Goal: Task Accomplishment & Management: Manage account settings

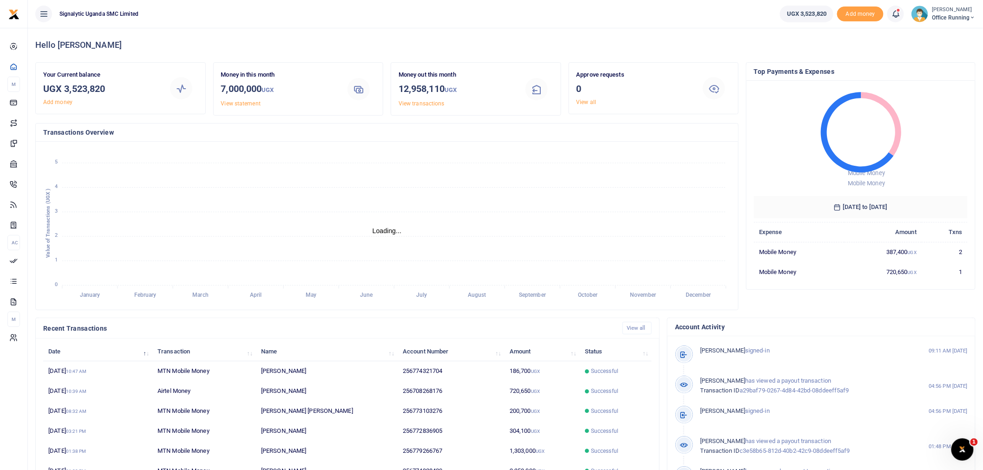
click at [942, 20] on span "Office Running" at bounding box center [954, 17] width 44 height 8
click at [946, 34] on link "Switch accounts" at bounding box center [939, 33] width 73 height 13
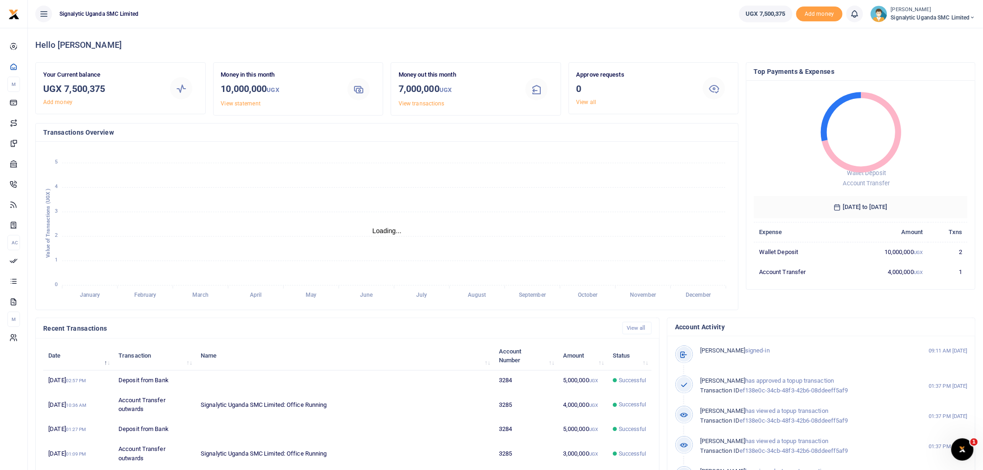
scroll to position [8, 8]
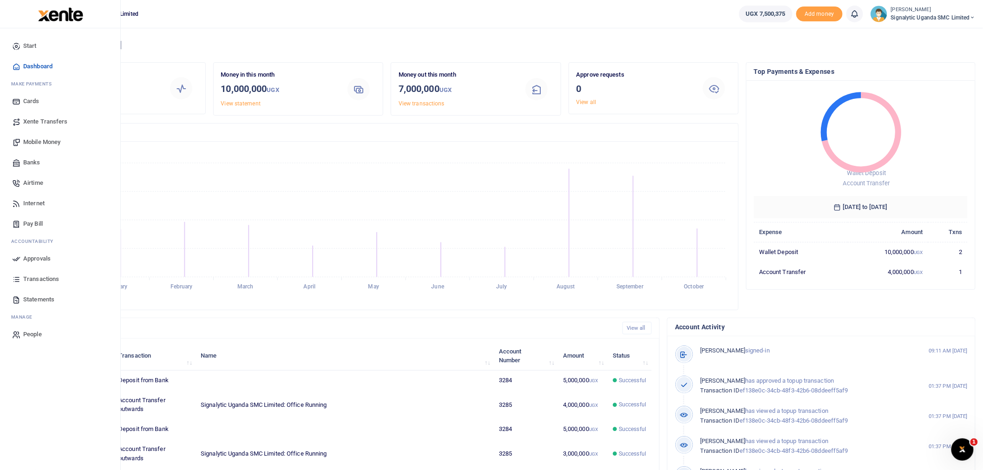
click at [50, 119] on span "Xente Transfers" at bounding box center [45, 121] width 45 height 9
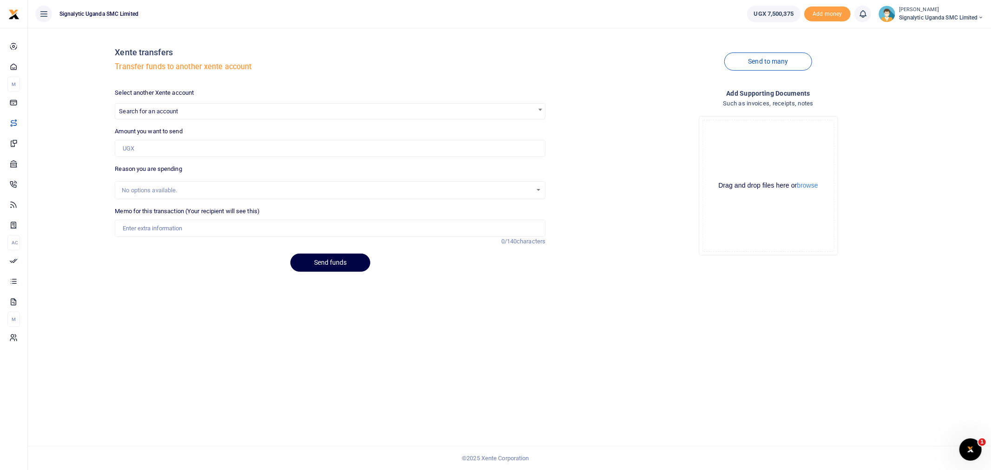
click at [215, 105] on span "Search for an account" at bounding box center [330, 111] width 430 height 14
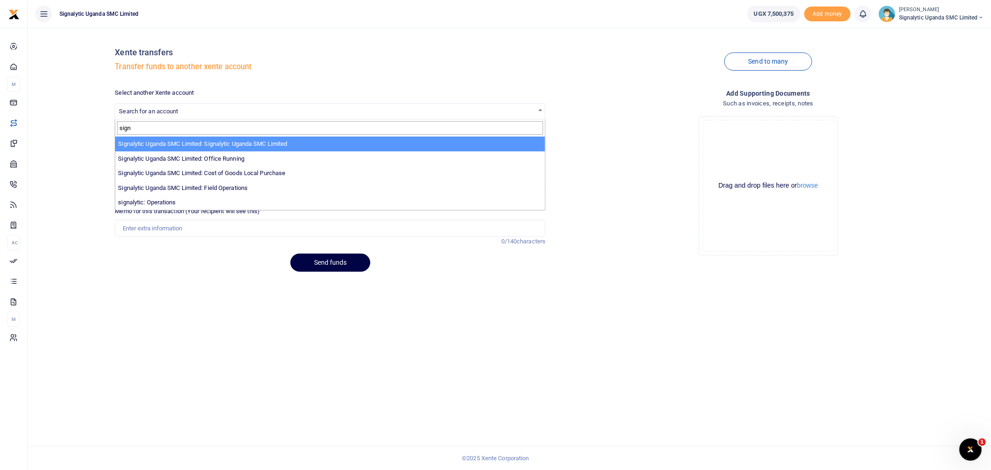
type input "sign"
select select "3284"
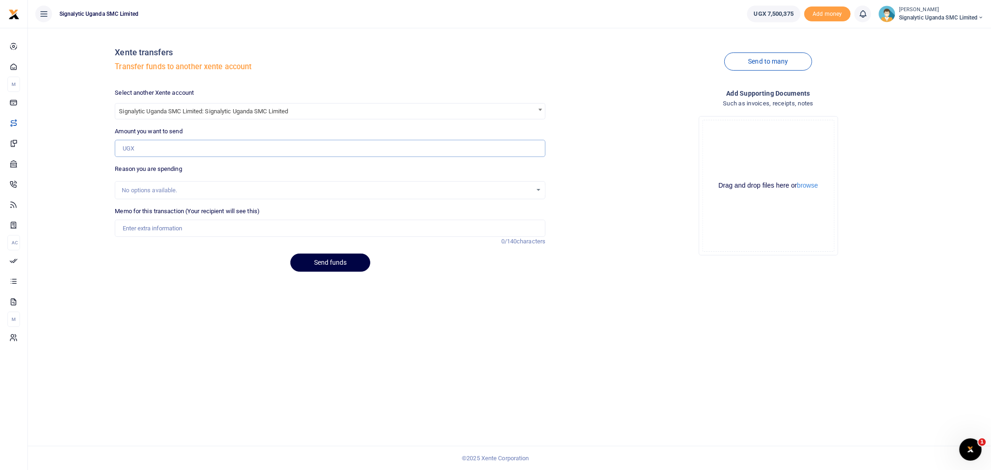
drag, startPoint x: 154, startPoint y: 149, endPoint x: 161, endPoint y: 146, distance: 7.8
click at [154, 149] on input "Amount you want to send" at bounding box center [330, 149] width 431 height 18
type input "5,000,000"
drag, startPoint x: 161, startPoint y: 231, endPoint x: 165, endPoint y: 229, distance: 4.8
click at [161, 231] on input "Memo for this transaction (Your recipient will see this)" at bounding box center [330, 229] width 431 height 18
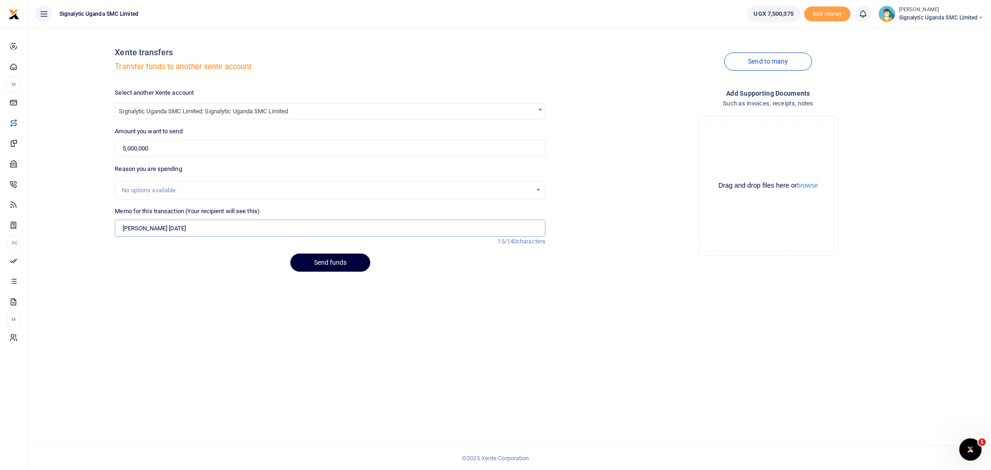
type input "Lucas 06 oct 25"
click at [334, 257] on button "Send funds" at bounding box center [330, 263] width 80 height 18
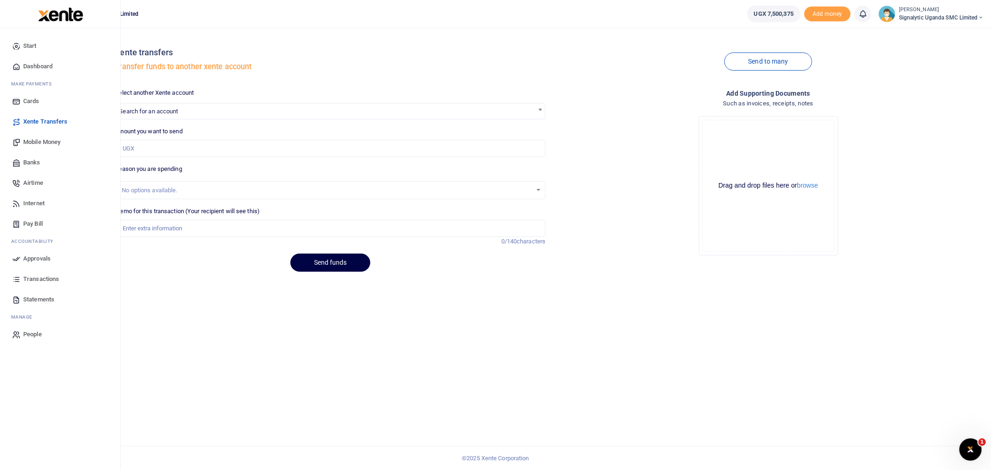
click at [35, 257] on span "Approvals" at bounding box center [36, 258] width 27 height 9
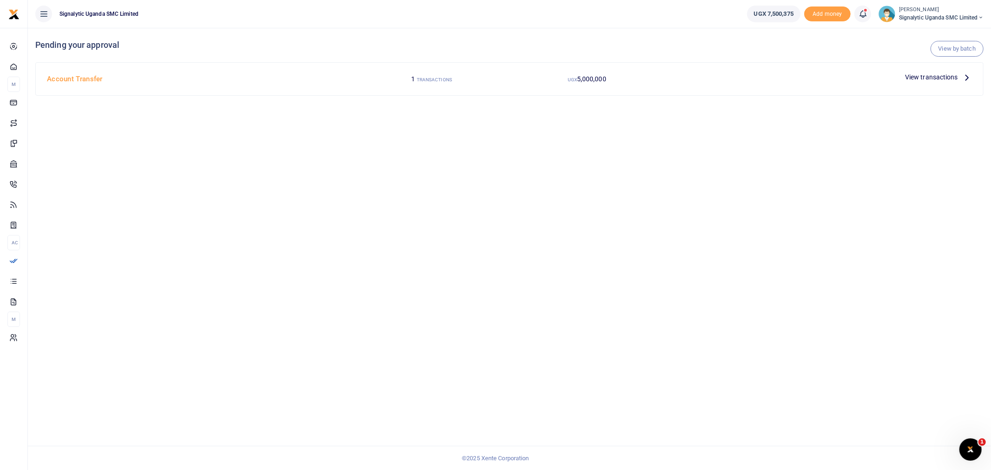
click at [932, 73] on span "View transactions" at bounding box center [931, 77] width 53 height 10
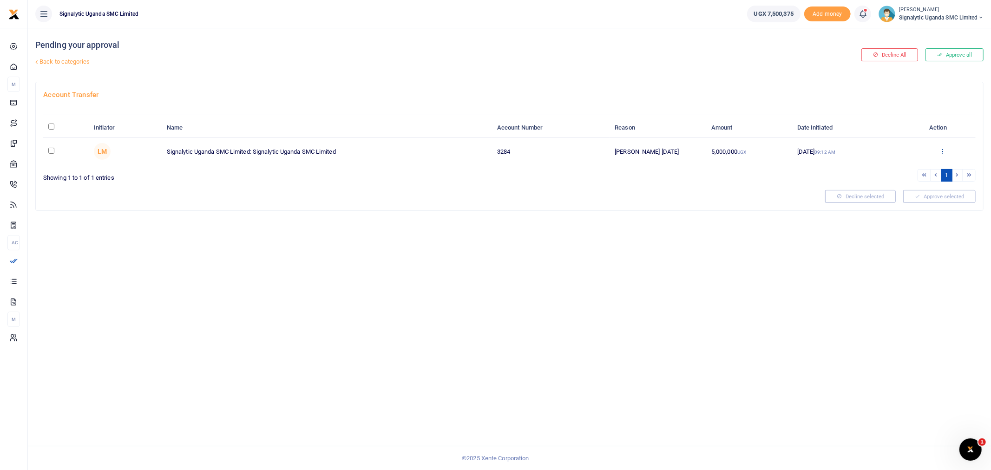
click at [941, 148] on icon at bounding box center [942, 151] width 6 height 7
click at [910, 164] on link "Approve" at bounding box center [908, 166] width 73 height 13
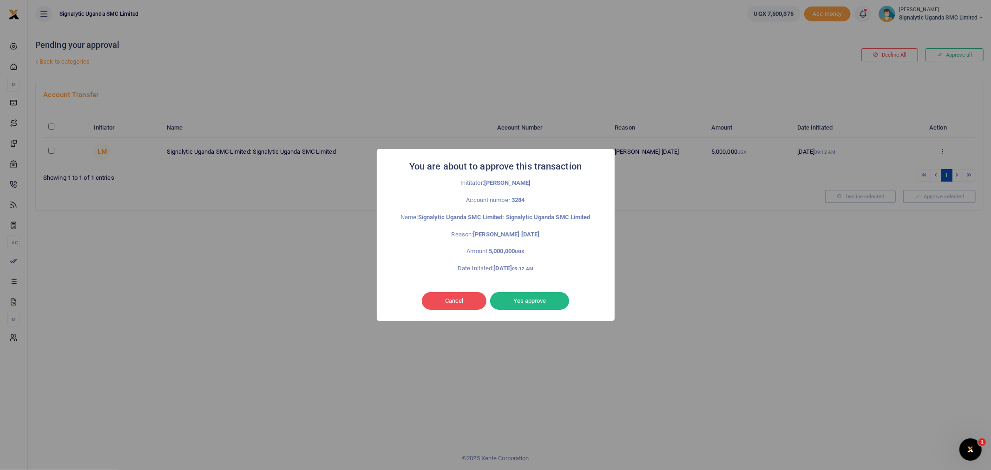
drag, startPoint x: 545, startPoint y: 301, endPoint x: 553, endPoint y: 301, distance: 8.8
click at [545, 301] on button "Yes approve" at bounding box center [529, 301] width 79 height 18
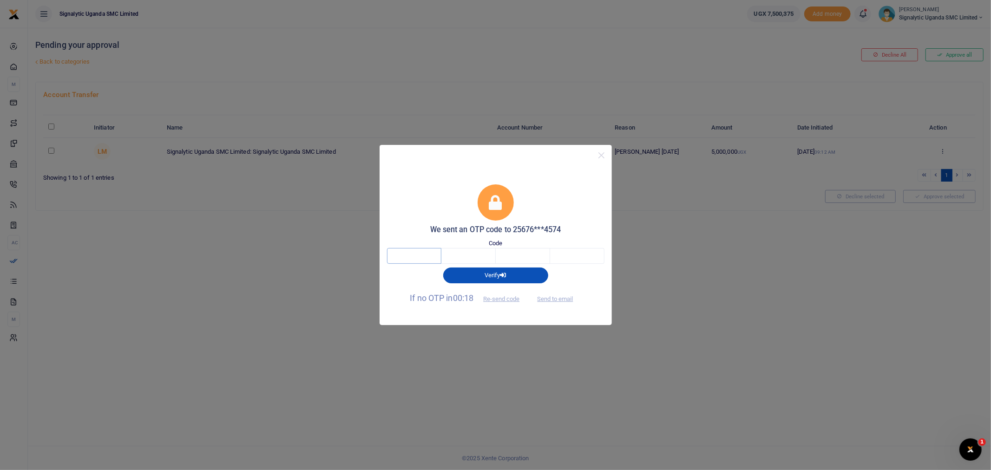
click at [437, 249] on input "text" at bounding box center [414, 256] width 54 height 16
type input "9"
type input "4"
click at [414, 258] on input "9" at bounding box center [414, 256] width 54 height 16
type input "9"
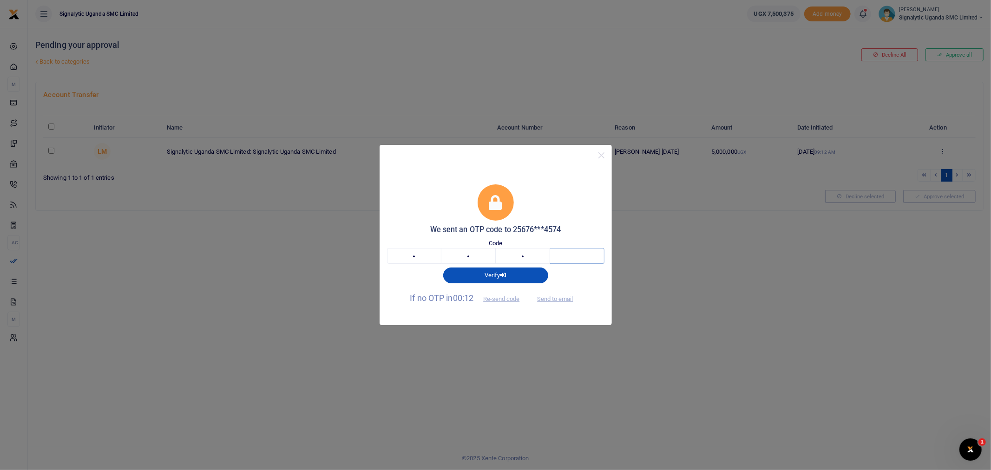
type input "6"
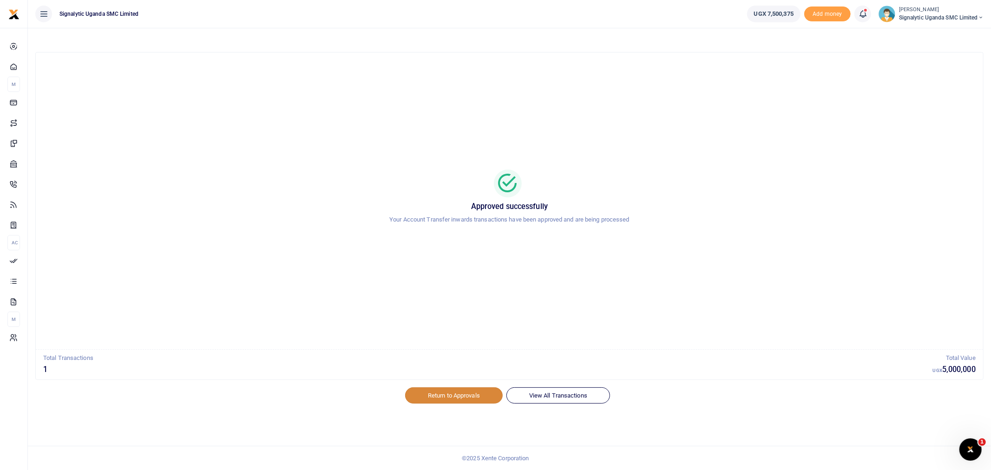
click at [465, 398] on link "Return to Approvals" at bounding box center [454, 395] width 98 height 16
click at [959, 14] on span "Signalytic Uganda SMC Limited" at bounding box center [941, 17] width 85 height 8
click at [935, 37] on link "Switch accounts" at bounding box center [948, 33] width 73 height 13
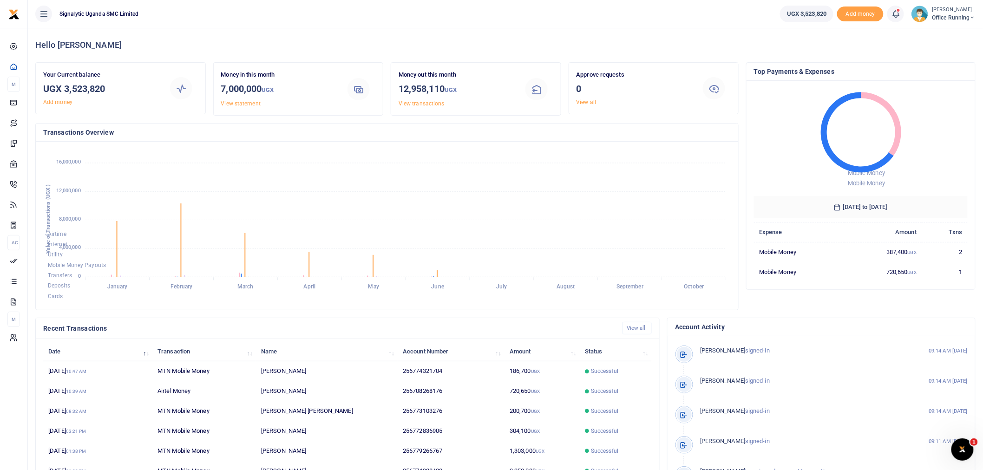
scroll to position [8, 8]
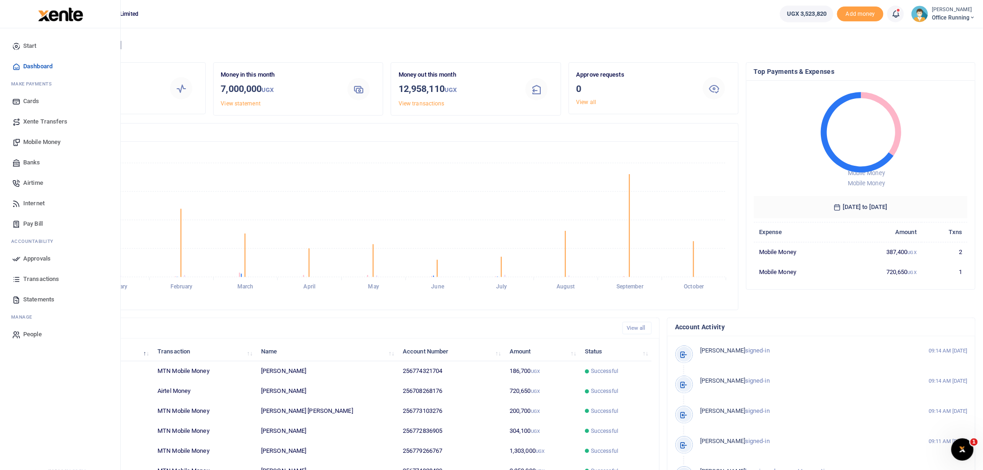
click at [35, 143] on span "Mobile Money" at bounding box center [41, 142] width 37 height 9
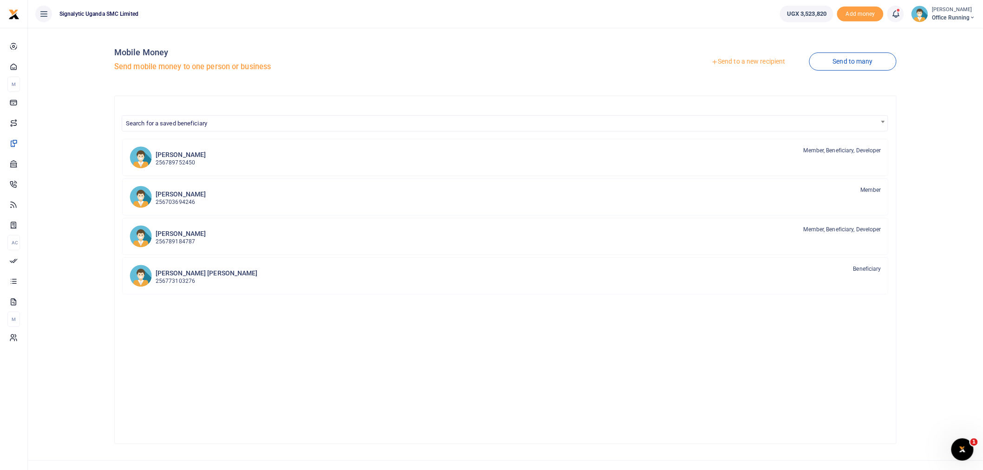
click at [939, 13] on div "Lucas Maugin Office Running" at bounding box center [954, 14] width 44 height 16
click at [942, 35] on link "Switch accounts" at bounding box center [939, 33] width 73 height 13
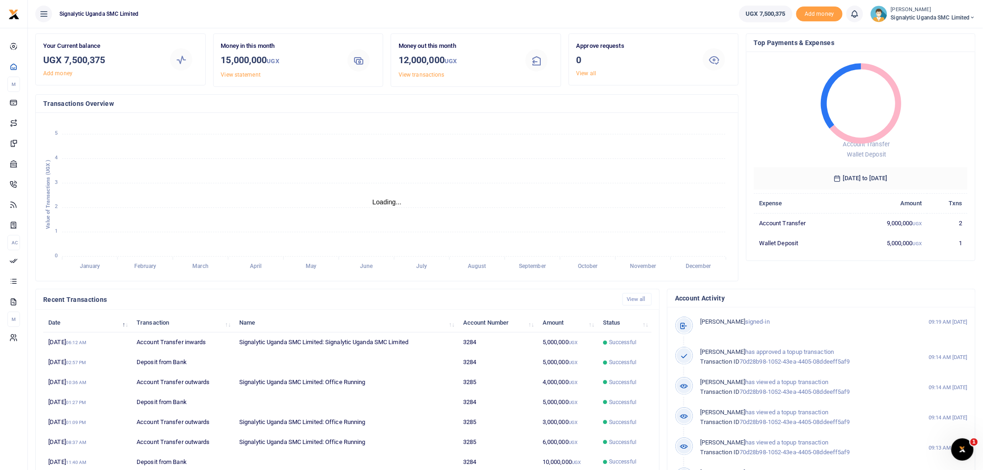
scroll to position [52, 0]
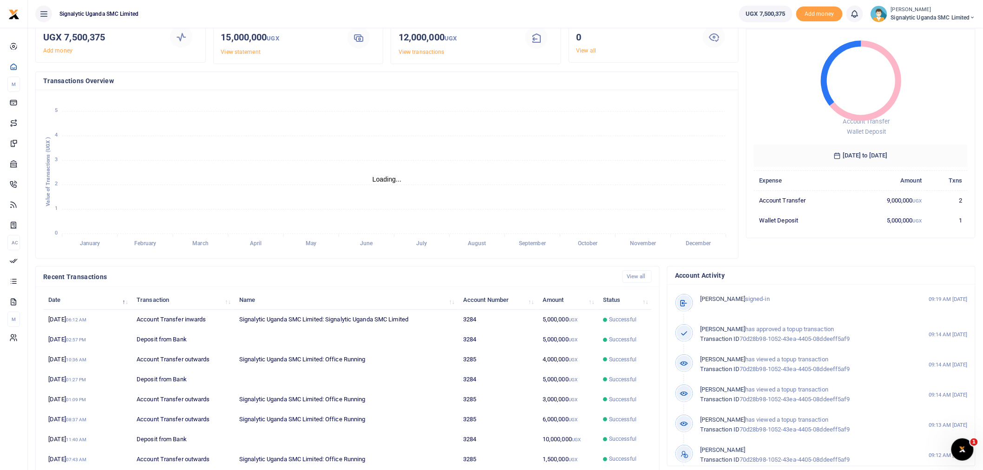
click at [905, 8] on small "[PERSON_NAME]" at bounding box center [933, 10] width 85 height 8
click at [933, 28] on link "Switch accounts" at bounding box center [940, 33] width 73 height 13
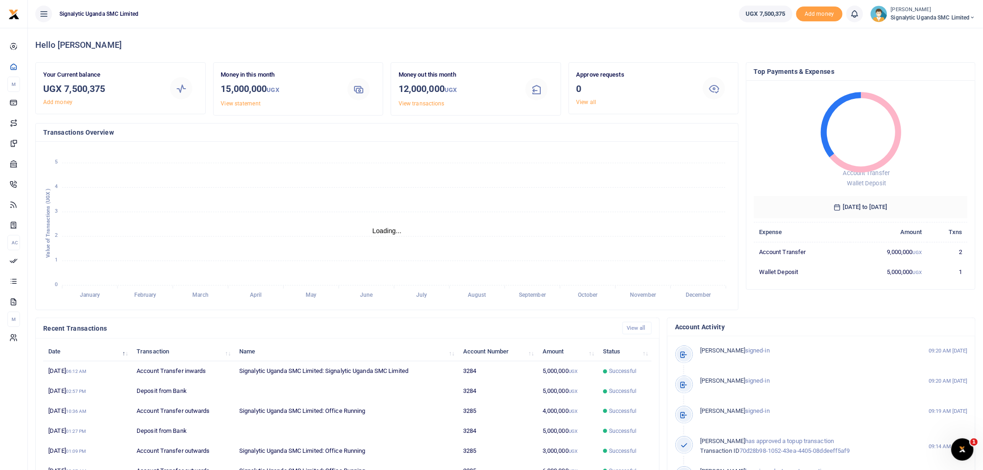
scroll to position [8, 8]
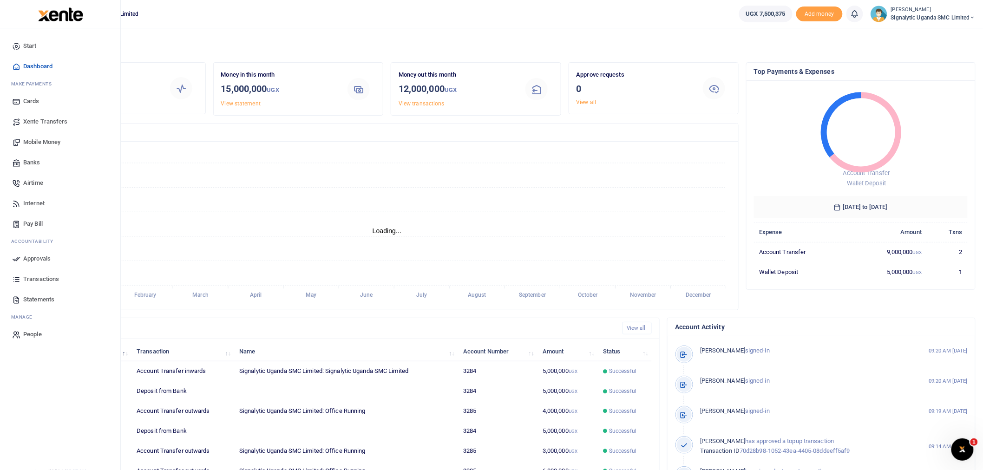
click at [53, 263] on link "Approvals" at bounding box center [59, 259] width 105 height 20
click at [37, 259] on span "Approvals" at bounding box center [36, 258] width 27 height 9
click at [43, 256] on span "Approvals" at bounding box center [36, 258] width 27 height 9
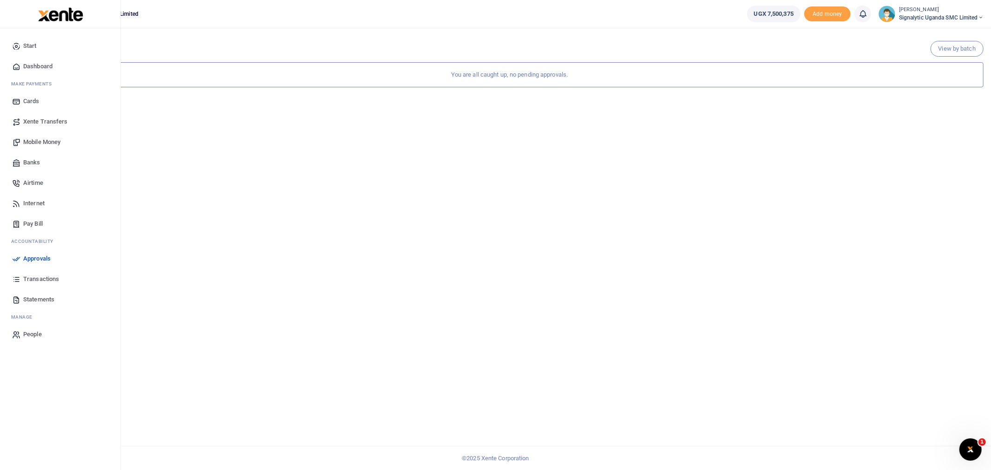
click at [49, 119] on span "Xente Transfers" at bounding box center [45, 121] width 45 height 9
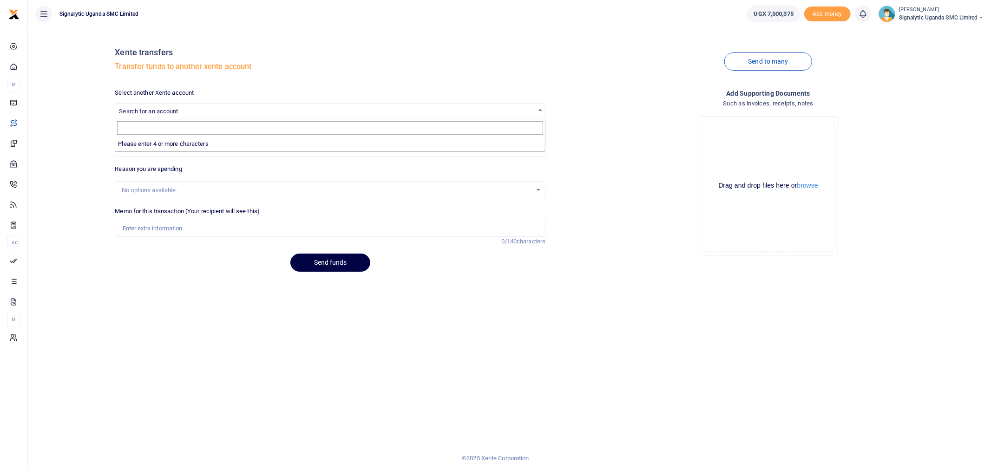
click at [177, 113] on span "Search for an account" at bounding box center [148, 111] width 59 height 7
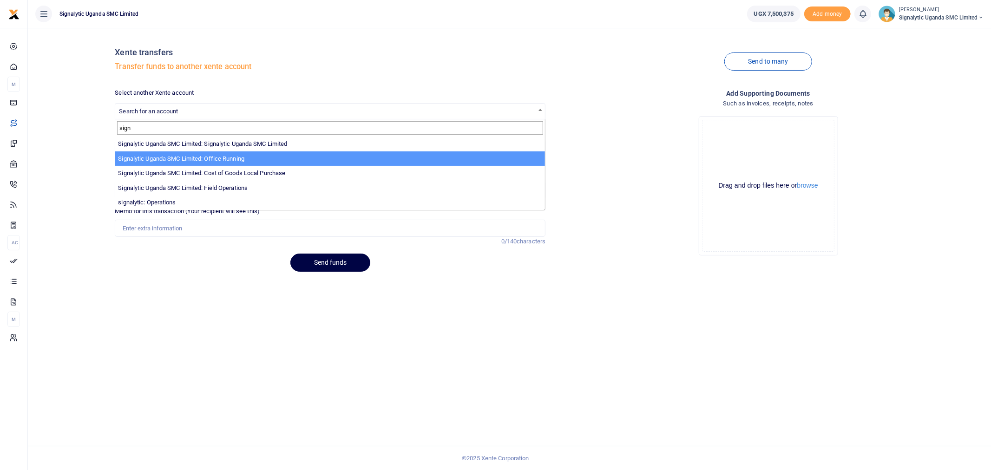
type input "sign"
select select "3285"
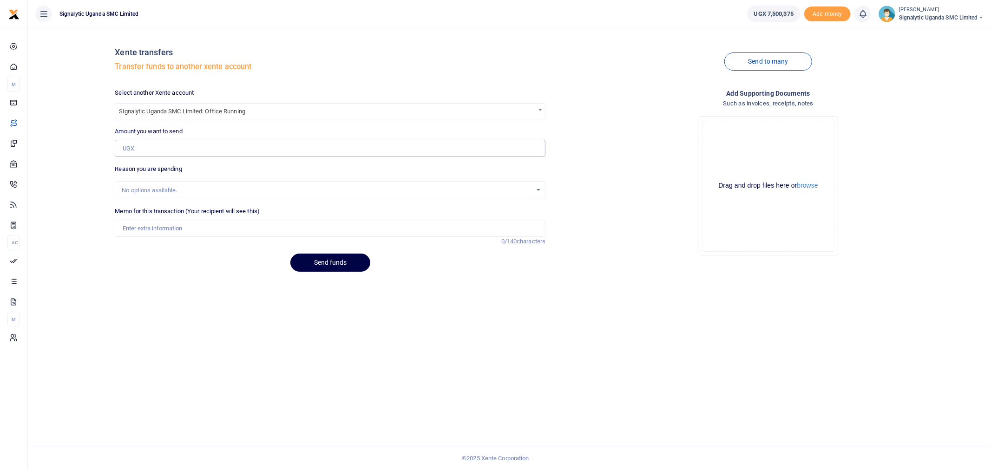
click at [166, 150] on input "Amount you want to send" at bounding box center [330, 149] width 431 height 18
type input "5,000,000"
click at [136, 232] on input "Memo for this transaction (Your recipient will see this)" at bounding box center [330, 229] width 431 height 18
type input "Lucas 06 oct 2025"
click at [340, 259] on button "Send funds" at bounding box center [330, 263] width 80 height 18
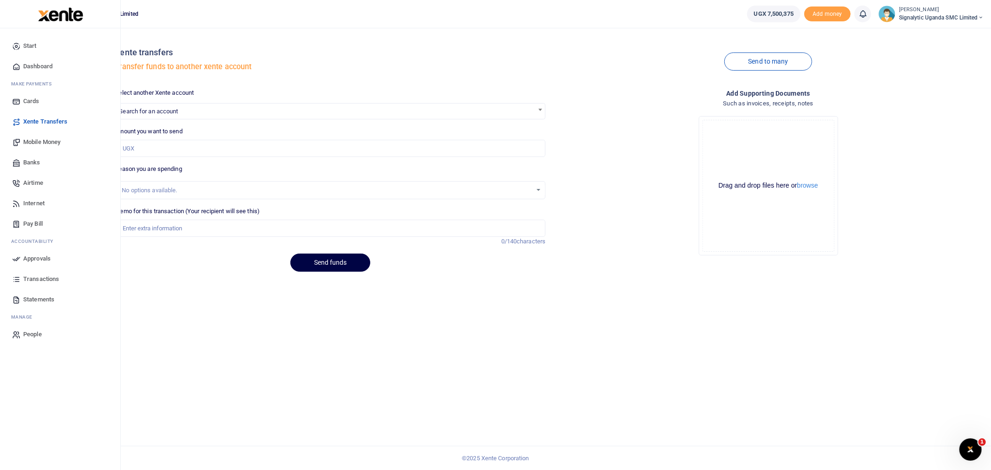
click at [38, 252] on link "Approvals" at bounding box center [59, 259] width 105 height 20
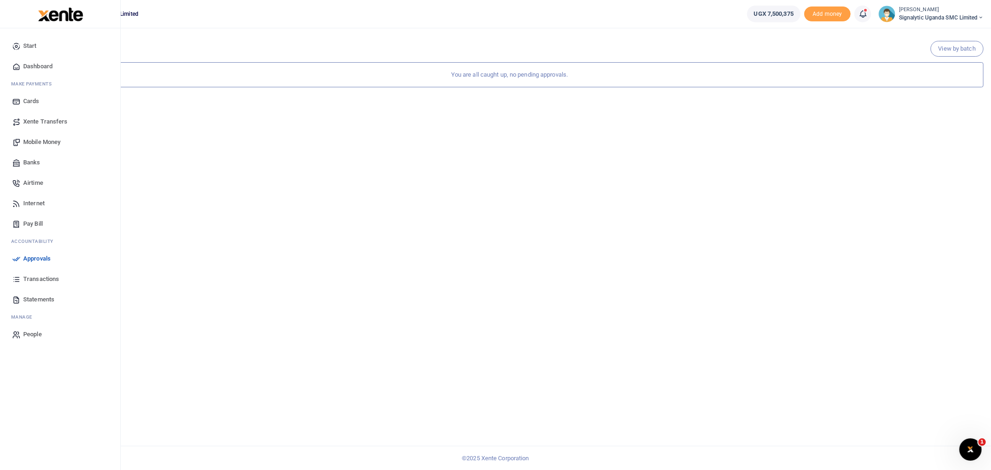
click at [36, 259] on span "Approvals" at bounding box center [36, 258] width 27 height 9
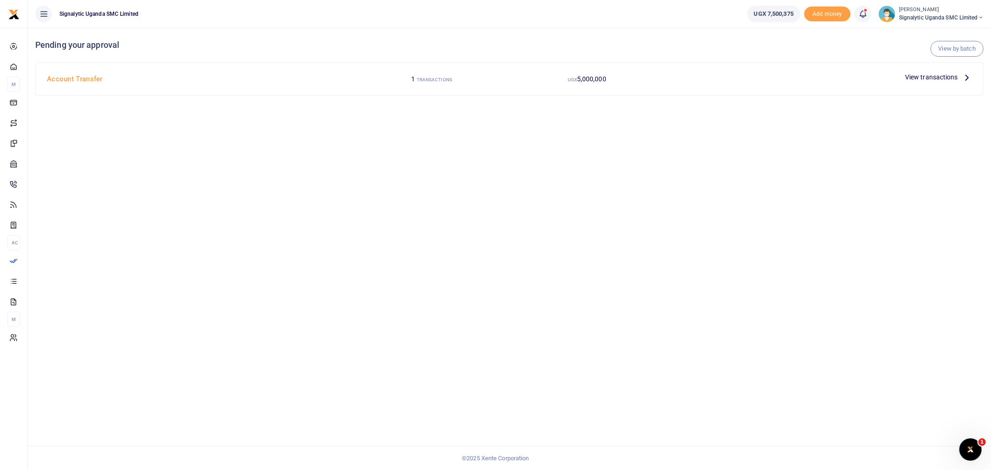
click at [923, 17] on span "Signalytic Uganda SMC Limited" at bounding box center [941, 17] width 85 height 8
click at [935, 34] on link "Switch accounts" at bounding box center [948, 33] width 73 height 13
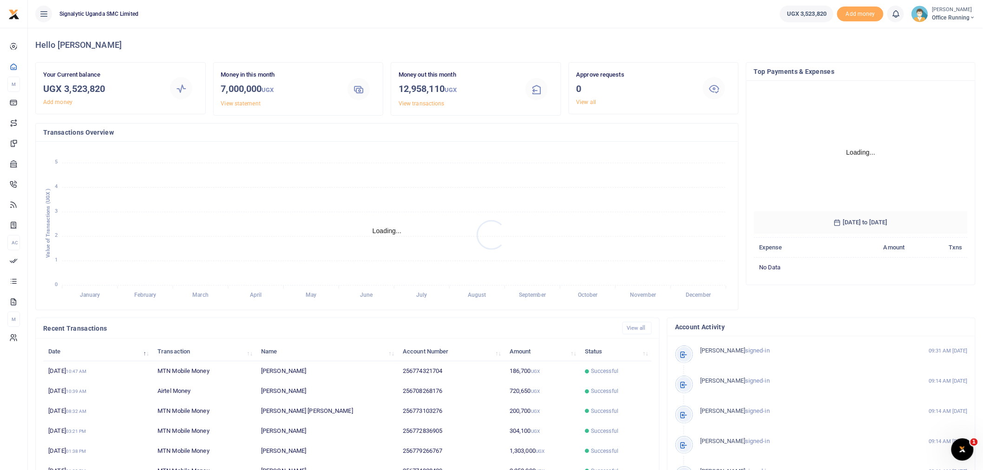
click at [942, 14] on div at bounding box center [491, 235] width 983 height 470
click at [944, 16] on span "Office Running" at bounding box center [954, 17] width 44 height 8
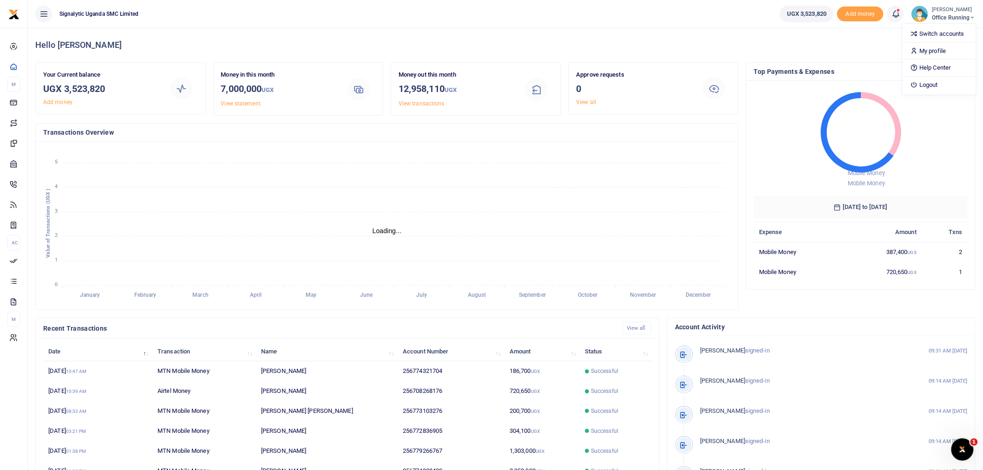
scroll to position [8, 8]
click at [948, 33] on link "Switch accounts" at bounding box center [939, 33] width 73 height 13
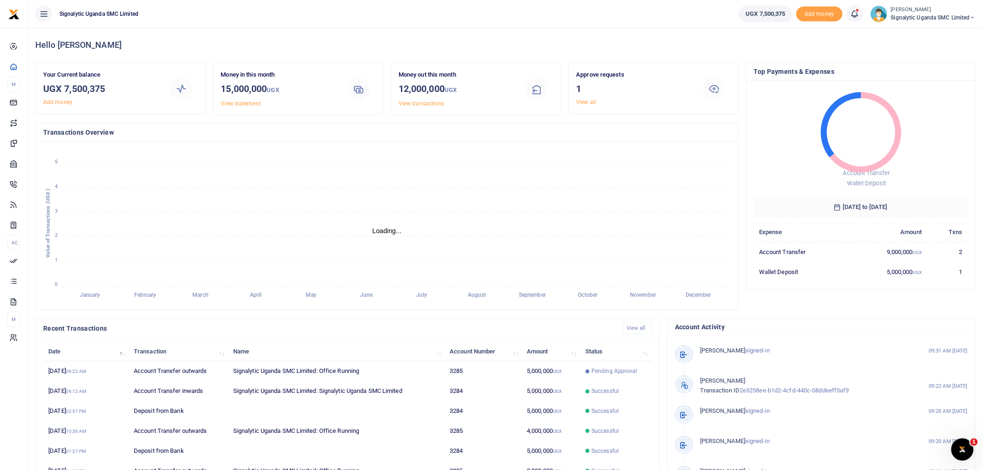
scroll to position [8, 8]
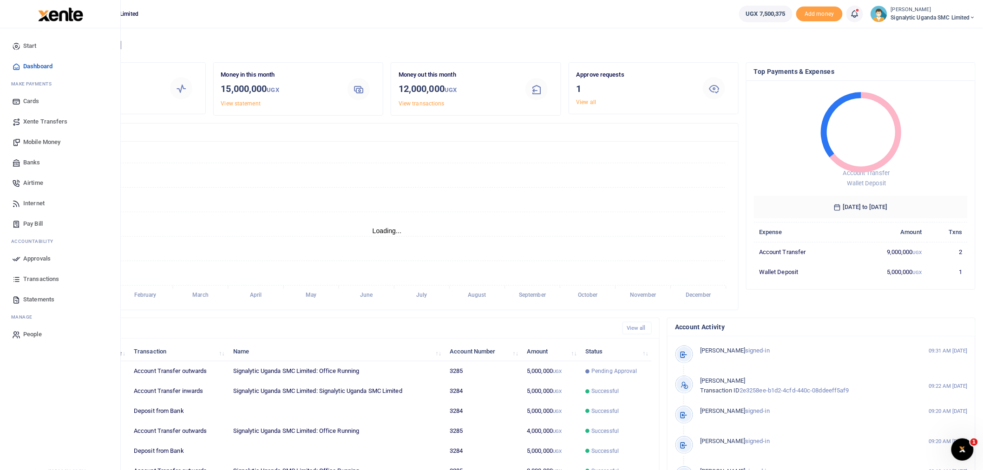
click at [42, 257] on span "Approvals" at bounding box center [36, 258] width 27 height 9
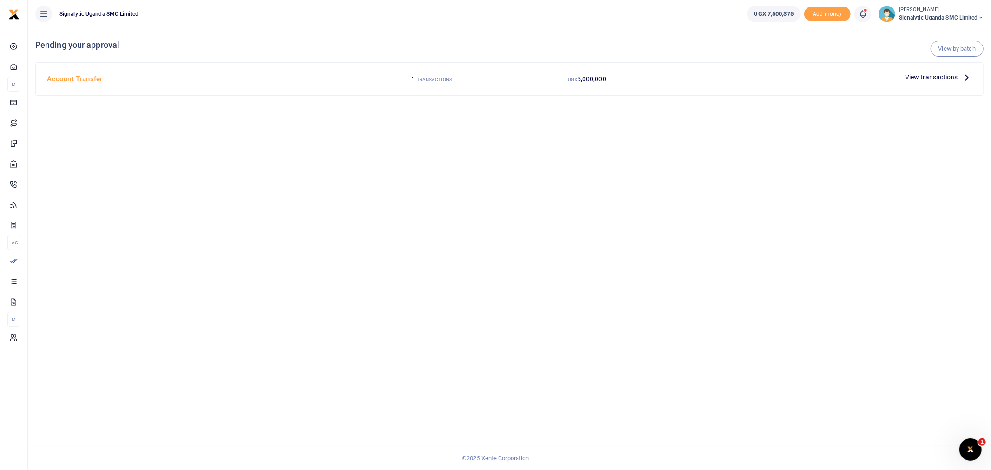
click at [928, 80] on span "View transactions" at bounding box center [931, 77] width 53 height 10
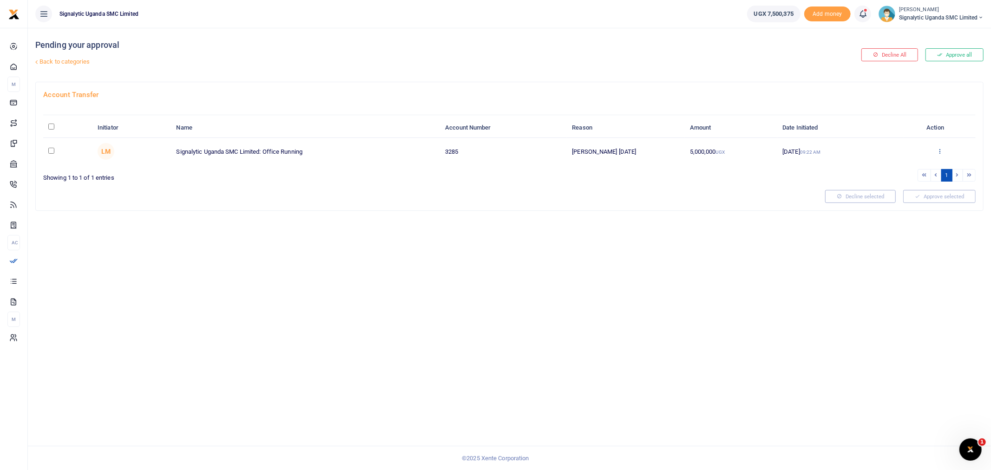
click at [939, 154] on icon at bounding box center [940, 151] width 6 height 7
click at [912, 166] on link "Approve" at bounding box center [905, 166] width 73 height 13
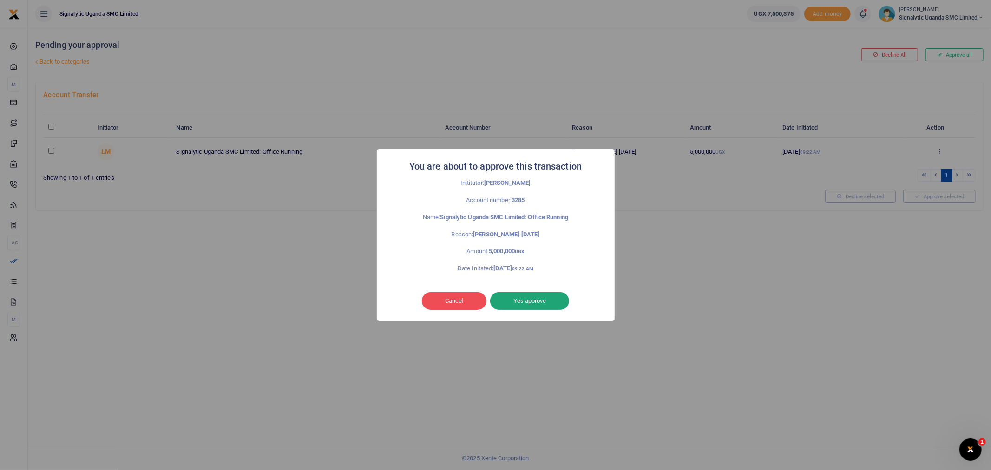
click at [533, 302] on button "Yes approve" at bounding box center [529, 301] width 79 height 18
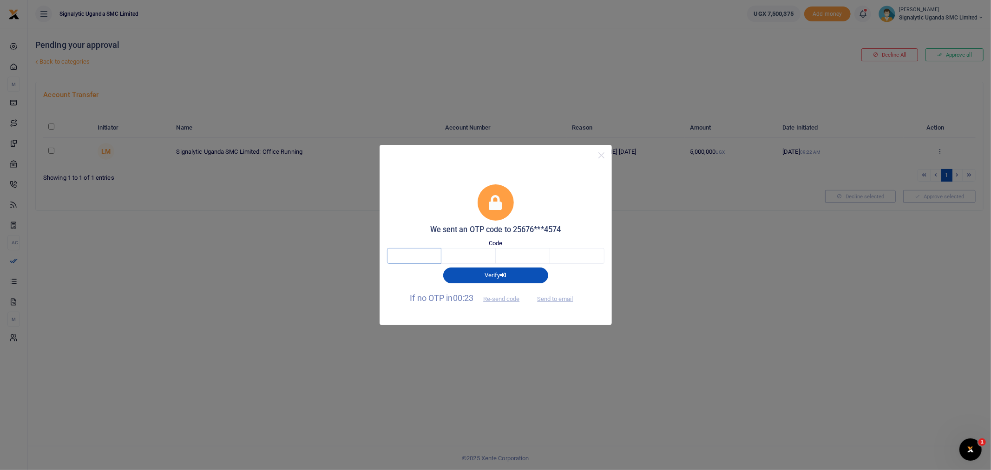
click at [435, 260] on input "text" at bounding box center [414, 256] width 54 height 16
type input "1"
type input "5"
type input "2"
type input "7"
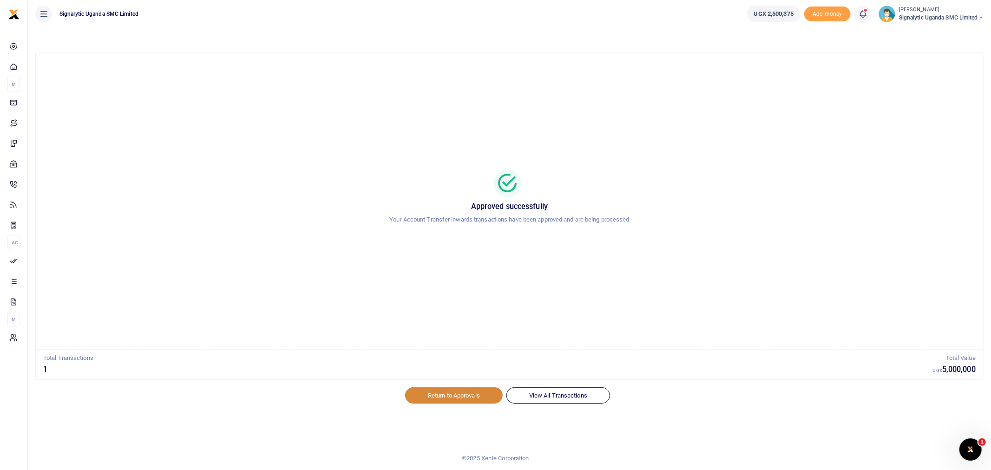
click at [466, 400] on link "Return to Approvals" at bounding box center [454, 395] width 98 height 16
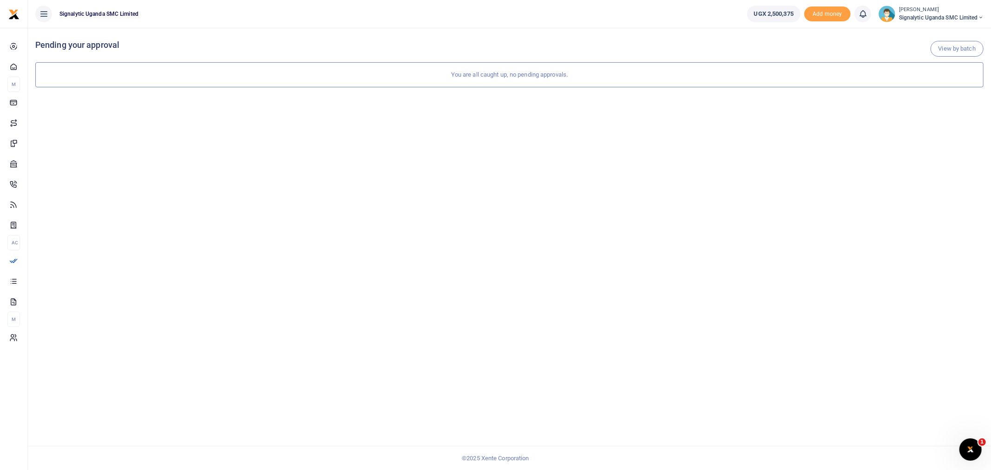
click at [918, 18] on span "Signalytic Uganda SMC Limited" at bounding box center [941, 17] width 85 height 8
click at [940, 34] on link "Switch accounts" at bounding box center [948, 33] width 73 height 13
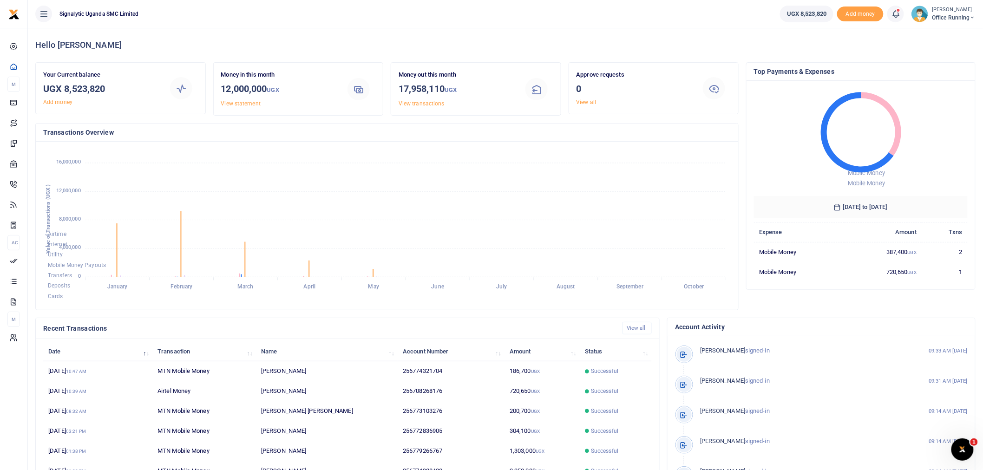
scroll to position [8, 8]
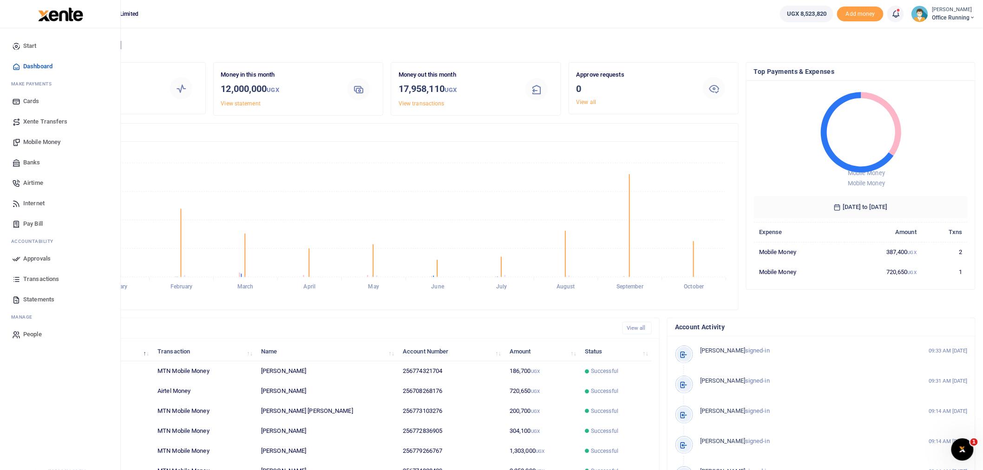
click at [34, 146] on span "Mobile Money" at bounding box center [41, 142] width 37 height 9
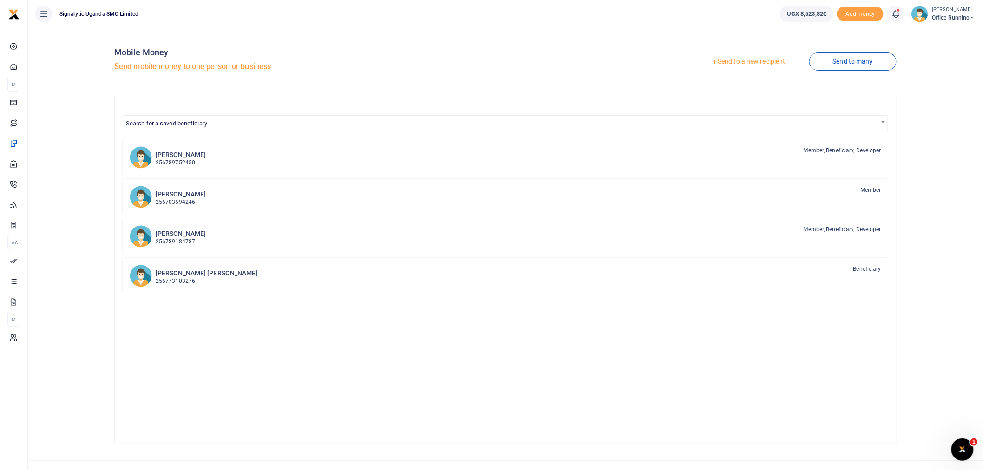
click at [749, 58] on link "Send to a new recipient" at bounding box center [748, 61] width 121 height 17
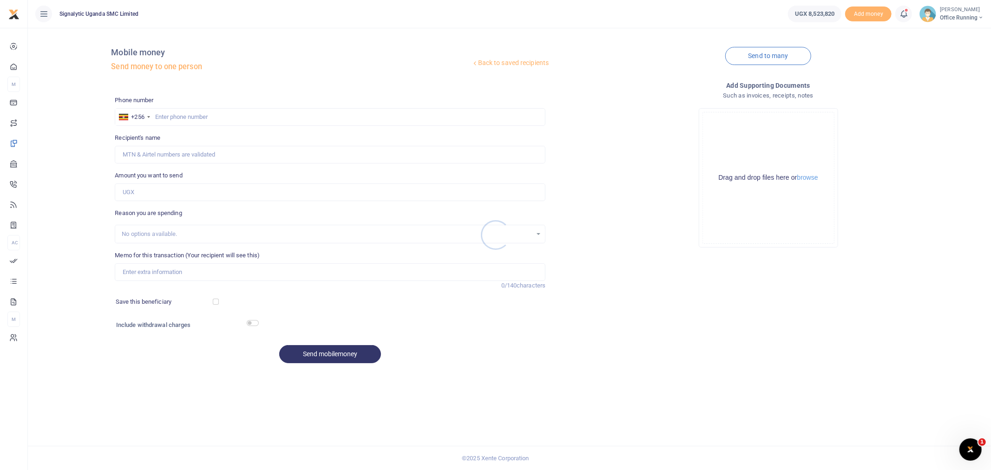
click at [205, 121] on div at bounding box center [495, 235] width 991 height 470
click at [190, 116] on input "text" at bounding box center [330, 117] width 431 height 18
paste input "0709991909"
type input "0709991909"
type input "Zaituni Kizza"
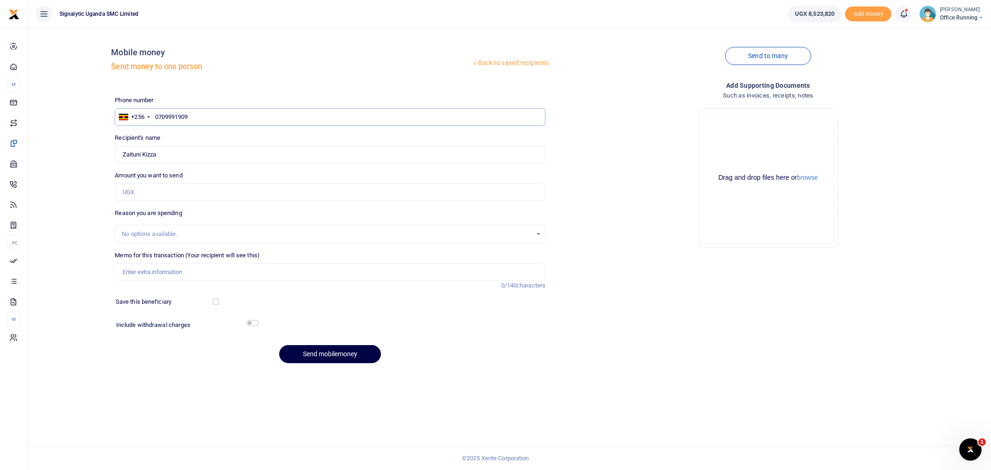
type input "0709991909"
click at [164, 187] on input "Amount you want to send" at bounding box center [330, 193] width 431 height 18
paste input "5,744,240"
type input "5,744,240"
click at [131, 269] on input "Memo for this transaction (Your recipient will see this)" at bounding box center [330, 272] width 431 height 18
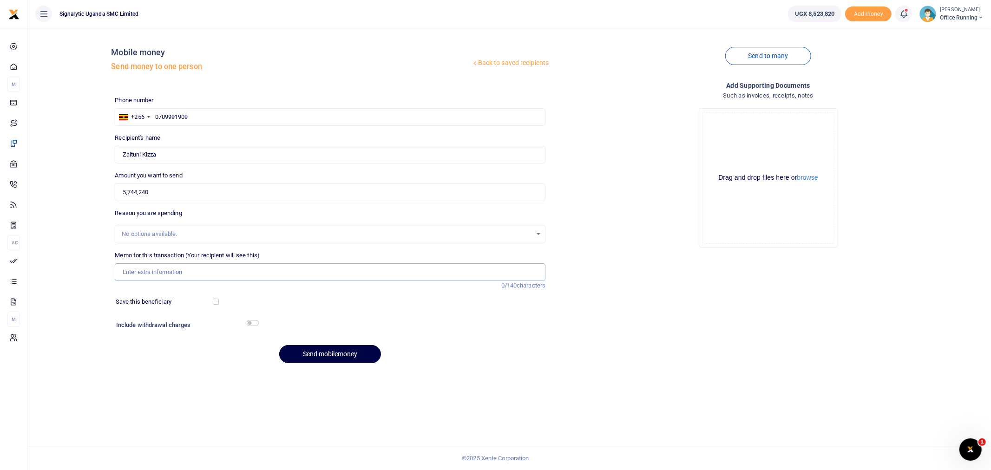
paste input "REQSN00145"
click at [365, 356] on button "Send mobilemoney" at bounding box center [330, 354] width 102 height 18
click at [202, 272] on input "REQSN00145 GEN Sink/lights/..." at bounding box center [330, 272] width 431 height 18
click at [188, 271] on input "REQSN00145 GEN Sink/lights/..." at bounding box center [330, 272] width 431 height 18
click at [259, 274] on input "REQSN00145 GEN Sink and lights/..." at bounding box center [330, 272] width 431 height 18
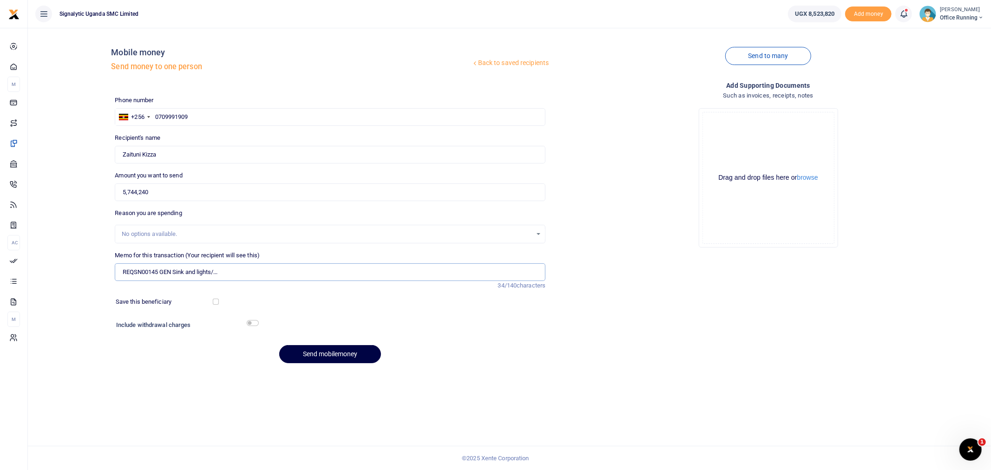
click at [304, 271] on input "REQSN00145 GEN Sink and lights/..." at bounding box center [330, 272] width 431 height 18
type input "REQSN00145 GEN Sink and lights and shelf"
click at [327, 359] on button "Send mobilemoney" at bounding box center [330, 354] width 102 height 18
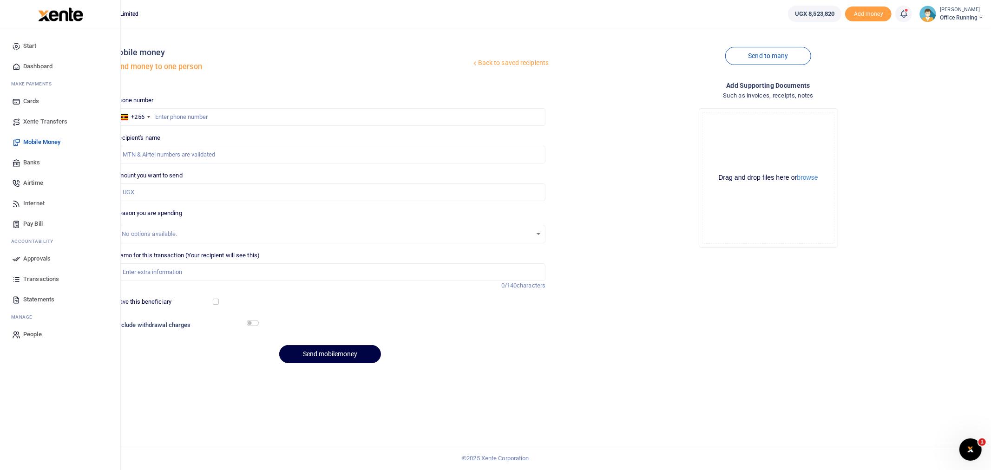
click at [31, 258] on span "Approvals" at bounding box center [36, 258] width 27 height 9
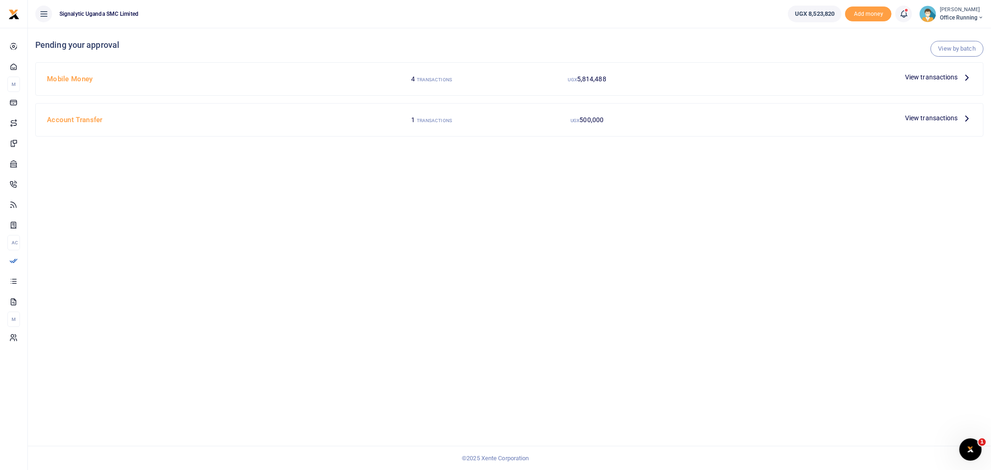
click at [923, 74] on span "View transactions" at bounding box center [931, 77] width 53 height 10
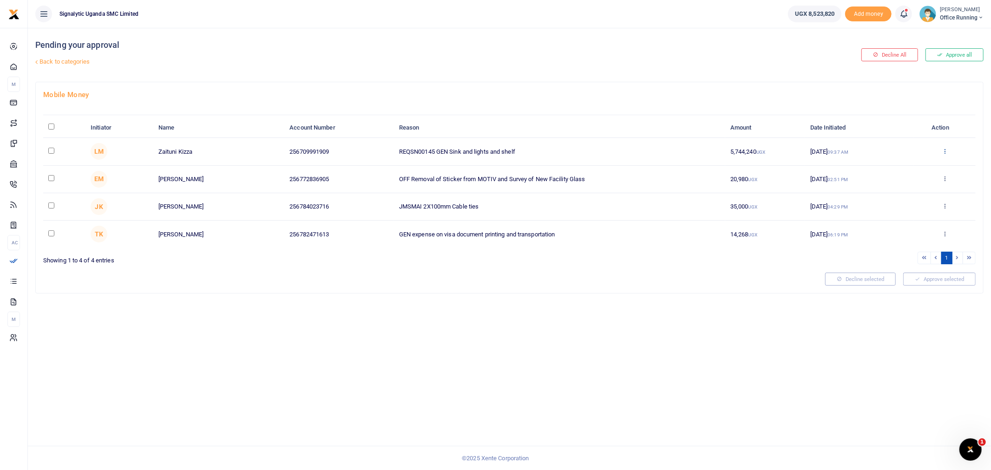
click at [946, 151] on icon at bounding box center [945, 151] width 6 height 7
click at [926, 166] on link "Approve" at bounding box center [910, 166] width 73 height 13
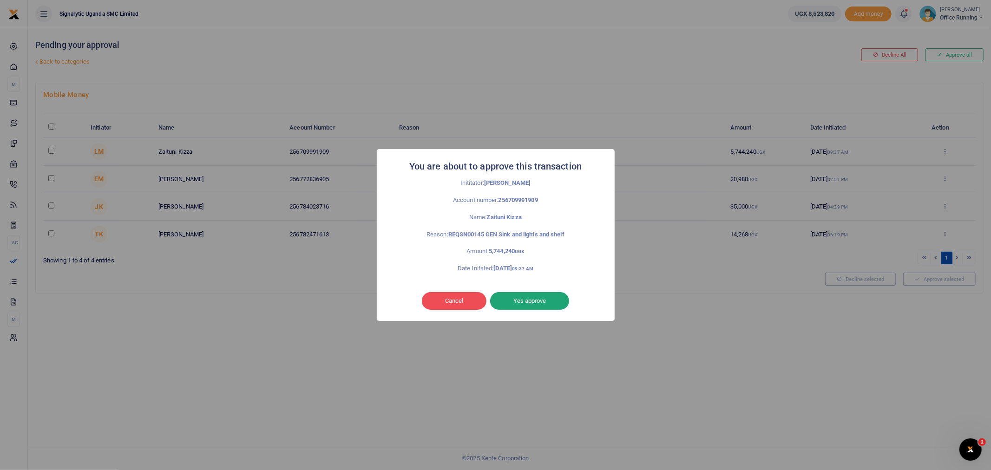
click at [522, 296] on button "Yes approve" at bounding box center [529, 301] width 79 height 18
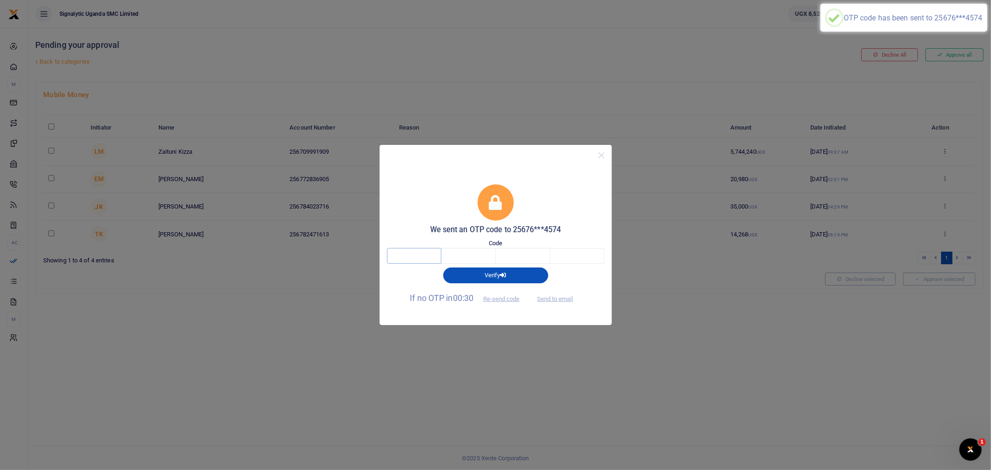
click at [395, 259] on input "text" at bounding box center [414, 256] width 54 height 16
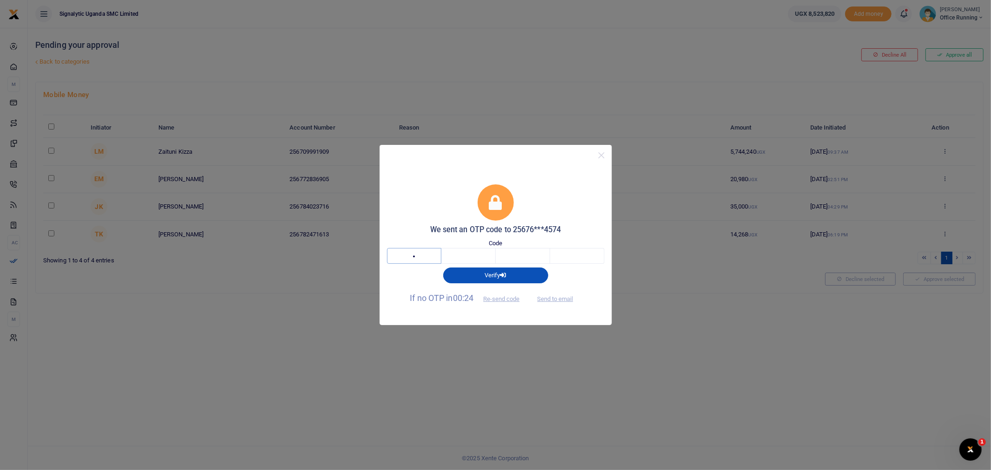
type input "3"
type input "0"
type input "8"
type input "6"
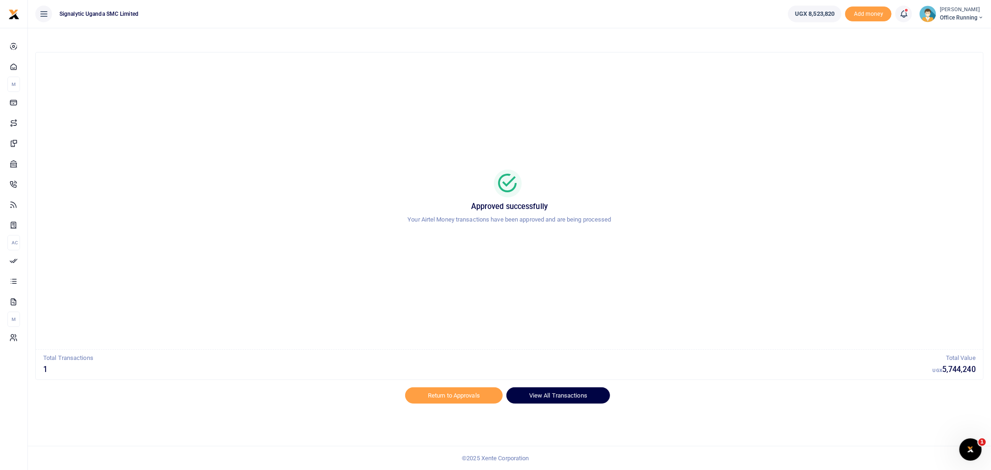
click at [542, 396] on link "View All Transactions" at bounding box center [558, 395] width 104 height 16
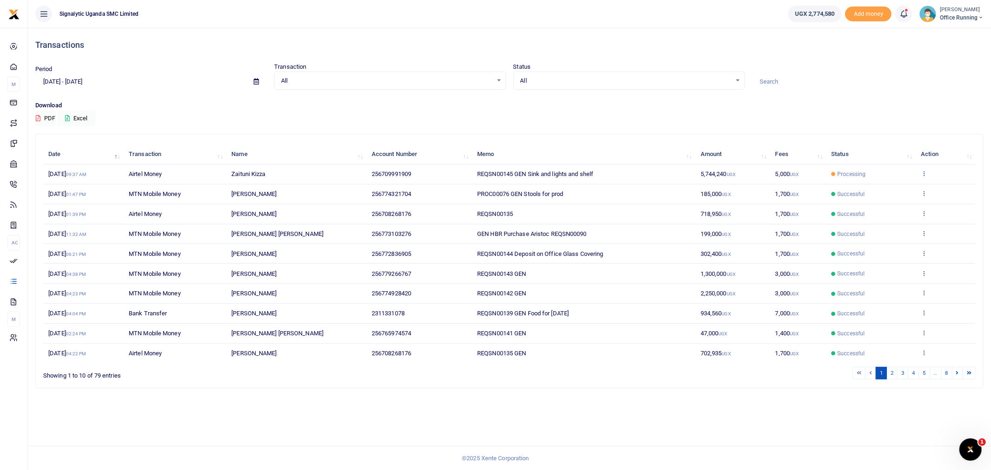
click at [925, 173] on icon at bounding box center [924, 173] width 6 height 7
click at [890, 187] on link "View details" at bounding box center [890, 189] width 73 height 13
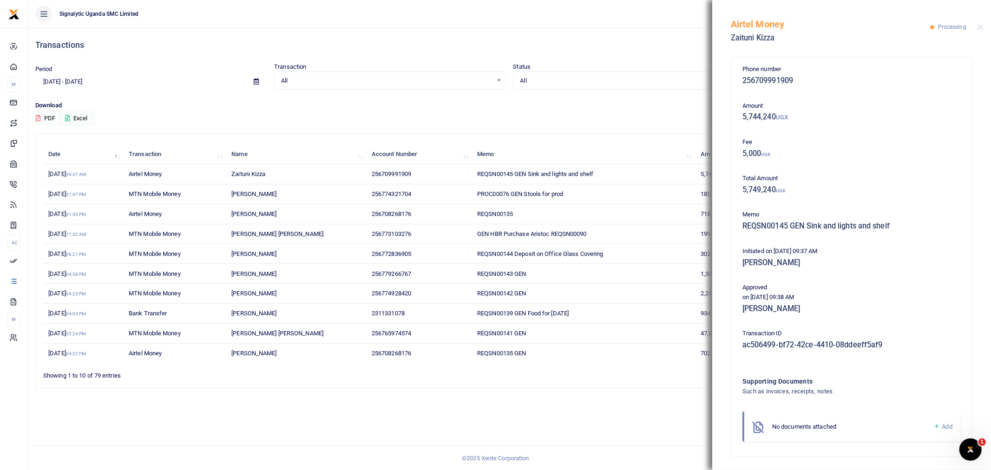
click at [626, 412] on div "Transactions Period 09/07/2025 - 10/06/2025 Transaction All Select an option...…" at bounding box center [509, 249] width 963 height 442
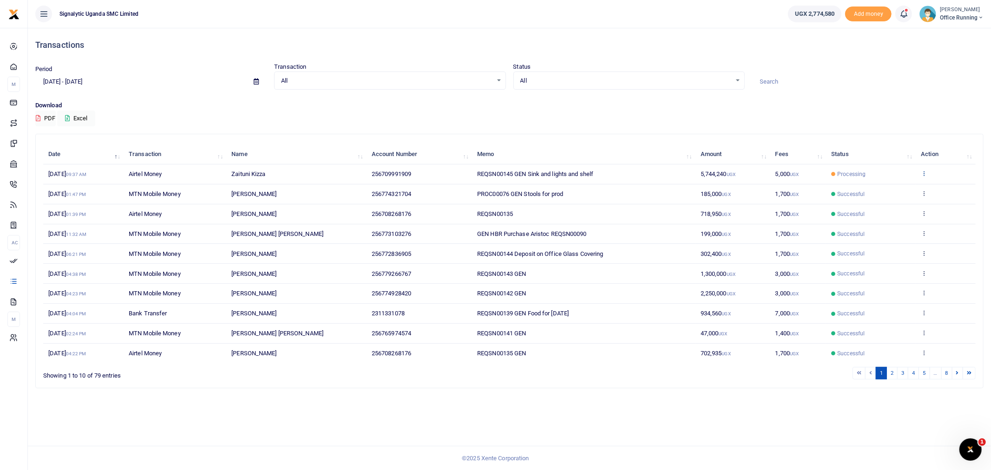
click at [925, 173] on icon at bounding box center [924, 173] width 6 height 7
click at [898, 187] on link "View details" at bounding box center [890, 189] width 73 height 13
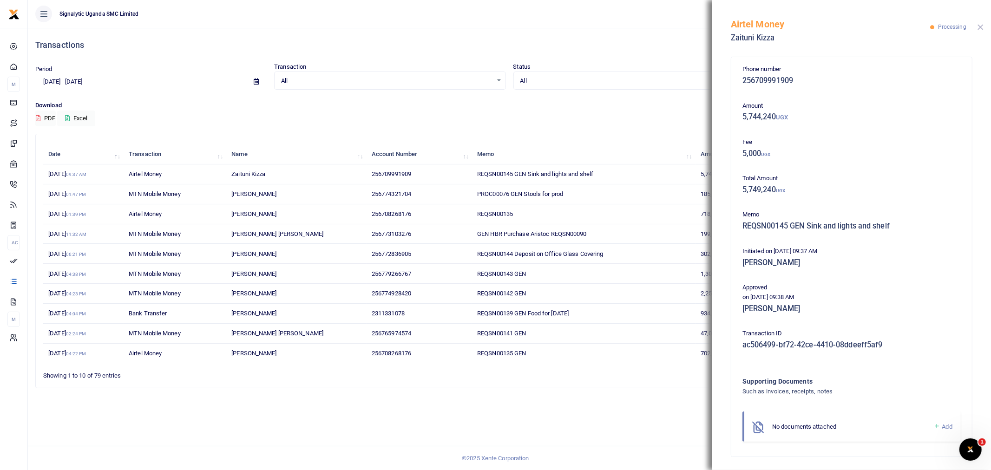
click at [982, 27] on button "Close" at bounding box center [981, 27] width 6 height 6
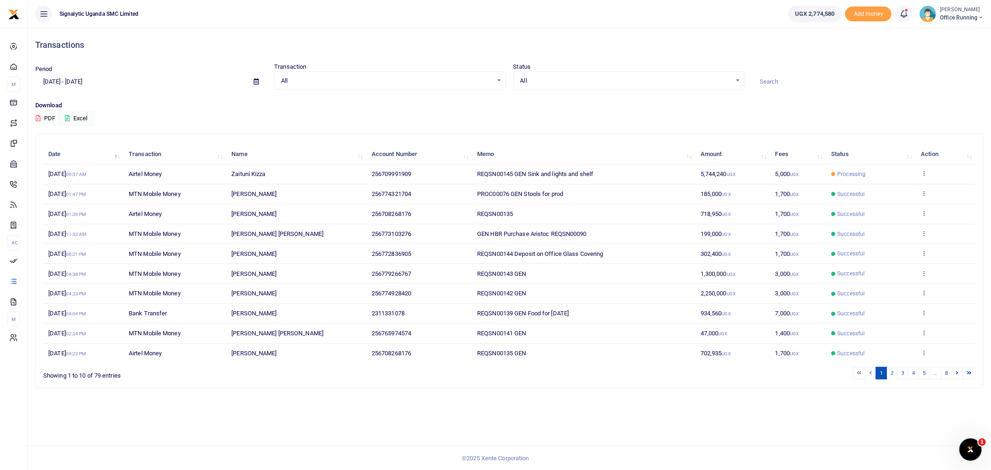
click at [921, 169] on td "View details Send again" at bounding box center [946, 174] width 60 height 20
click at [927, 175] on icon at bounding box center [924, 173] width 6 height 7
click at [904, 189] on link "View details" at bounding box center [890, 189] width 73 height 13
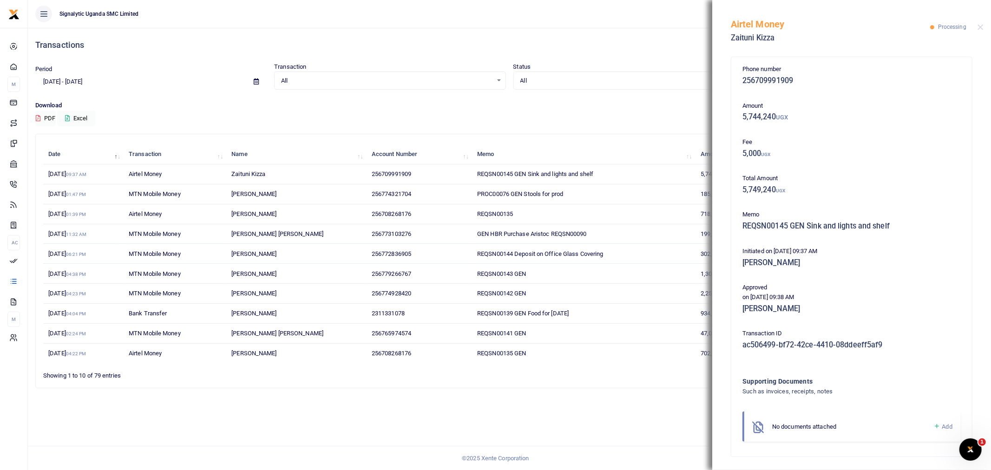
click at [583, 97] on div "Period [DATE] - [DATE] Transaction All Select an option... All Airtime Internet…" at bounding box center [510, 81] width 956 height 39
click at [979, 29] on button "Close" at bounding box center [981, 27] width 6 height 6
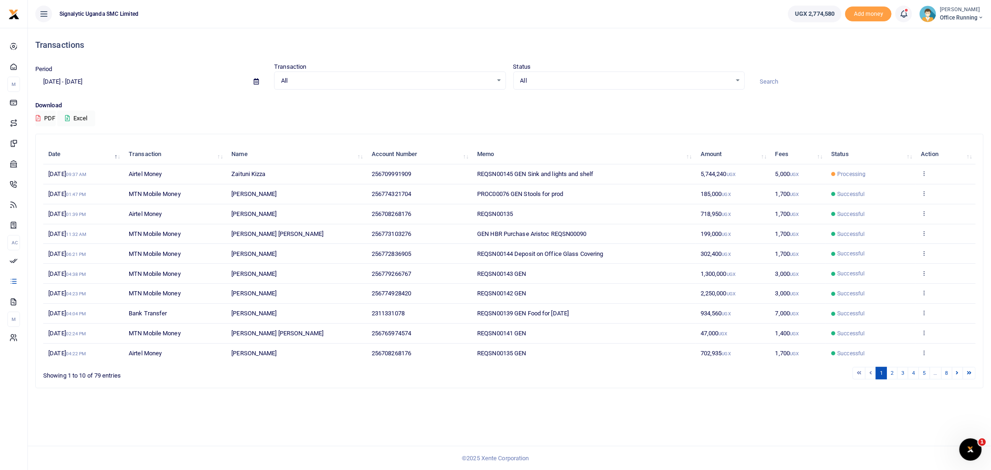
click at [919, 174] on td "View details Send again" at bounding box center [946, 174] width 60 height 20
click at [925, 171] on icon at bounding box center [924, 173] width 6 height 7
click at [913, 182] on div "View details Send again" at bounding box center [890, 199] width 74 height 42
click at [926, 175] on icon at bounding box center [924, 173] width 6 height 7
click at [898, 187] on link "View details" at bounding box center [890, 189] width 73 height 13
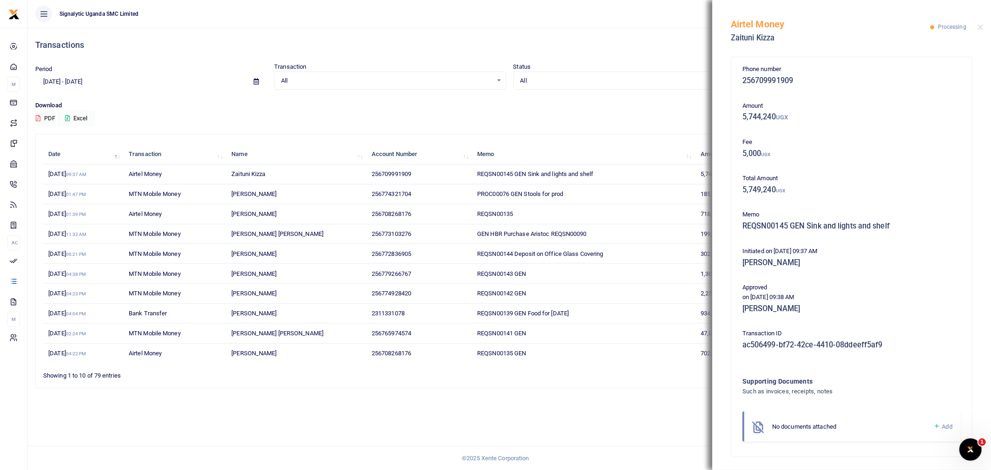
click at [638, 110] on div "Download PDF Excel" at bounding box center [509, 114] width 948 height 26
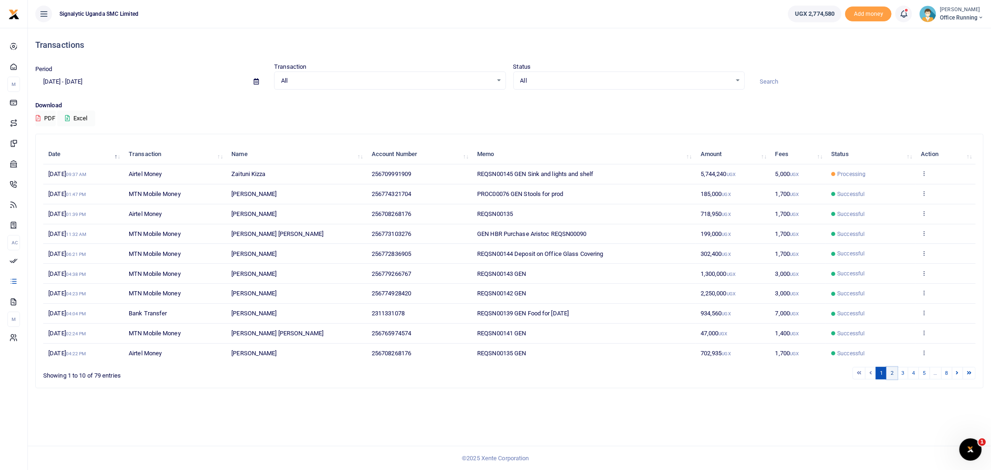
click at [889, 377] on link "2" at bounding box center [892, 373] width 11 height 13
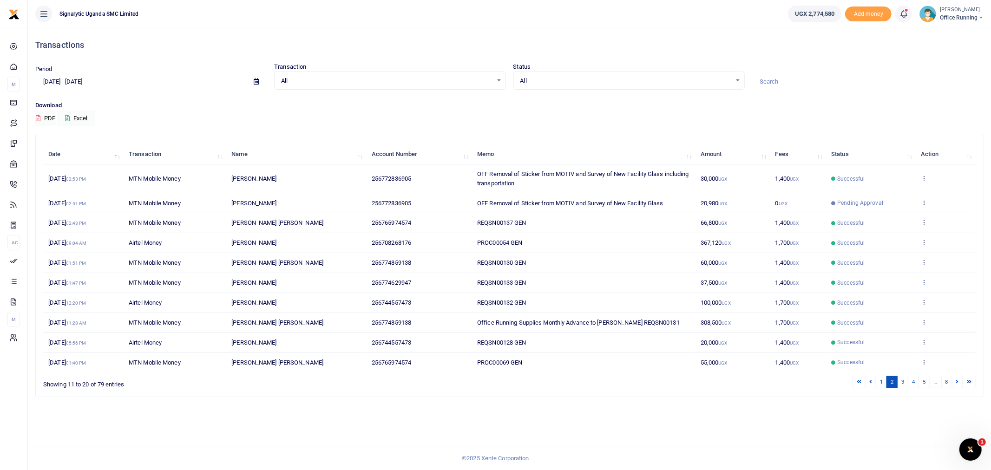
click at [923, 284] on icon at bounding box center [924, 282] width 6 height 7
click at [883, 314] on link "Send again" at bounding box center [890, 318] width 73 height 13
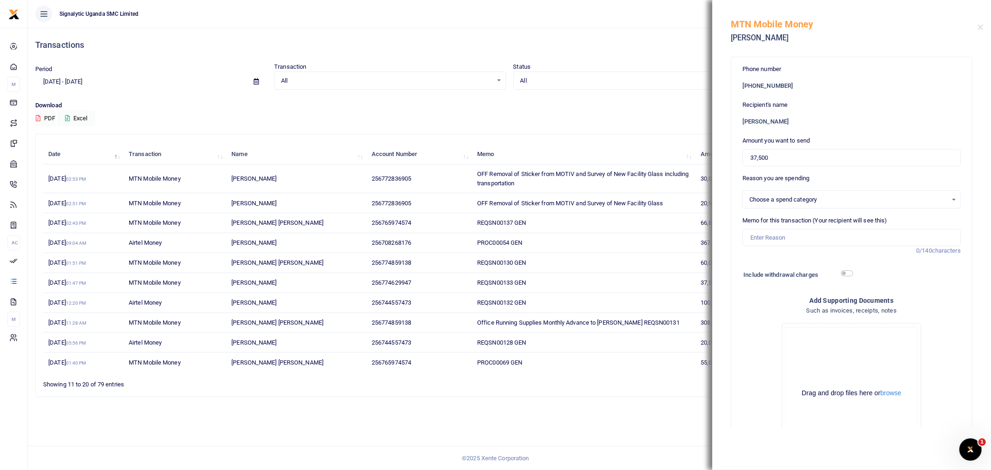
select select
click at [777, 162] on input "37,500" at bounding box center [851, 158] width 218 height 18
drag, startPoint x: 777, startPoint y: 162, endPoint x: 773, endPoint y: 149, distance: 13.5
click at [776, 158] on input "37,500" at bounding box center [851, 158] width 218 height 18
type input "50,000"
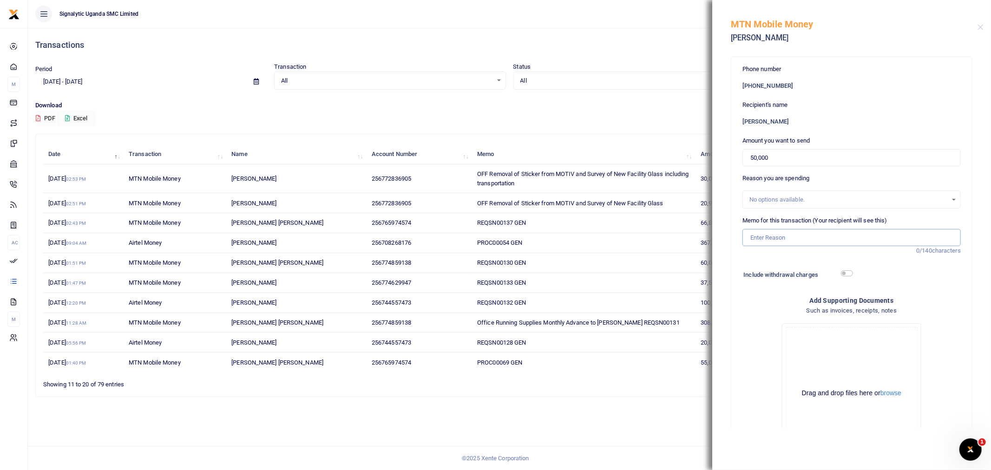
click at [761, 235] on input "Memo for this transaction (Your recipient will see this)" at bounding box center [851, 238] width 218 height 18
paste input "REQSN00151"
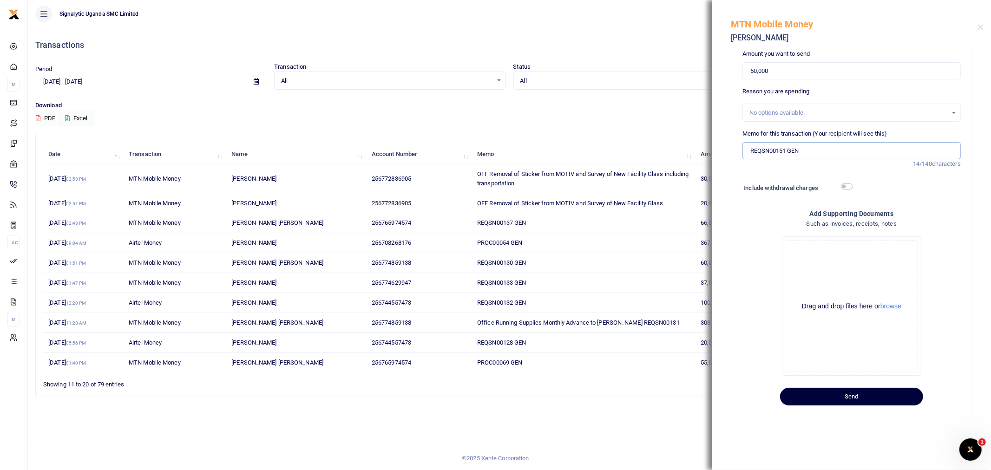
type input "REQSN00151 GEN"
click at [835, 392] on button "Send" at bounding box center [851, 397] width 143 height 18
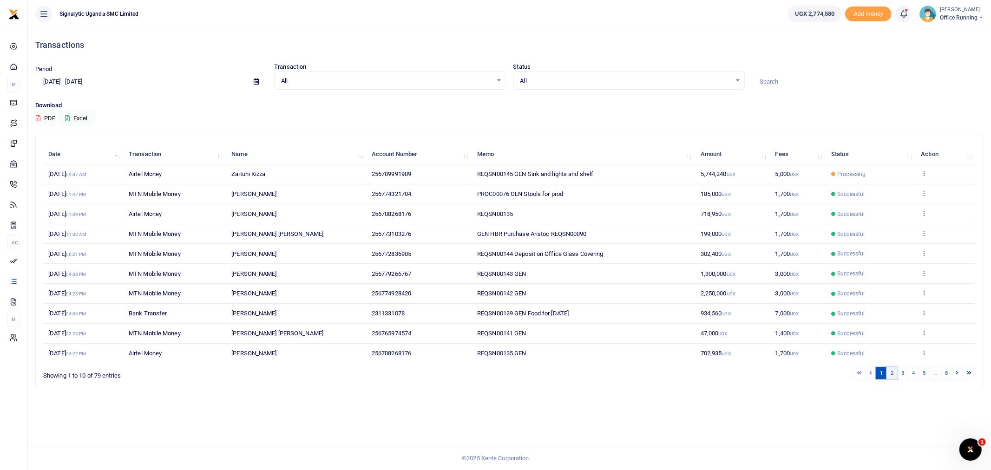
click at [891, 373] on link "2" at bounding box center [892, 373] width 11 height 13
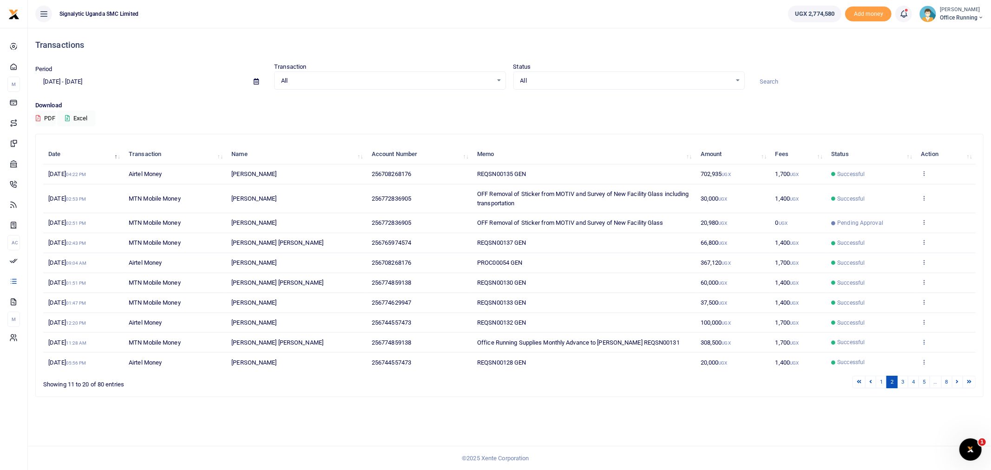
click at [924, 342] on icon at bounding box center [924, 342] width 6 height 7
click at [876, 382] on link "Send again" at bounding box center [890, 378] width 73 height 13
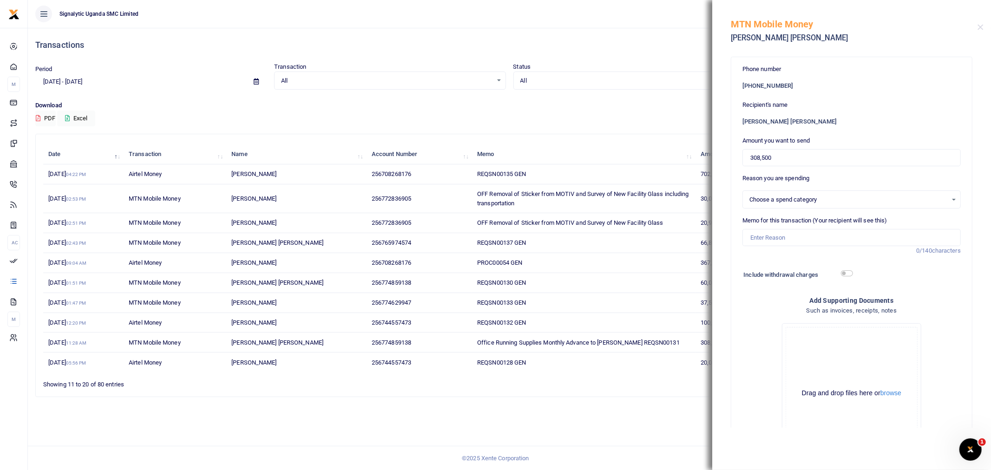
select select
drag, startPoint x: 791, startPoint y: 155, endPoint x: 596, endPoint y: 167, distance: 196.0
click at [601, 165] on div "Transactions Period 09/07/2025 - 10/06/2025 Transaction All Select an option...…" at bounding box center [495, 235] width 991 height 470
type input "60,000"
click at [477, 85] on div "All Select an option... All Airtime Internet Utilities Invoices Mobile Money Pa…" at bounding box center [389, 81] width 231 height 19
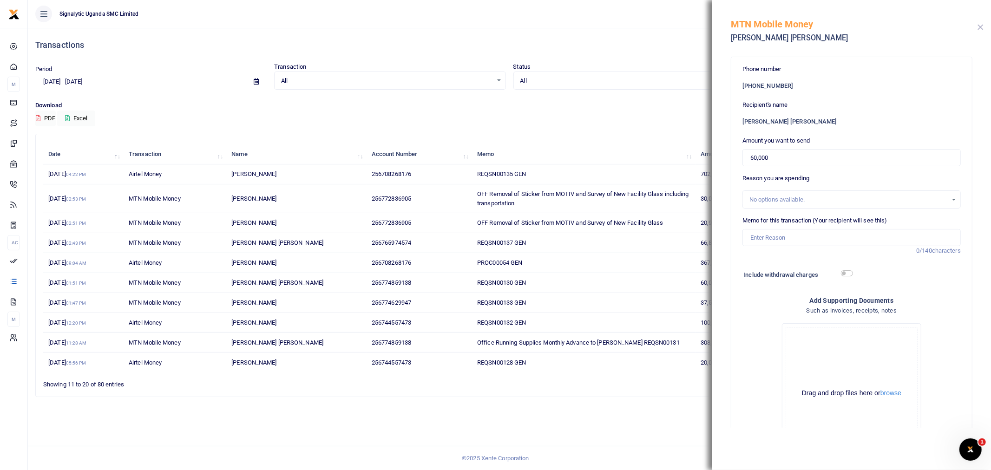
click at [978, 25] on button "Close" at bounding box center [981, 27] width 6 height 6
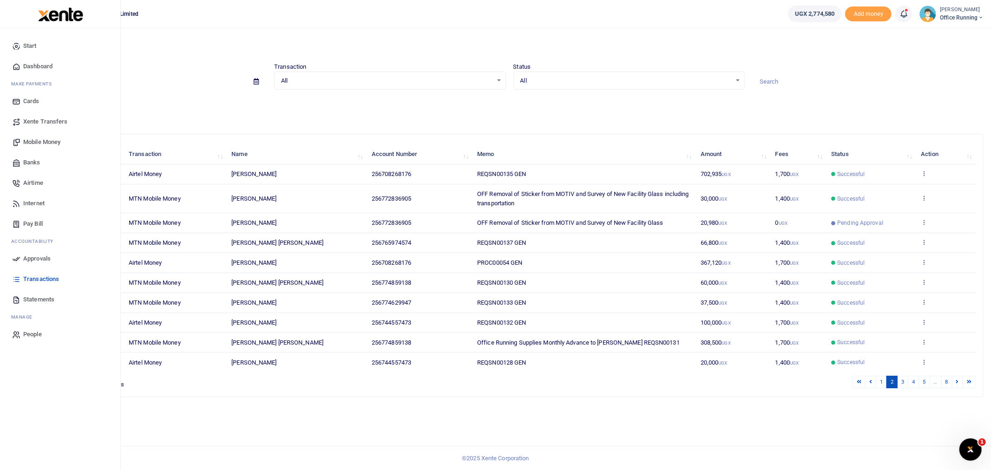
click at [50, 256] on span "Approvals" at bounding box center [36, 258] width 27 height 9
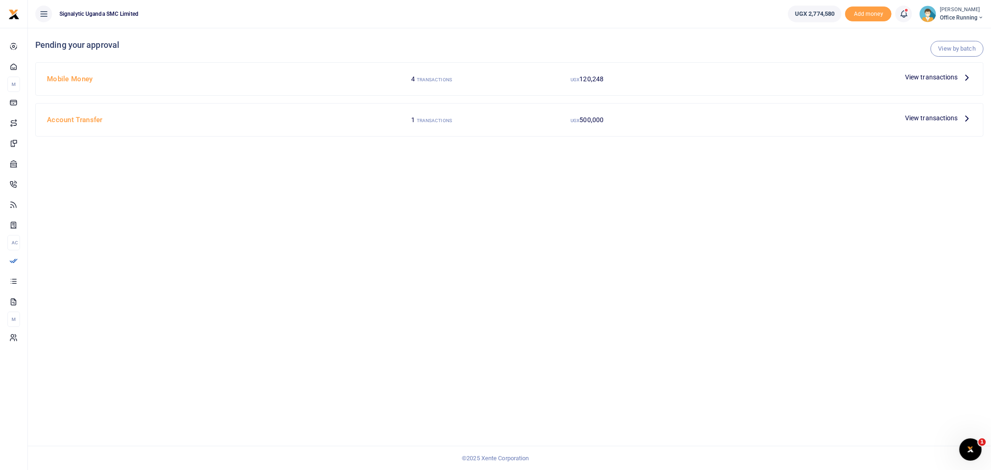
click at [926, 75] on span "View transactions" at bounding box center [931, 77] width 53 height 10
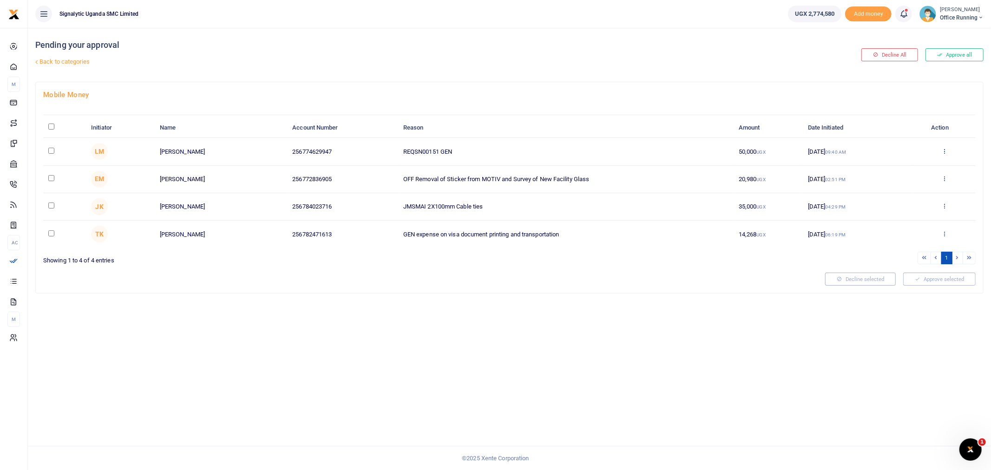
click at [943, 149] on icon at bounding box center [944, 151] width 6 height 7
click at [907, 190] on link "Decline" at bounding box center [909, 187] width 73 height 13
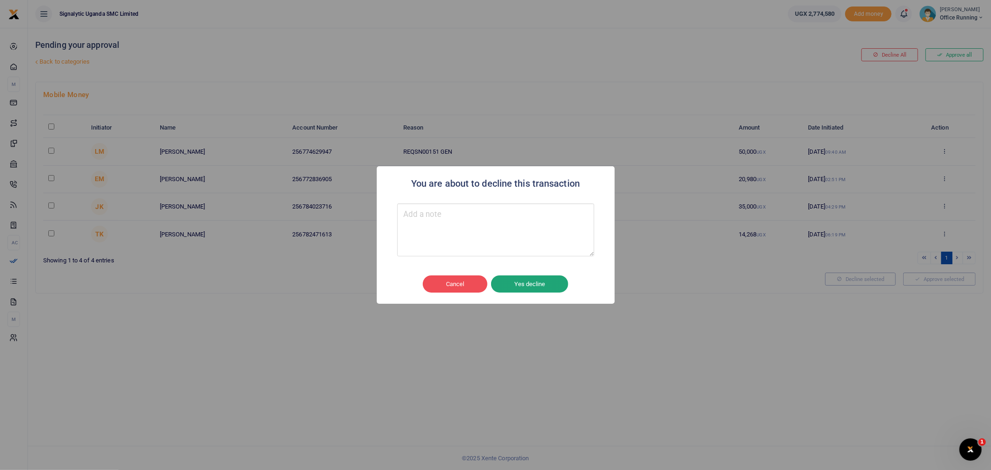
click at [545, 288] on button "Yes decline" at bounding box center [529, 285] width 77 height 18
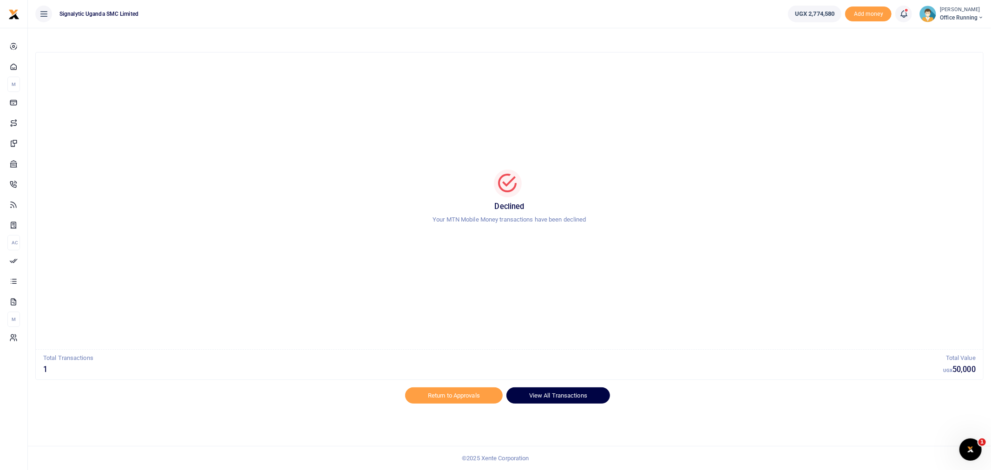
click at [536, 395] on link "View All Transactions" at bounding box center [558, 395] width 104 height 16
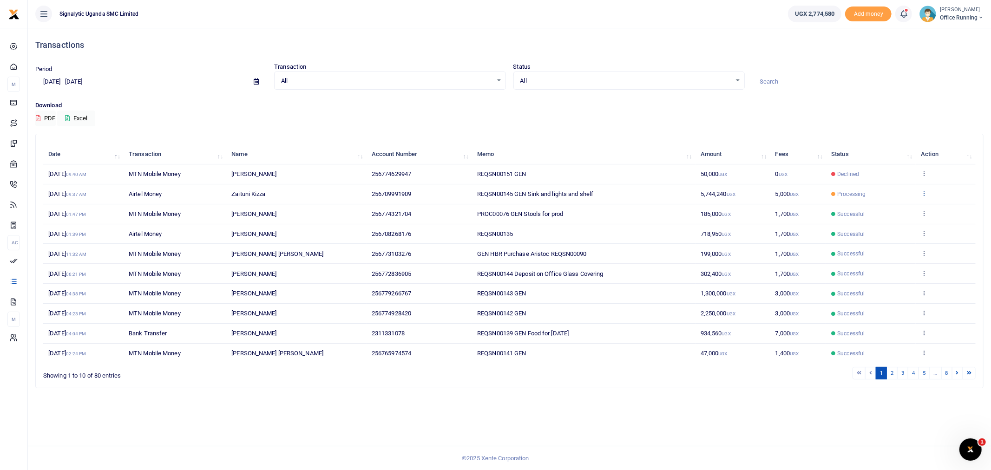
click at [926, 191] on icon at bounding box center [924, 193] width 6 height 7
click at [896, 212] on link "View details" at bounding box center [890, 209] width 73 height 13
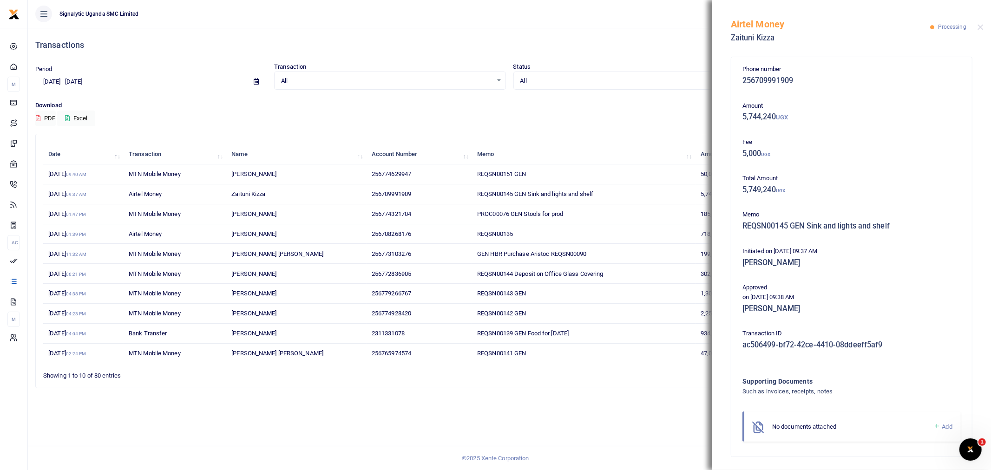
click at [650, 104] on p "Download" at bounding box center [509, 106] width 948 height 10
click at [651, 106] on p "Download" at bounding box center [509, 106] width 948 height 10
click at [982, 23] on div "Airtel Money Zaituni Kizza Processing" at bounding box center [851, 26] width 279 height 52
drag, startPoint x: 979, startPoint y: 34, endPoint x: 973, endPoint y: 33, distance: 5.7
click at [978, 34] on div "Airtel Money Zaituni Kizza Processing" at bounding box center [851, 26] width 279 height 52
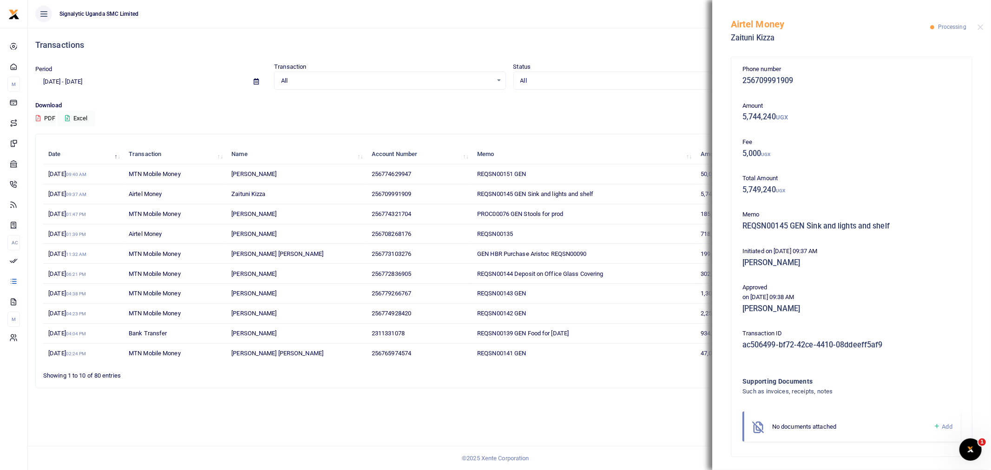
click at [970, 34] on div "Airtel Money Zaituni Kizza Processing" at bounding box center [851, 26] width 279 height 52
click at [980, 28] on button "Close" at bounding box center [981, 27] width 6 height 6
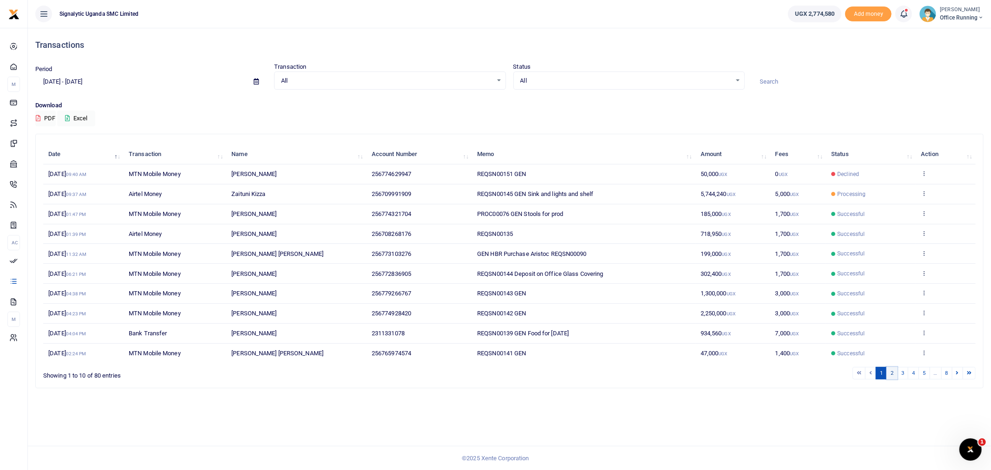
click at [891, 375] on link "2" at bounding box center [892, 373] width 11 height 13
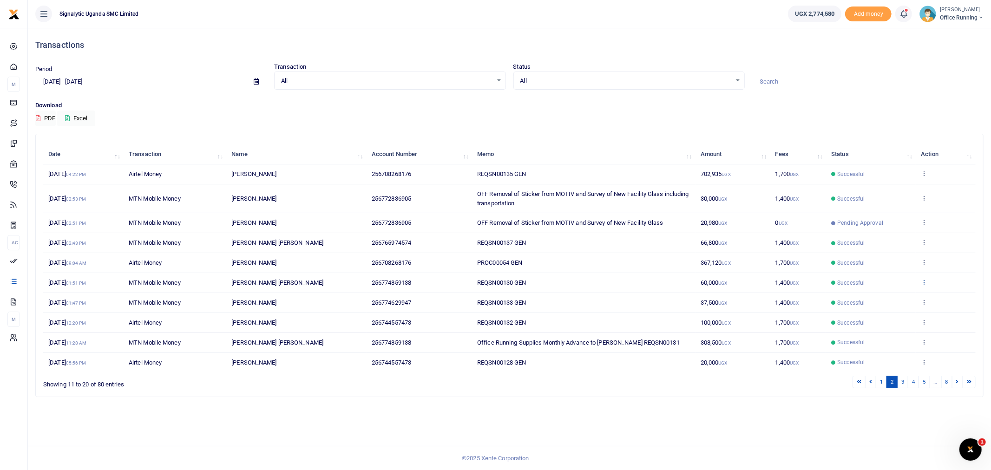
click at [924, 280] on icon at bounding box center [924, 282] width 6 height 7
click at [882, 321] on link "Send again" at bounding box center [890, 318] width 73 height 13
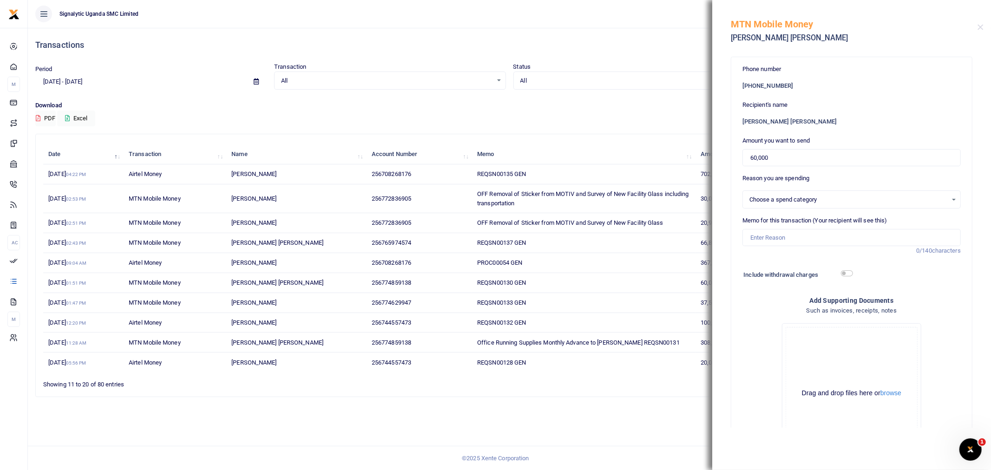
select select
click at [774, 153] on input "60,000" at bounding box center [851, 158] width 218 height 18
click at [752, 165] on form "Phone number +256 774859138 Recipient's name Jude Anthony Lusambu Amount you wa…" at bounding box center [851, 278] width 218 height 427
click at [770, 158] on input "60,000" at bounding box center [851, 158] width 218 height 18
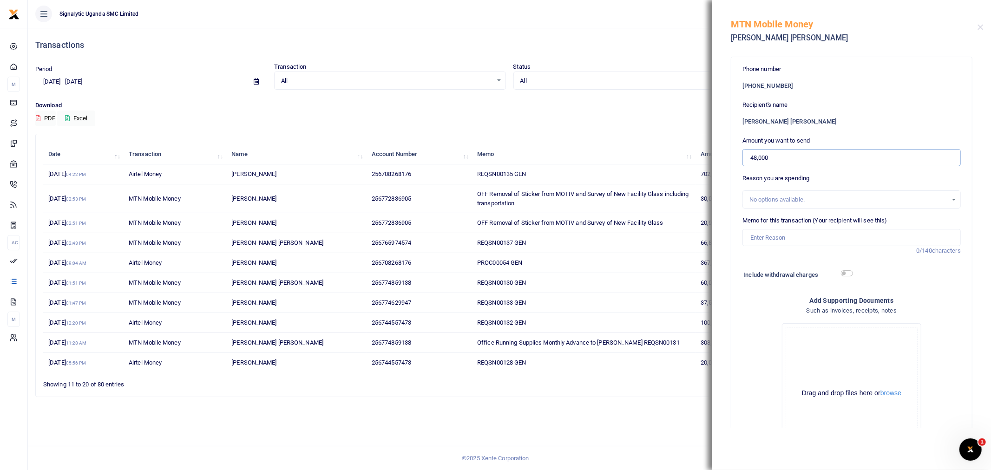
type input "48,000"
click at [774, 243] on input "Memo for this transaction (Your recipient will see this)" at bounding box center [851, 238] width 218 height 18
paste input "REQSN00150"
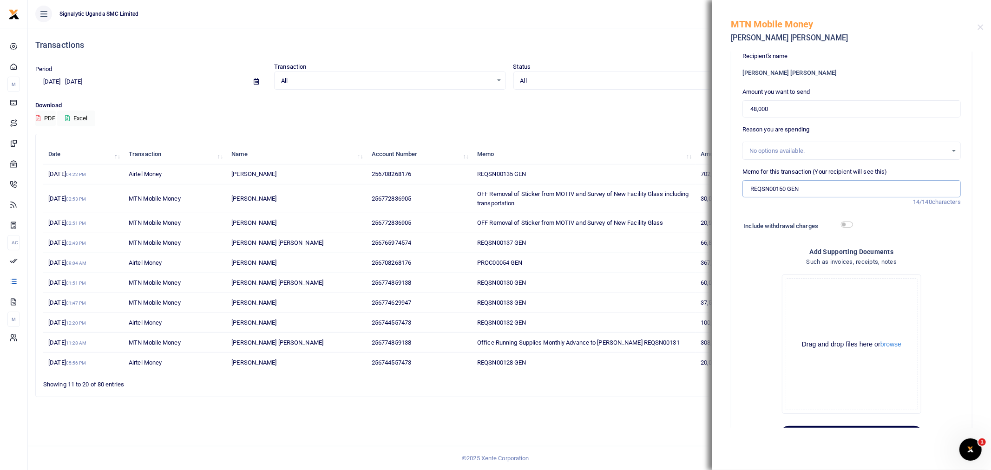
scroll to position [87, 0]
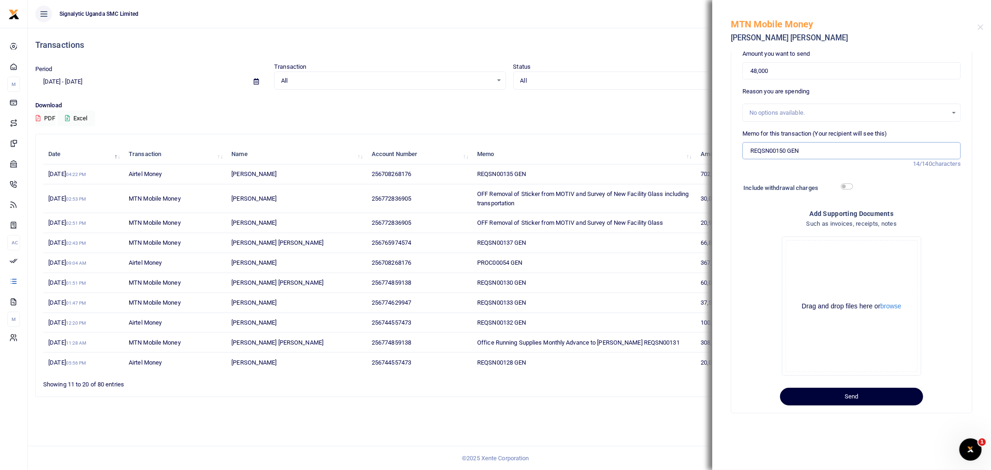
type input "REQSN00150 GEN"
click at [850, 401] on button "Send" at bounding box center [851, 397] width 143 height 18
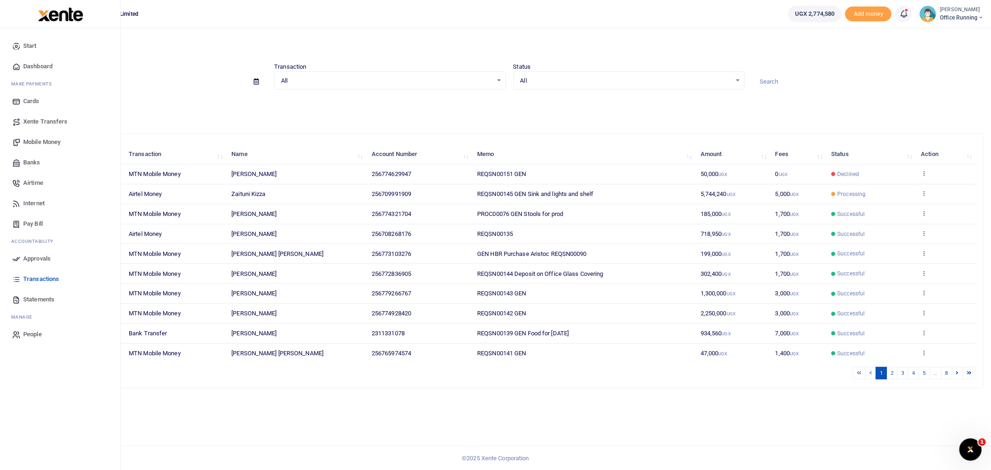
click at [46, 253] on link "Approvals" at bounding box center [59, 259] width 105 height 20
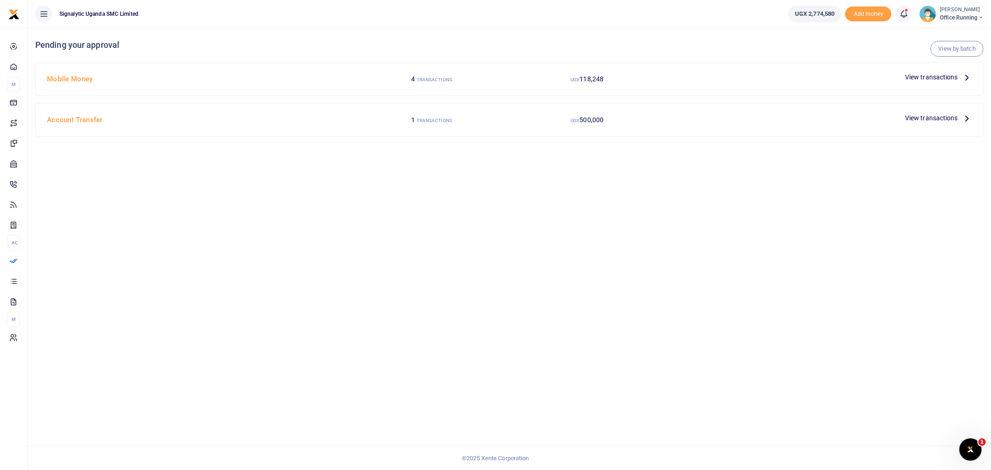
click at [931, 75] on span "View transactions" at bounding box center [931, 77] width 53 height 10
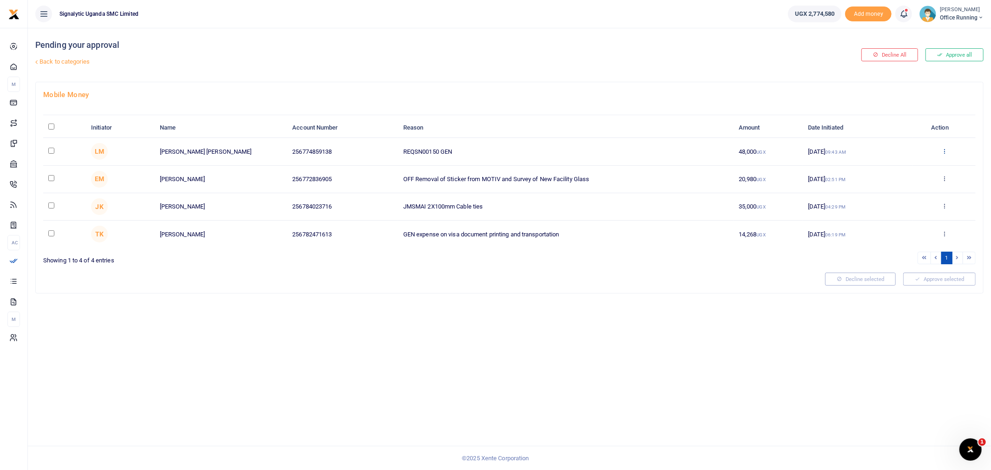
click at [942, 149] on icon at bounding box center [944, 151] width 6 height 7
click at [921, 171] on link "Approve" at bounding box center [909, 166] width 73 height 13
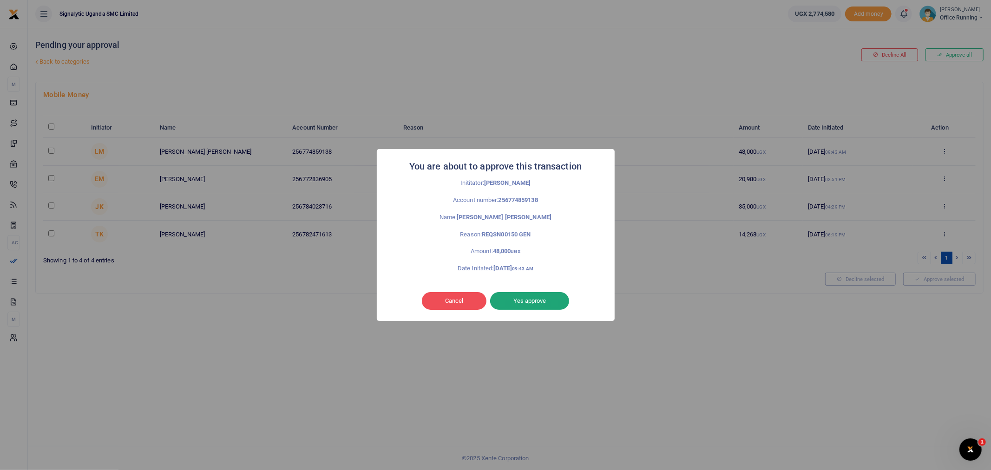
click at [558, 305] on button "Yes approve" at bounding box center [529, 301] width 79 height 18
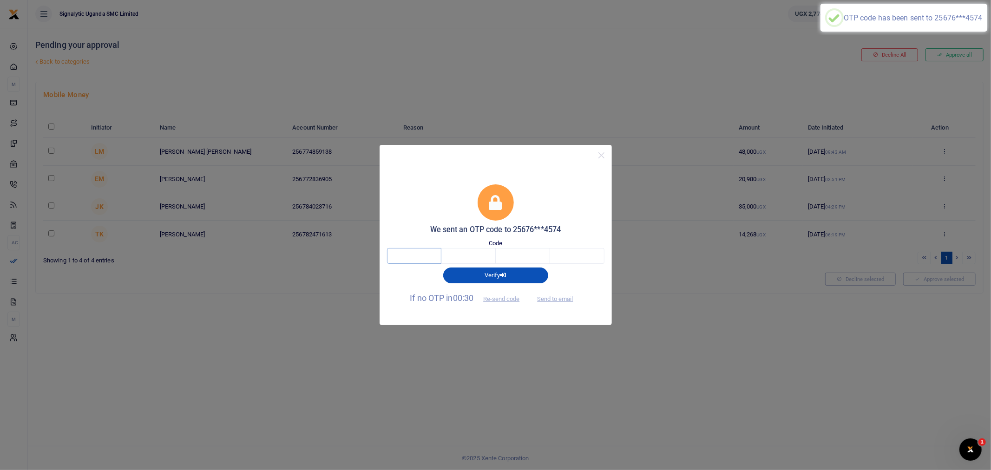
click at [394, 260] on input "text" at bounding box center [414, 256] width 54 height 16
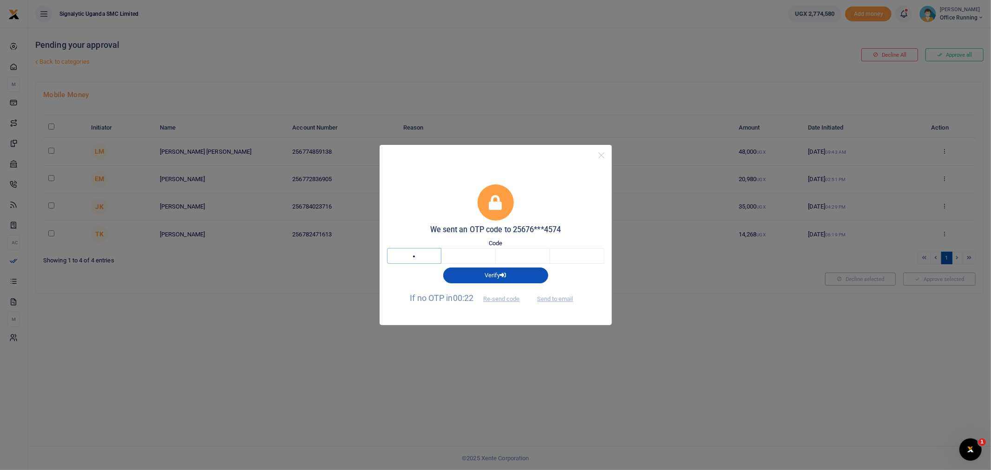
type input "6"
type input "7"
type input "0"
type input "8"
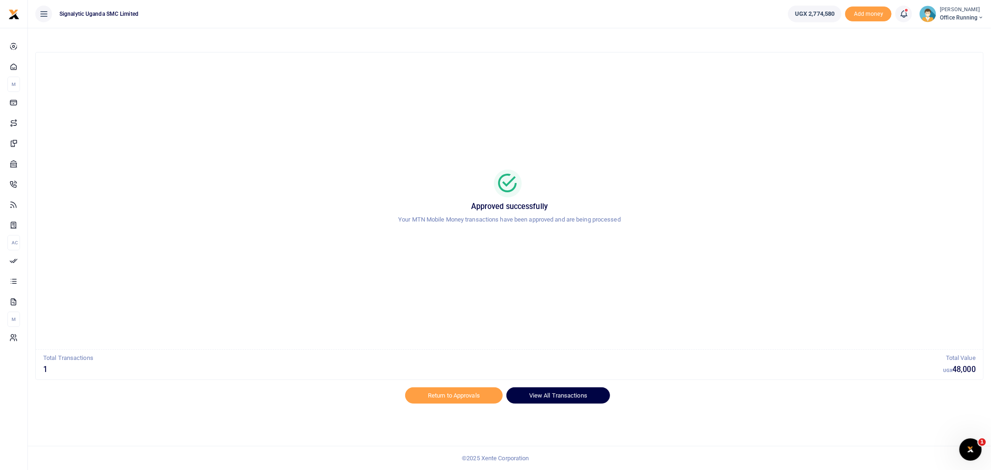
click at [548, 391] on link "View All Transactions" at bounding box center [558, 395] width 104 height 16
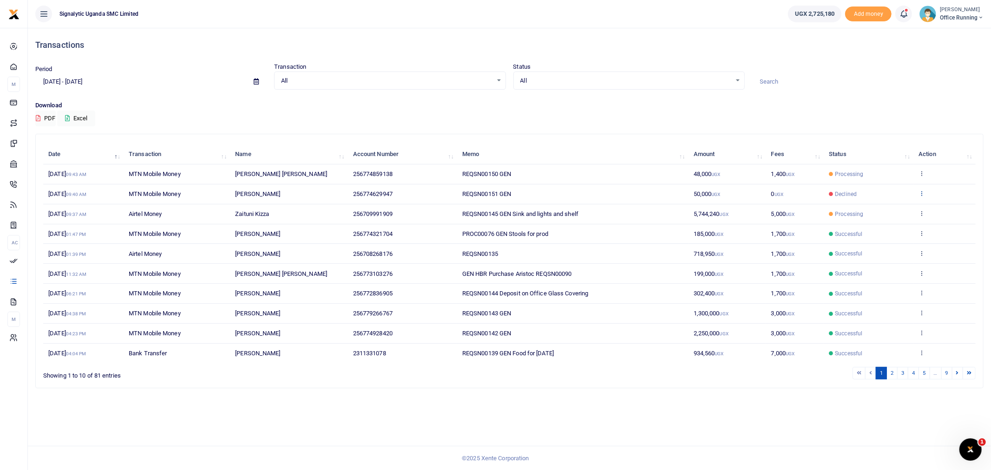
click at [922, 195] on icon at bounding box center [922, 193] width 6 height 7
click at [879, 228] on link "Send again" at bounding box center [887, 229] width 73 height 13
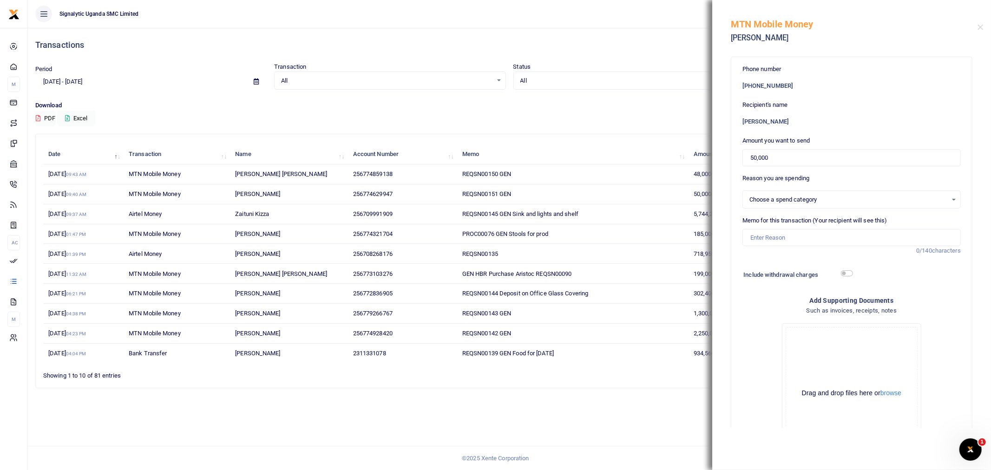
select select
click at [763, 157] on input "50,000" at bounding box center [851, 158] width 218 height 18
type input "37,500"
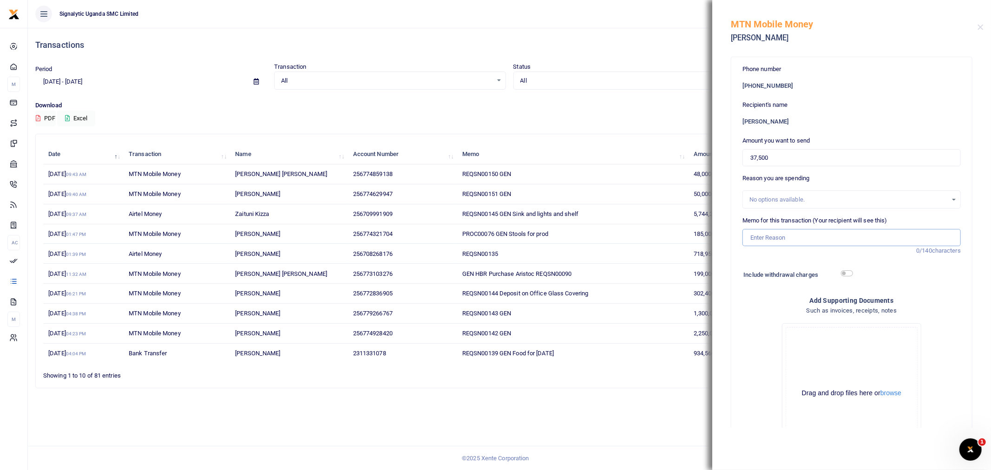
click at [776, 240] on input "Memo for this transaction (Your recipient will see this)" at bounding box center [851, 238] width 218 height 18
paste input "REQSN00151"
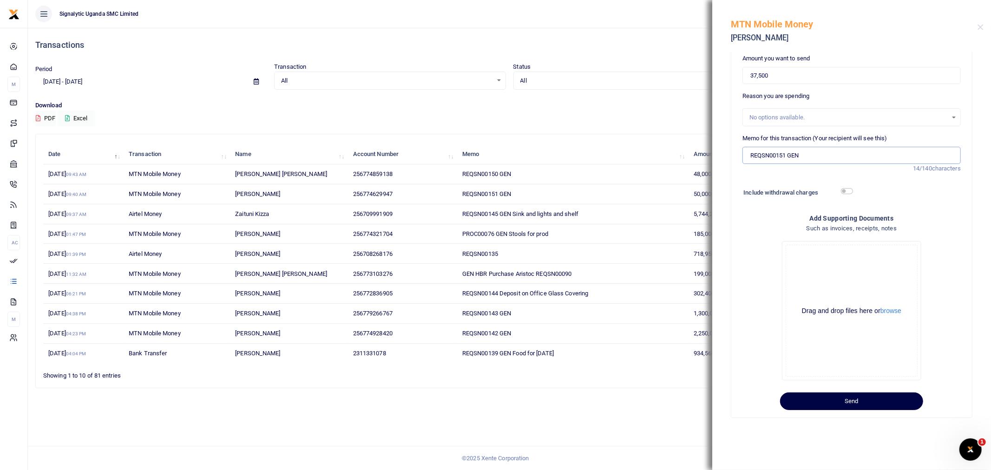
scroll to position [87, 0]
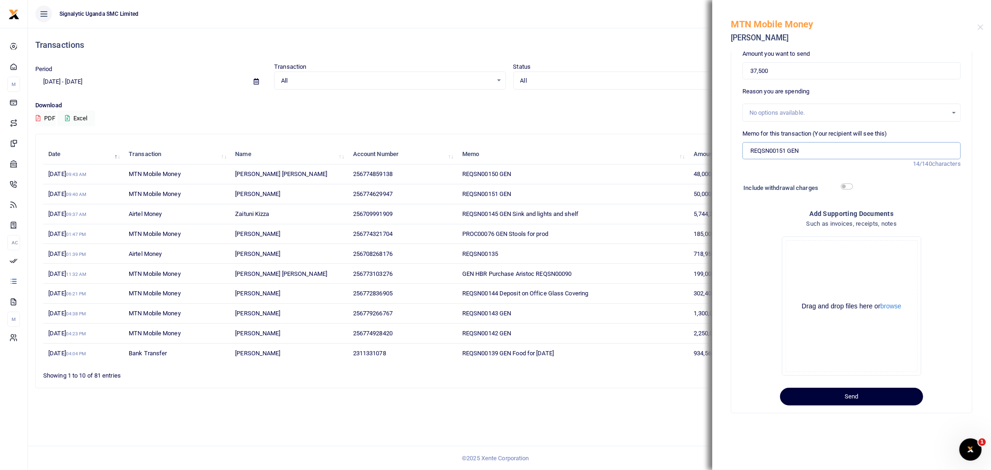
type input "REQSN00151 GEN"
click at [862, 393] on button "Send" at bounding box center [851, 397] width 143 height 18
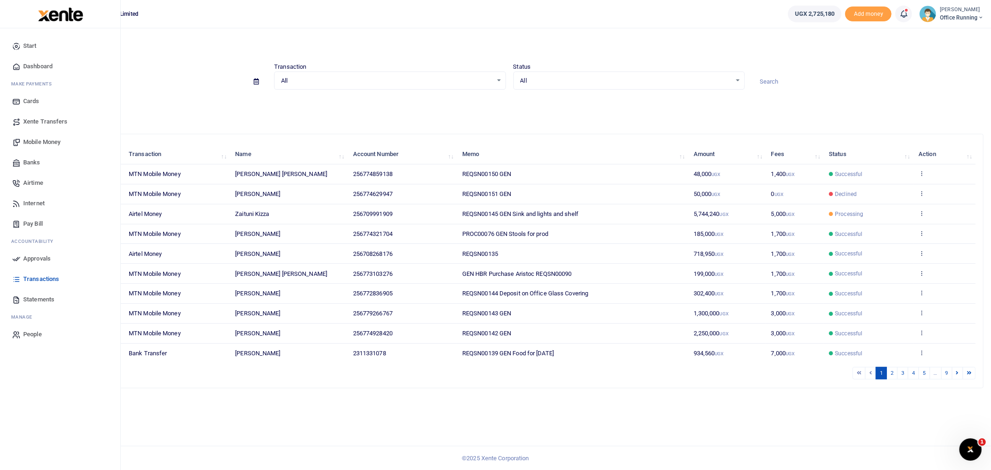
click at [39, 140] on span "Mobile Money" at bounding box center [41, 142] width 37 height 9
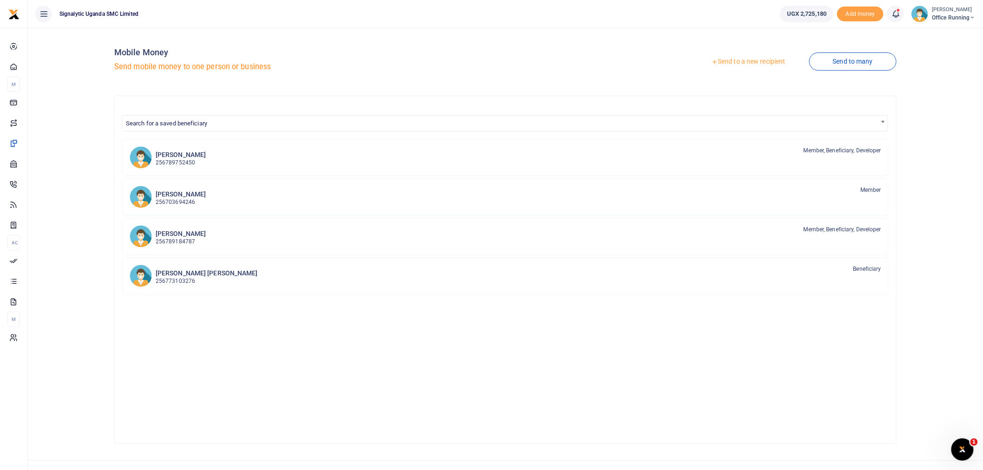
click at [746, 61] on link "Send to a new recipient" at bounding box center [748, 61] width 121 height 17
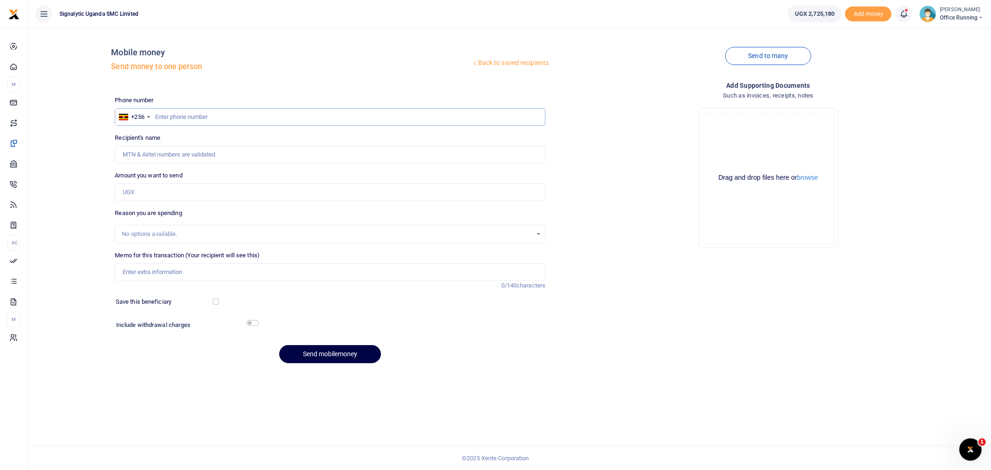
click at [192, 115] on input "text" at bounding box center [330, 117] width 431 height 18
paste input "744557473"
type input "744557473"
click at [140, 192] on input "Amount you want to send" at bounding box center [330, 193] width 431 height 18
type input "100,000"
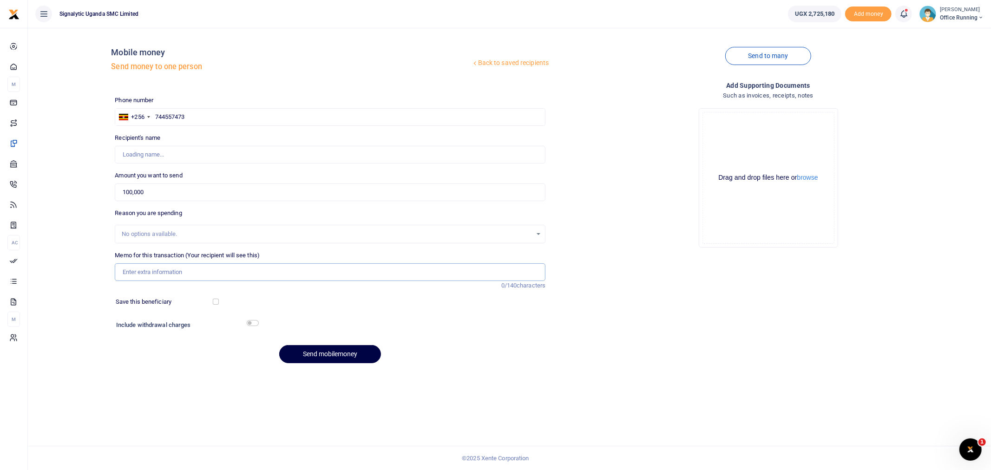
drag, startPoint x: 150, startPoint y: 275, endPoint x: 151, endPoint y: 280, distance: 5.3
click at [150, 275] on input "Memo for this transaction (Your recipient will see this)" at bounding box center [330, 272] width 431 height 18
type input "[PERSON_NAME]"
paste input "REQSN00152"
type input "REQSN00152 GEN Tonny"
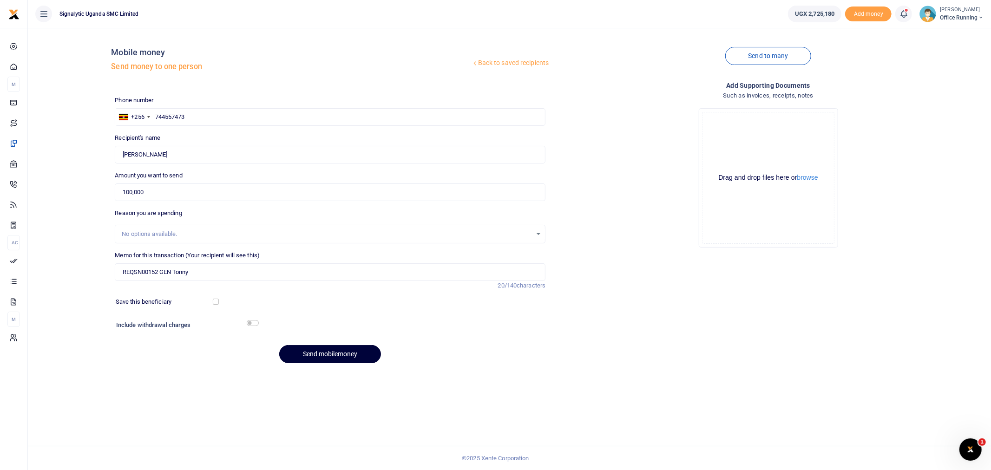
click at [315, 355] on button "Send mobilemoney" at bounding box center [330, 354] width 102 height 18
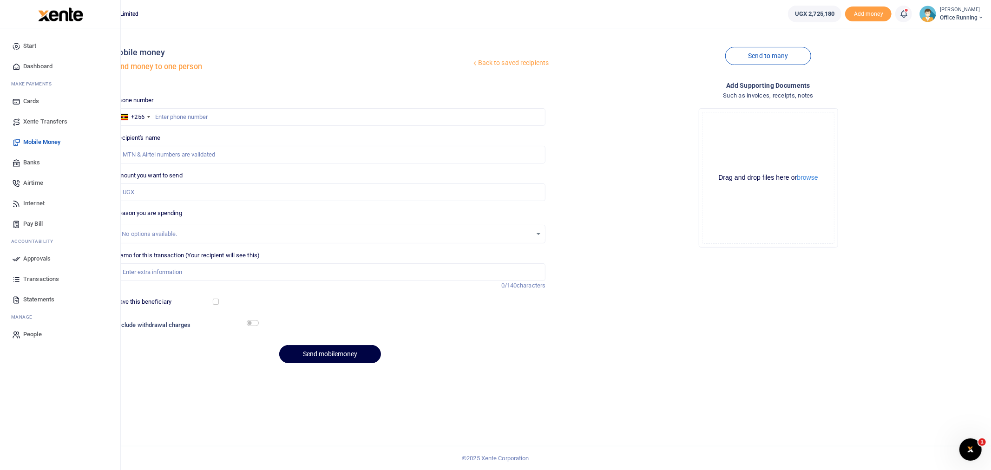
click at [42, 261] on span "Approvals" at bounding box center [36, 258] width 27 height 9
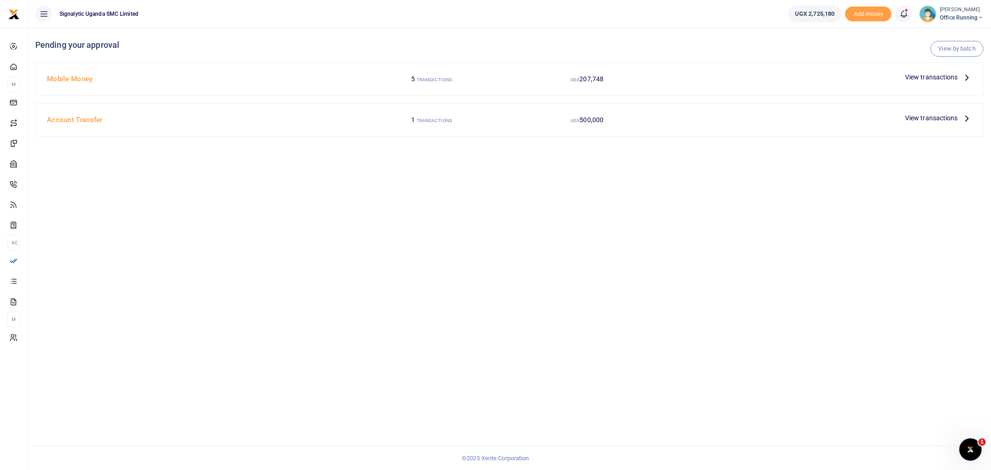
click at [954, 77] on span "View transactions" at bounding box center [931, 77] width 53 height 10
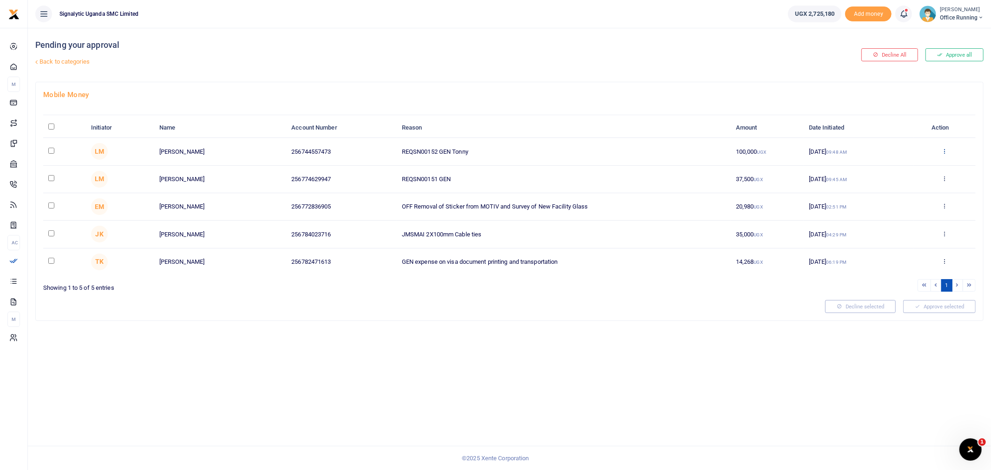
click at [946, 150] on icon at bounding box center [945, 151] width 6 height 7
click at [908, 163] on link "Approve" at bounding box center [910, 166] width 73 height 13
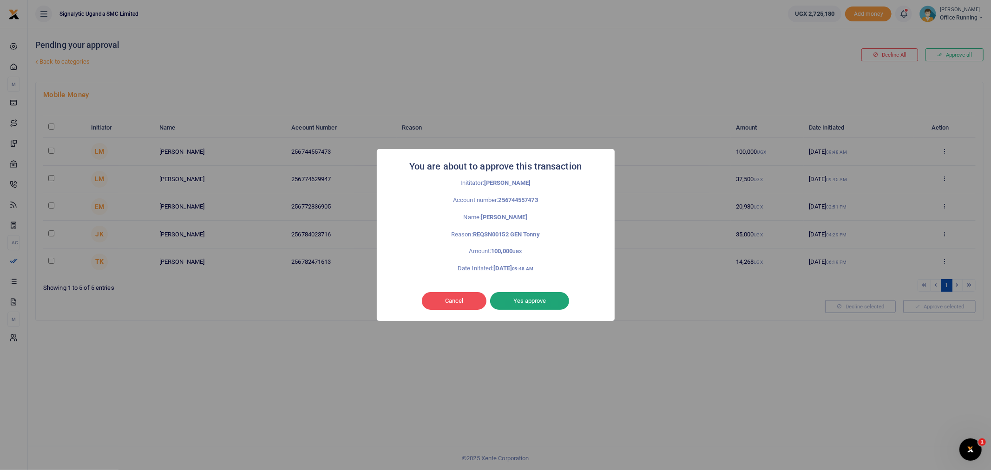
click at [533, 302] on button "Yes approve" at bounding box center [529, 301] width 79 height 18
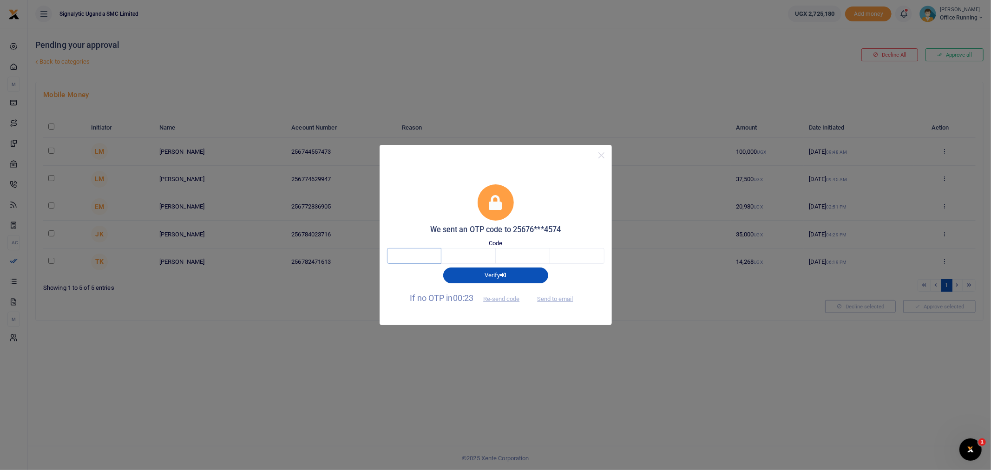
click at [410, 253] on input "text" at bounding box center [414, 256] width 54 height 16
type input "5"
type input "6"
type input "4"
type input "0"
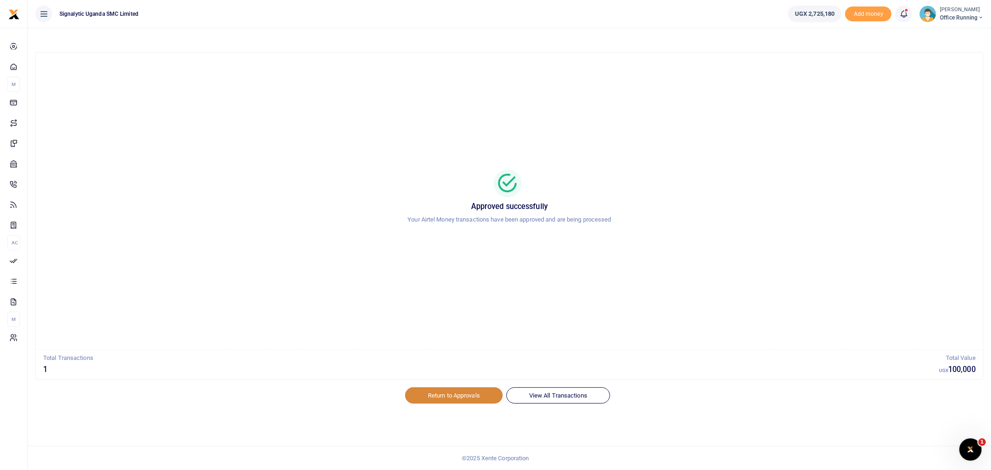
click at [466, 398] on link "Return to Approvals" at bounding box center [454, 395] width 98 height 16
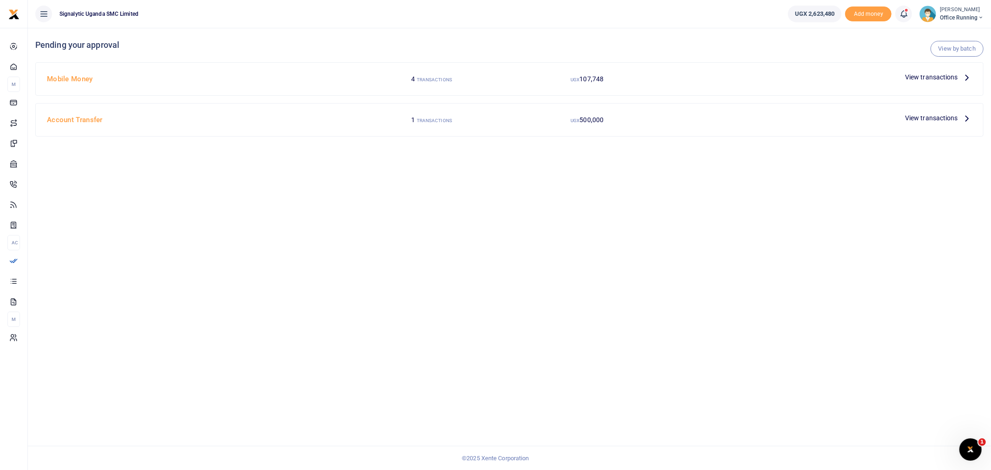
click at [935, 76] on span "View transactions" at bounding box center [931, 77] width 53 height 10
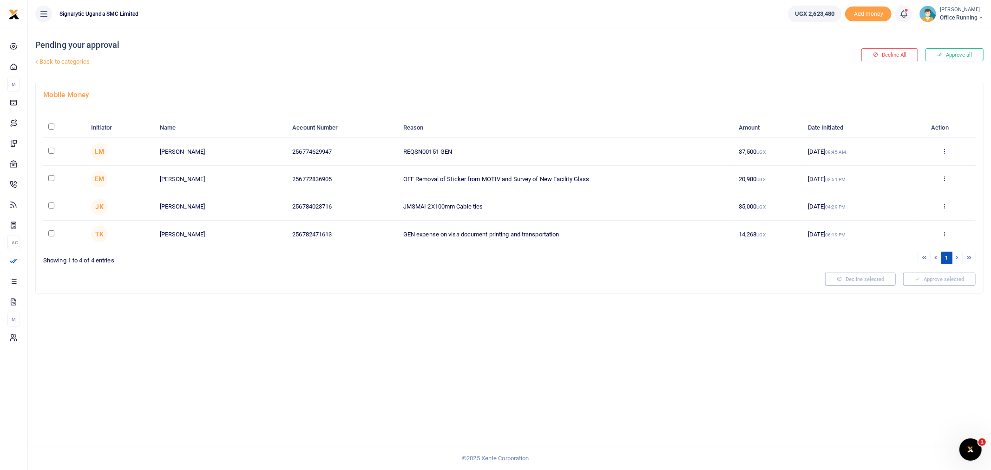
click at [945, 149] on icon at bounding box center [944, 151] width 6 height 7
click at [919, 173] on div "Approve Decline Details" at bounding box center [910, 187] width 74 height 63
click at [945, 150] on icon at bounding box center [944, 151] width 6 height 7
click at [909, 164] on link "Approve" at bounding box center [909, 166] width 73 height 13
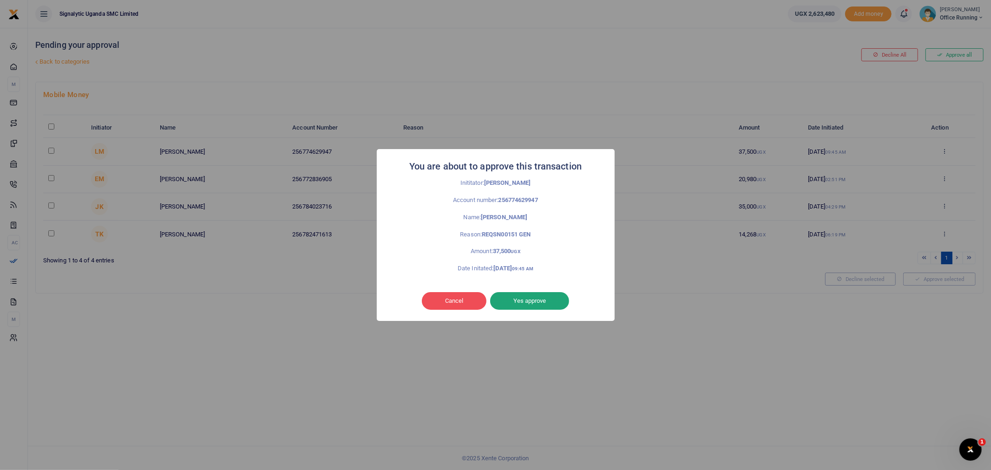
click at [518, 303] on button "Yes approve" at bounding box center [529, 301] width 79 height 18
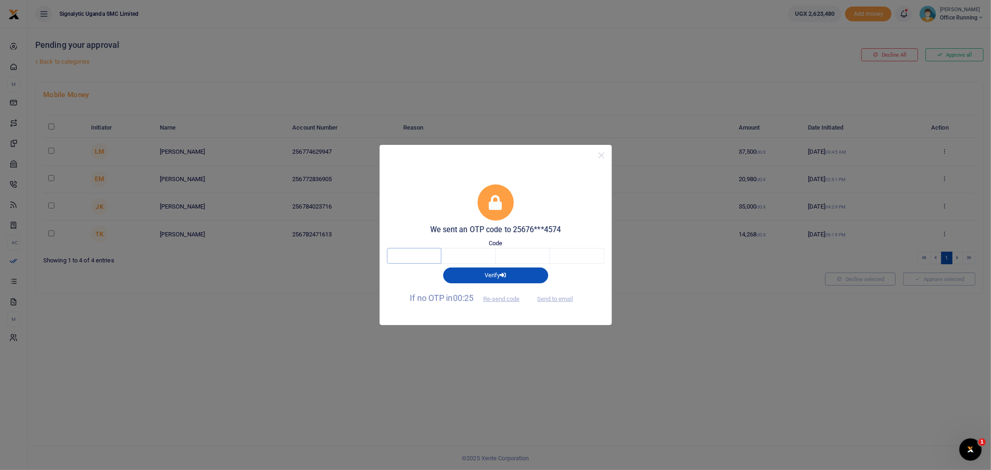
click at [416, 254] on input "text" at bounding box center [414, 256] width 54 height 16
type input "7"
type input "1"
type input "7"
type input "3"
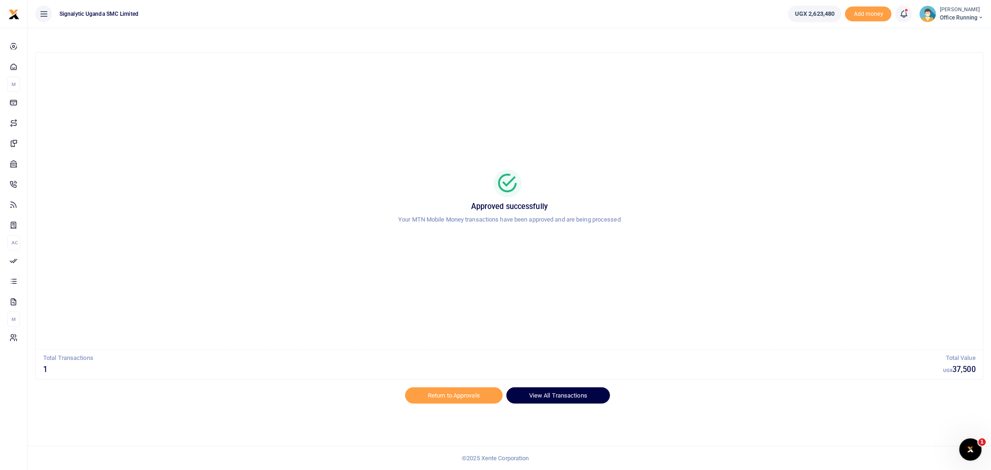
click at [558, 389] on link "View All Transactions" at bounding box center [558, 395] width 104 height 16
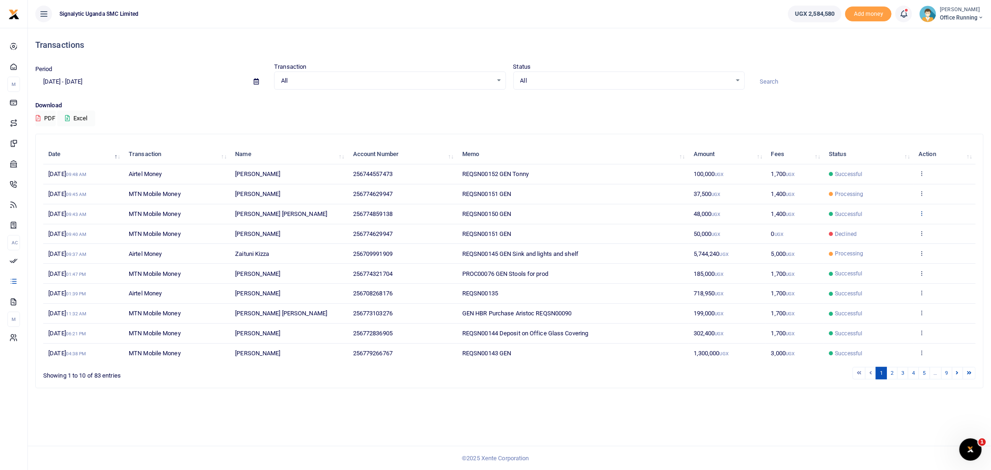
click at [919, 212] on icon at bounding box center [922, 213] width 6 height 7
click at [906, 224] on link "View details" at bounding box center [887, 228] width 73 height 13
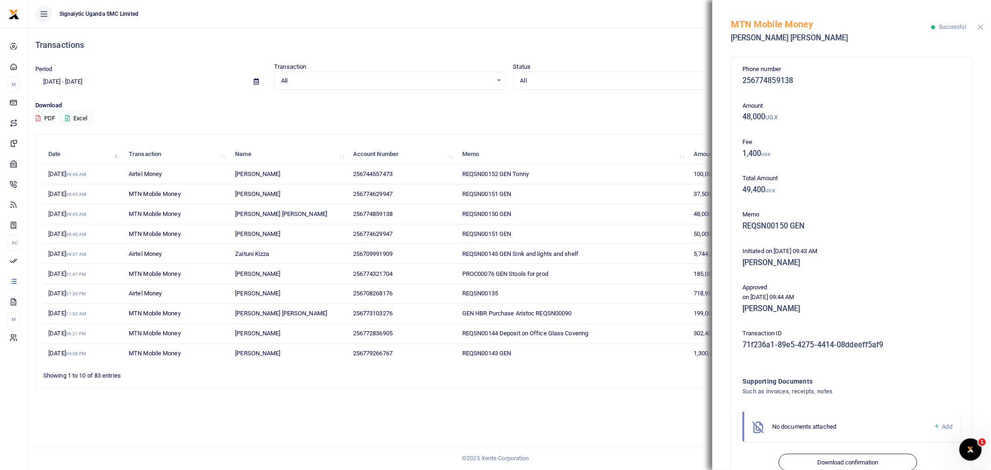
click at [983, 26] on button "Close" at bounding box center [981, 27] width 6 height 6
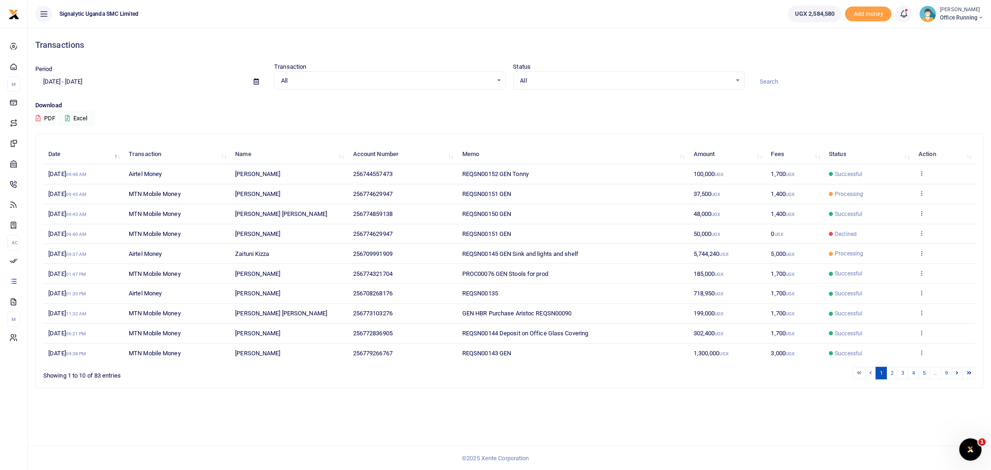
click at [921, 197] on link at bounding box center [922, 193] width 6 height 7
click at [900, 207] on link "View details" at bounding box center [887, 209] width 73 height 13
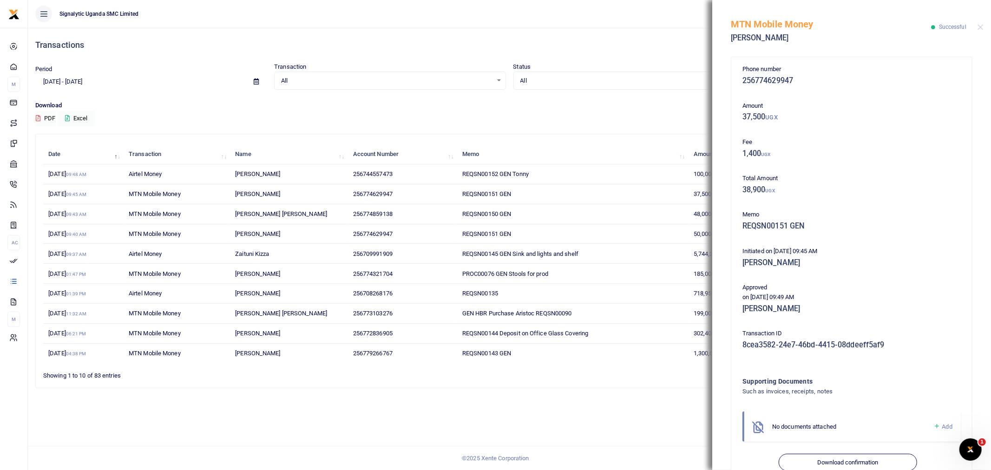
drag, startPoint x: 578, startPoint y: 26, endPoint x: 547, endPoint y: 70, distance: 54.4
click at [577, 26] on ul "Signalytic Uganda SMC Limited" at bounding box center [404, 14] width 753 height 28
click at [983, 28] on button "Close" at bounding box center [981, 27] width 6 height 6
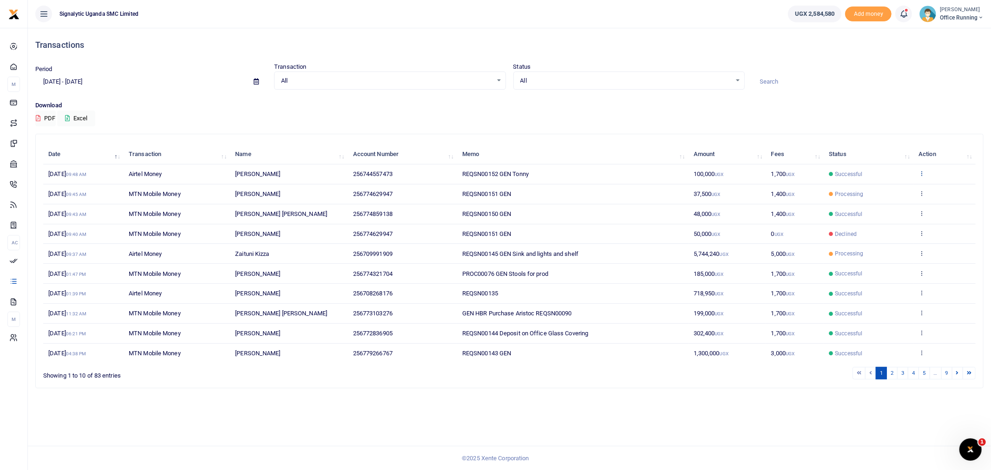
click at [919, 170] on icon at bounding box center [922, 173] width 6 height 7
click at [886, 184] on link "View details" at bounding box center [887, 189] width 73 height 13
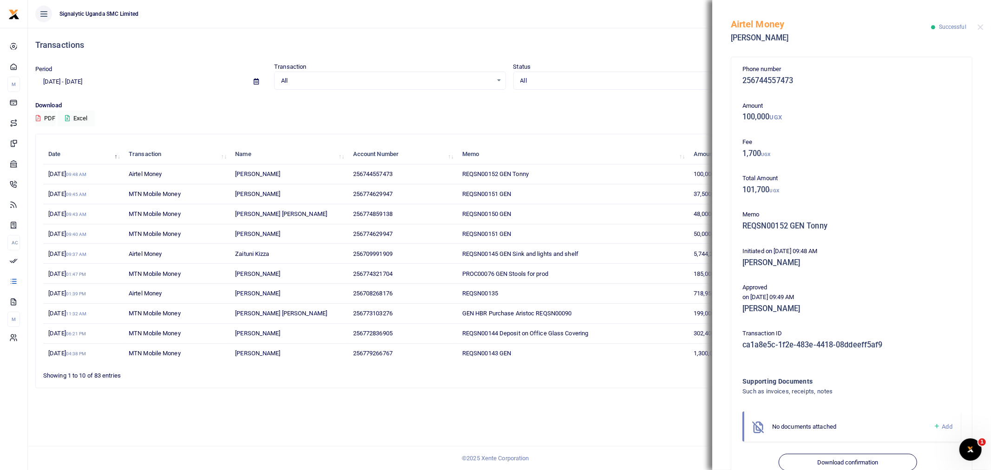
click at [985, 27] on div "Airtel Money Tonny Otim Successful" at bounding box center [851, 26] width 279 height 52
click at [979, 26] on button "Close" at bounding box center [981, 27] width 6 height 6
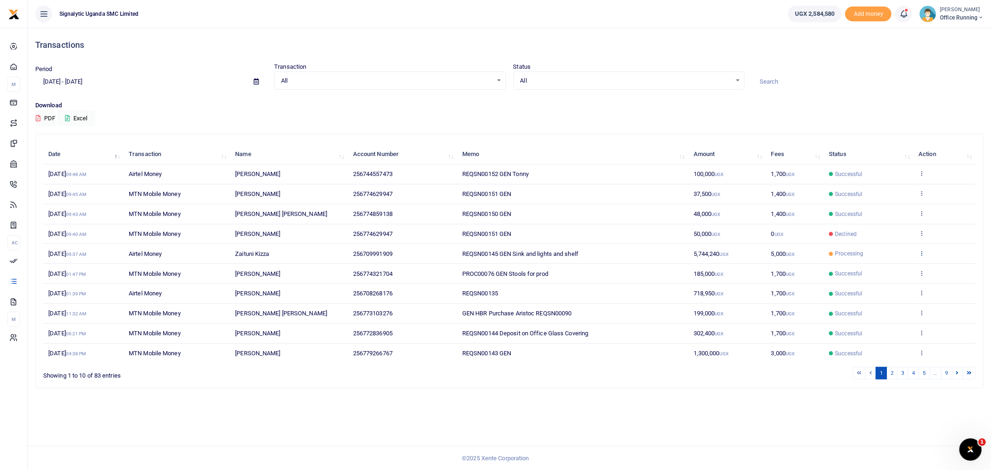
click at [921, 255] on icon at bounding box center [922, 253] width 6 height 7
click at [893, 267] on link "View details" at bounding box center [887, 269] width 73 height 13
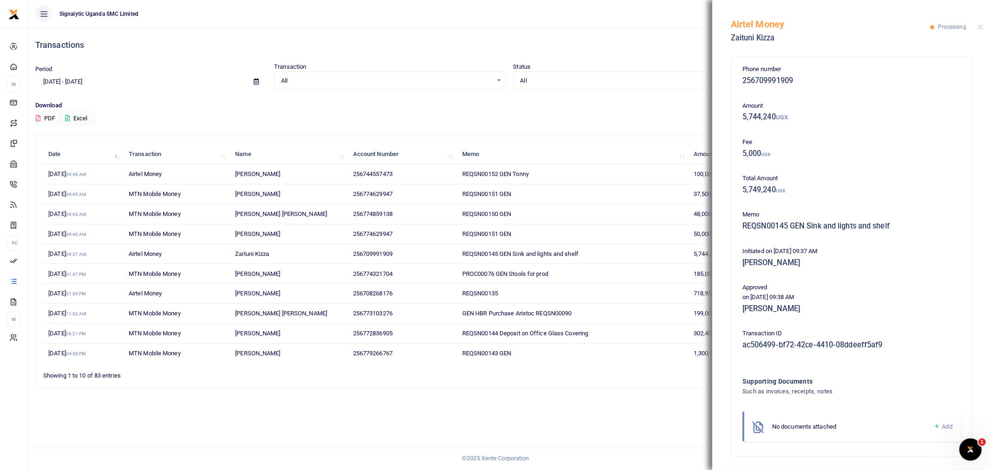
drag, startPoint x: 634, startPoint y: 117, endPoint x: 653, endPoint y: 99, distance: 26.0
click at [636, 115] on div "Download PDF Excel" at bounding box center [509, 114] width 948 height 26
click at [979, 25] on button "Close" at bounding box center [981, 27] width 6 height 6
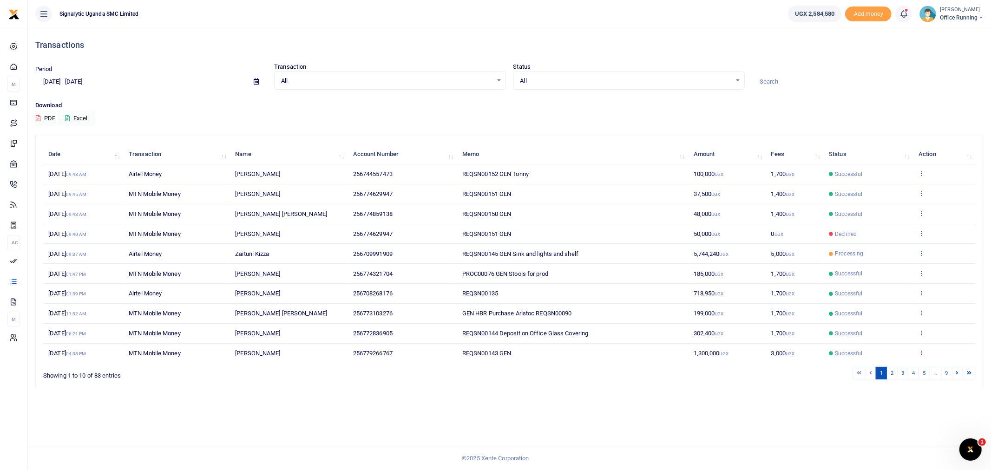
click at [925, 255] on icon at bounding box center [922, 253] width 6 height 7
click at [902, 266] on link "View details" at bounding box center [887, 269] width 73 height 13
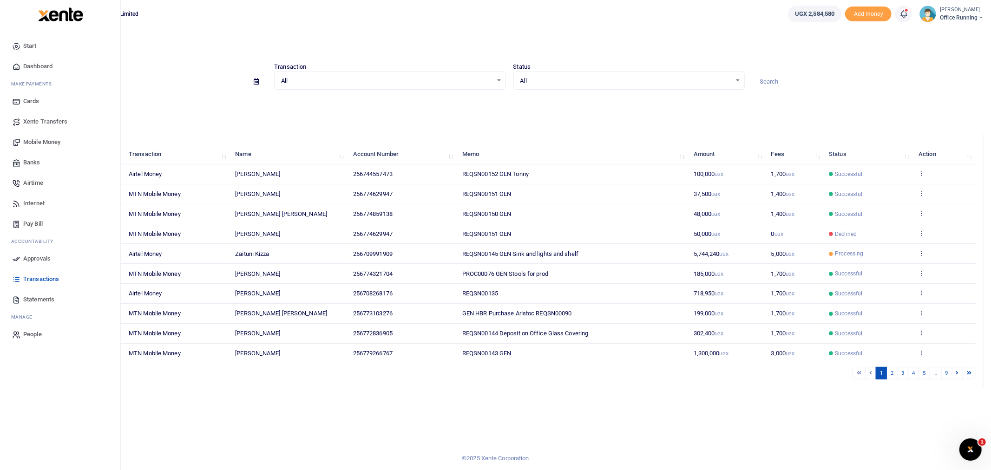
click at [33, 137] on link "Mobile Money" at bounding box center [59, 142] width 105 height 20
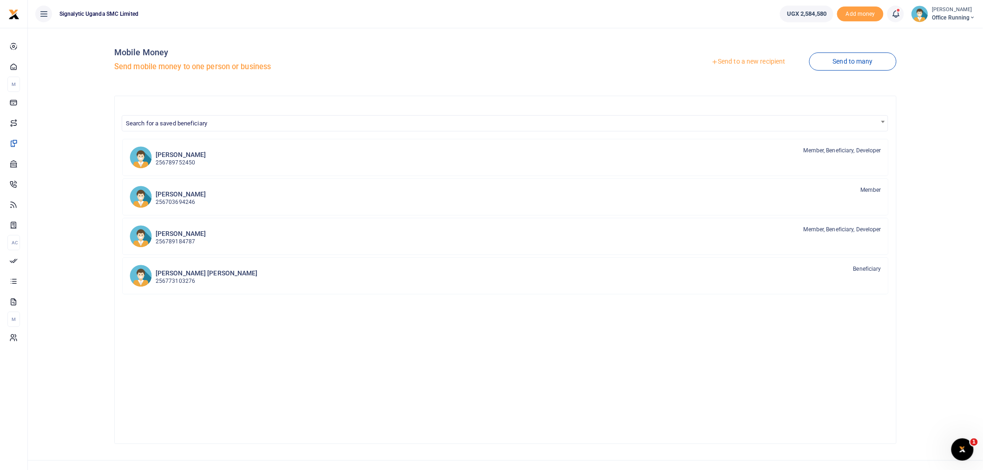
click at [757, 61] on link "Send to a new recipient" at bounding box center [748, 61] width 121 height 17
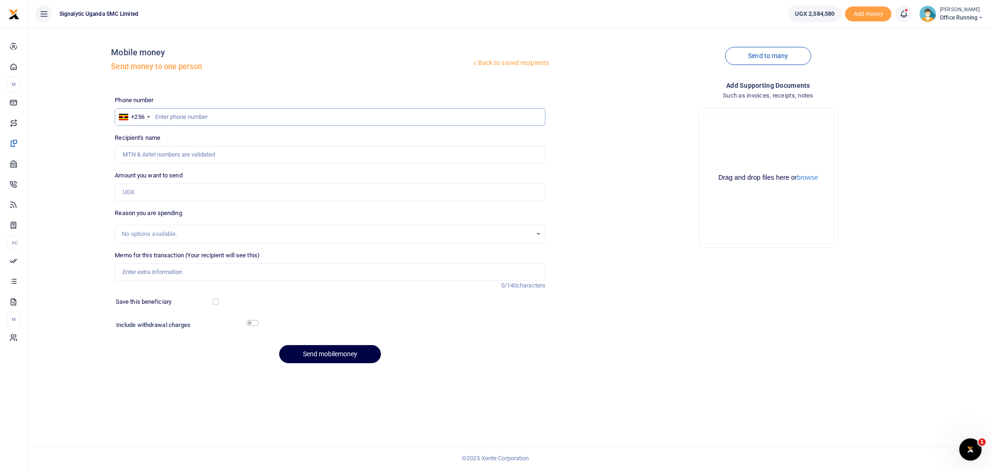
click at [206, 112] on input "text" at bounding box center [330, 117] width 431 height 18
paste input "0779266767"
type input "0779266767"
type input "[PERSON_NAME]"
type input "0779266767"
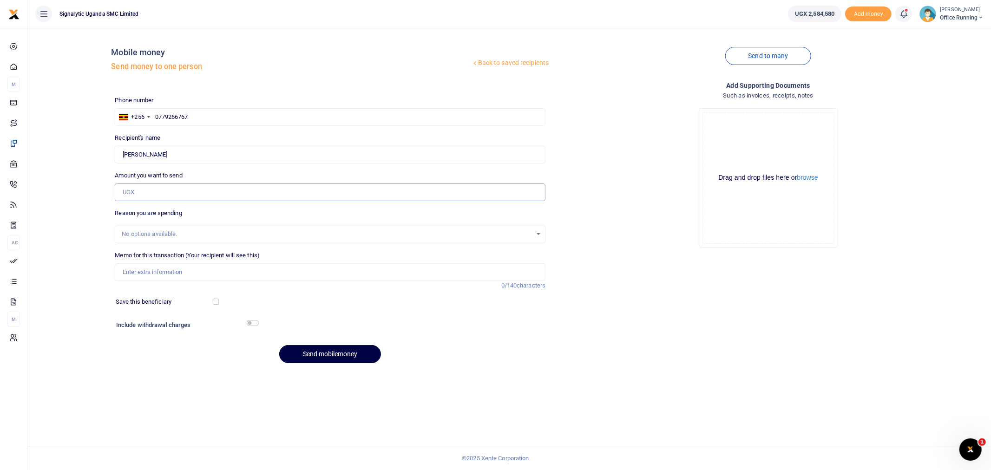
click at [166, 193] on input "Amount you want to send" at bounding box center [330, 193] width 431 height 18
type input "600,000"
click at [169, 280] on input "Memo for this transaction (Your recipient will see this)" at bounding box center [330, 272] width 431 height 18
paste input "PROC00077"
type input "PROC00077 GEN second maglock"
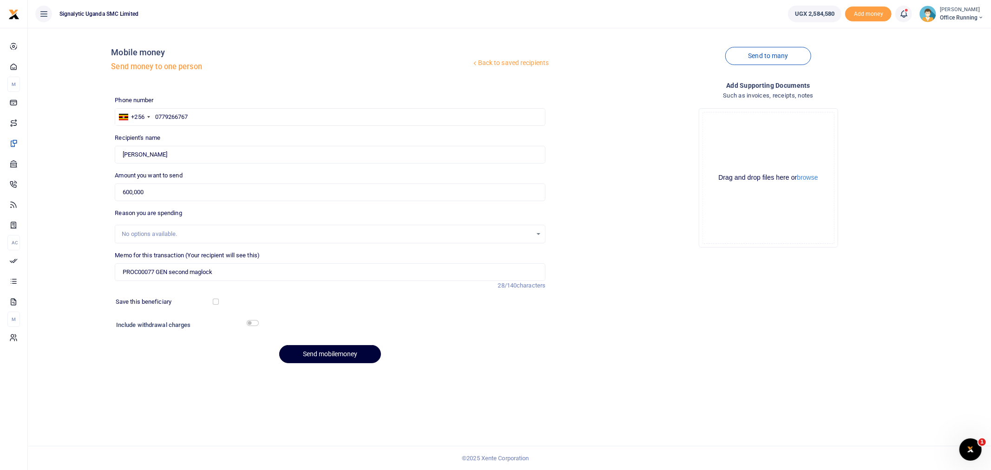
click at [361, 356] on button "Send mobilemoney" at bounding box center [330, 354] width 102 height 18
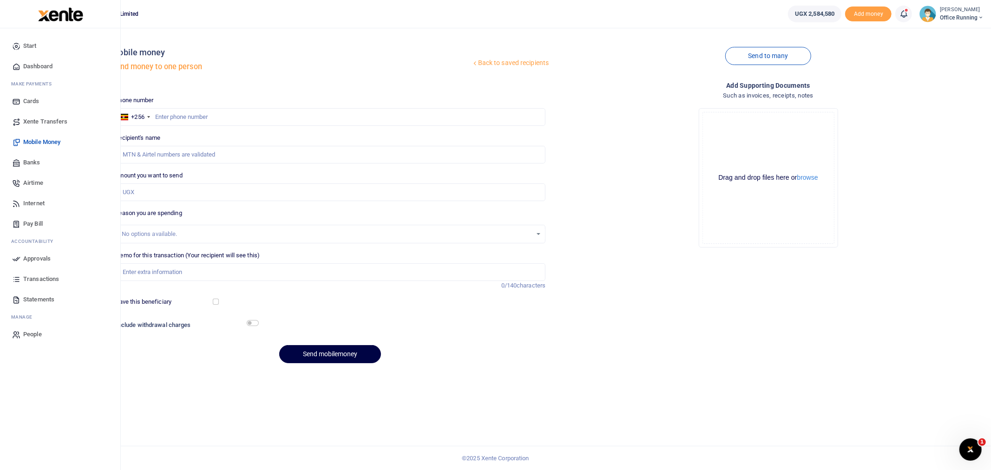
click at [33, 259] on span "Approvals" at bounding box center [36, 258] width 27 height 9
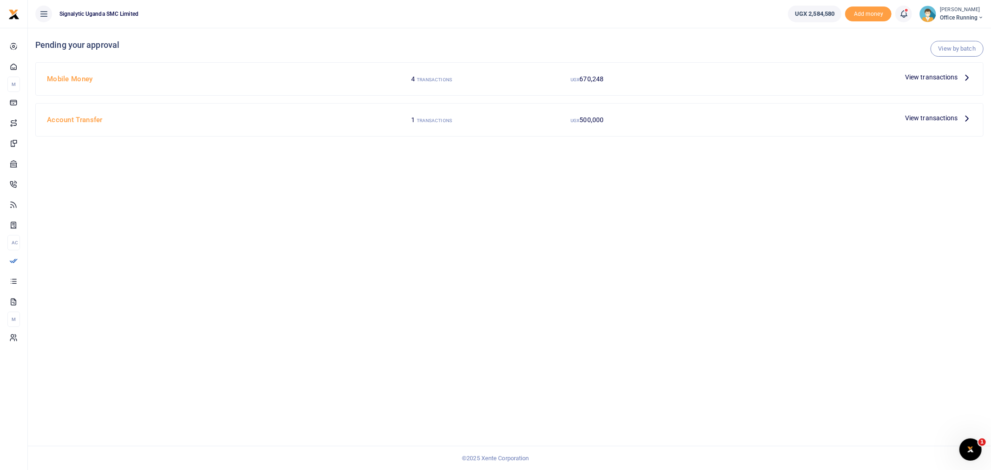
click at [937, 73] on span "View transactions" at bounding box center [931, 77] width 53 height 10
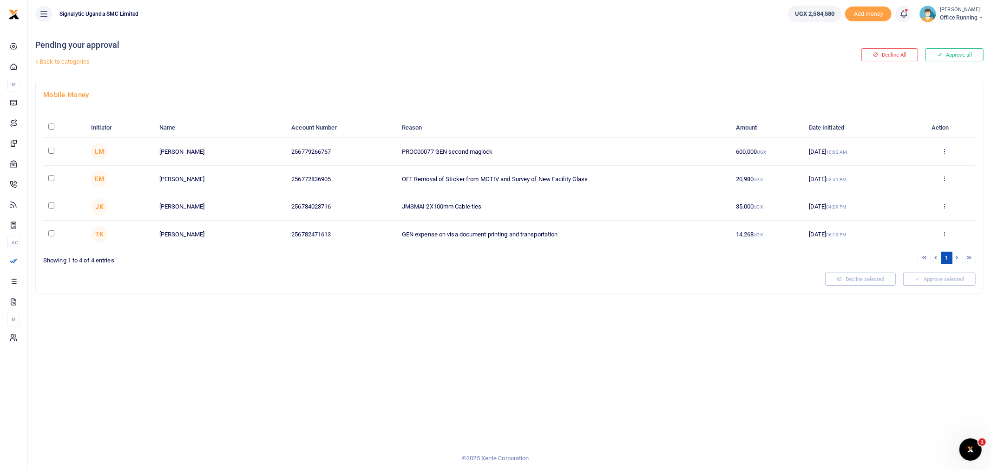
click at [944, 149] on icon at bounding box center [945, 151] width 6 height 7
click at [892, 164] on link "Approve" at bounding box center [910, 166] width 73 height 13
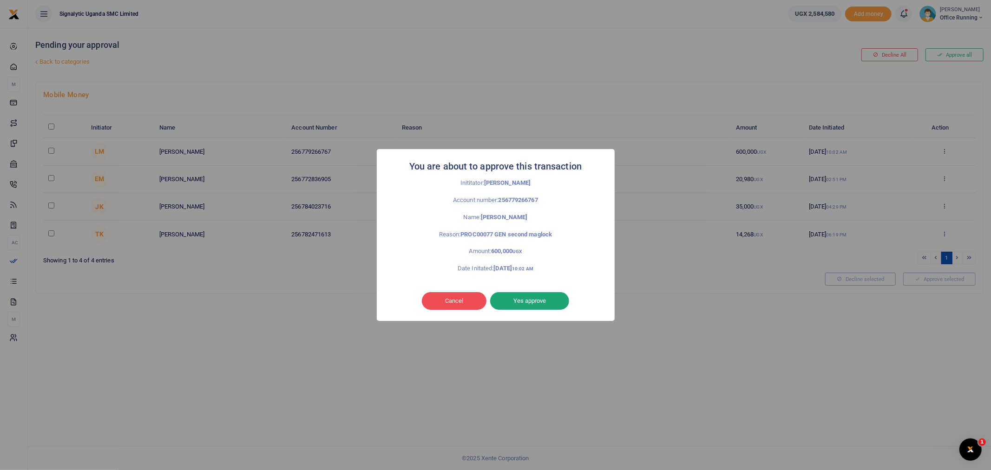
click at [526, 305] on button "Yes approve" at bounding box center [529, 301] width 79 height 18
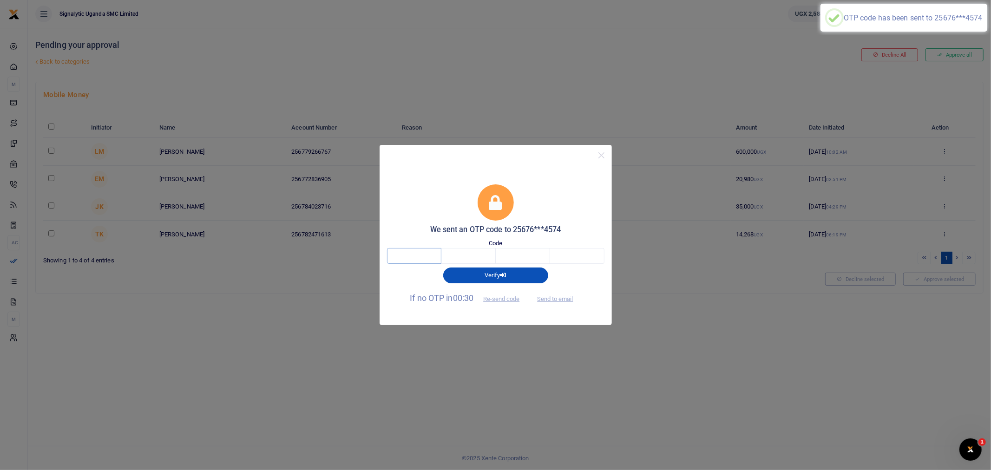
click at [407, 250] on input "text" at bounding box center [414, 256] width 54 height 16
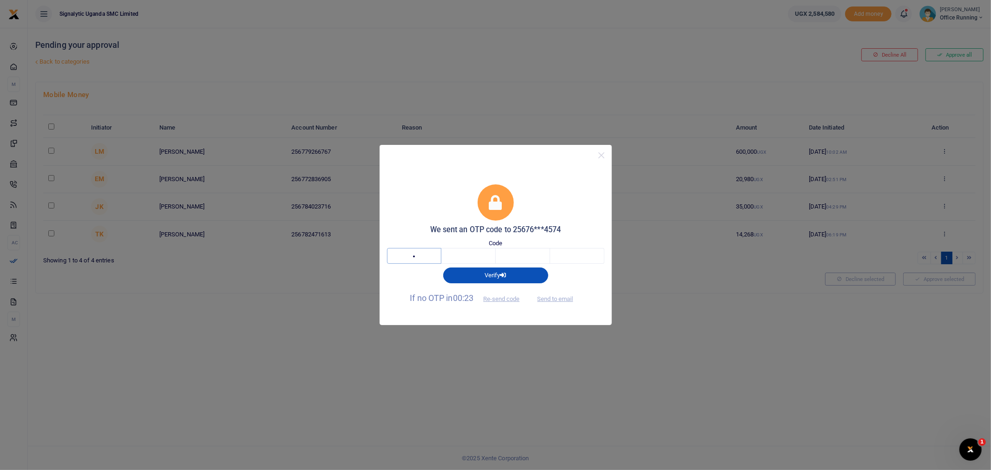
type input "4"
type input "5"
type input "6"
type input "1"
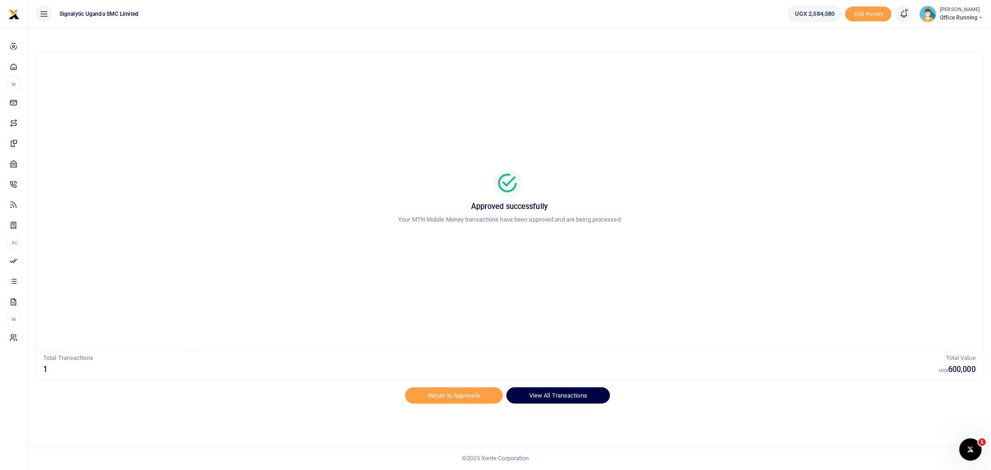
click at [544, 400] on link "View All Transactions" at bounding box center [558, 395] width 104 height 16
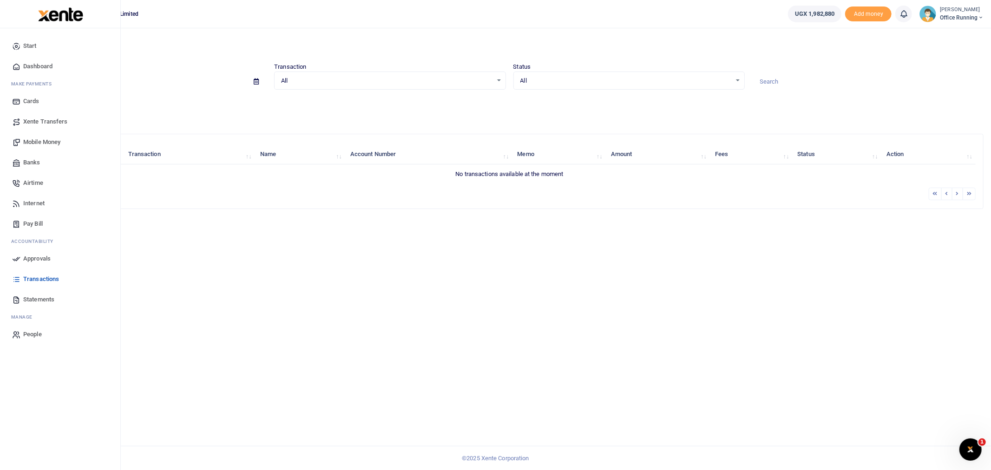
click at [50, 273] on link "Transactions" at bounding box center [59, 279] width 105 height 20
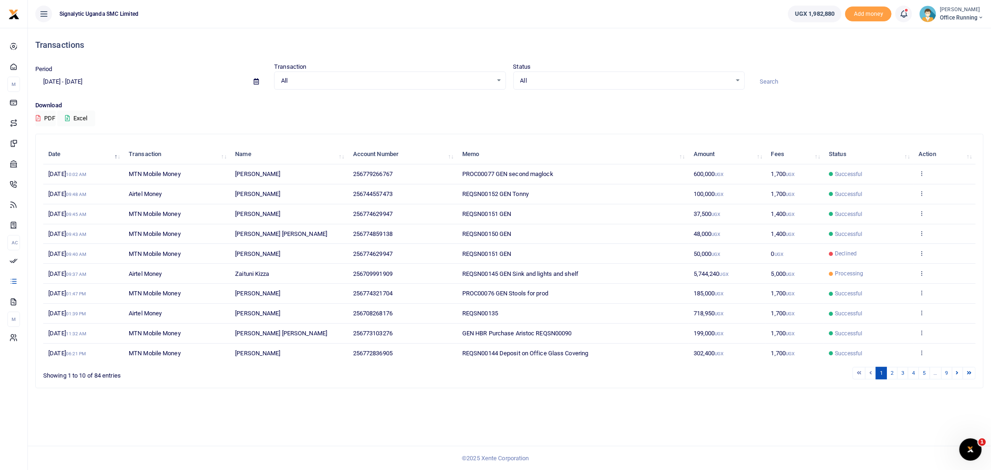
click at [922, 169] on td "View details Send again" at bounding box center [944, 174] width 62 height 20
click at [921, 177] on icon at bounding box center [922, 173] width 6 height 7
click at [908, 186] on link "View details" at bounding box center [887, 189] width 73 height 13
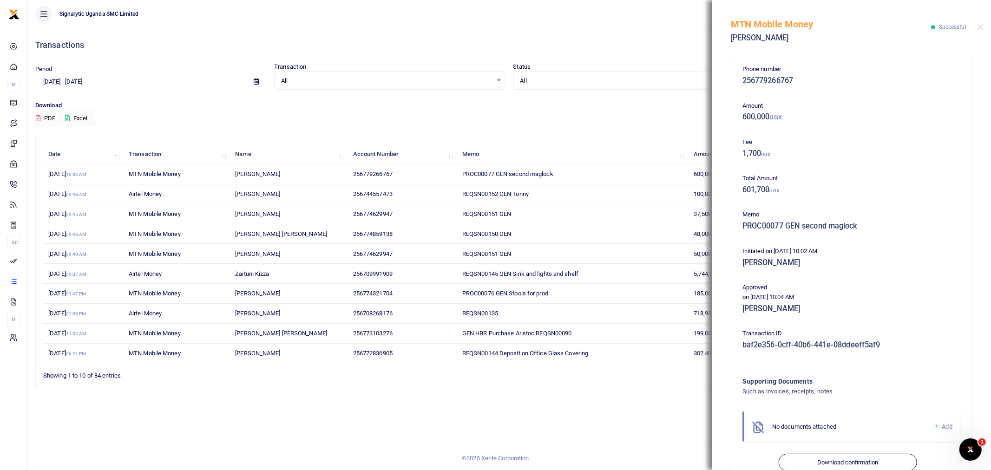
click at [977, 27] on div "MTN Mobile Money [PERSON_NAME] Successful" at bounding box center [851, 26] width 279 height 52
click at [979, 26] on button "Close" at bounding box center [981, 27] width 6 height 6
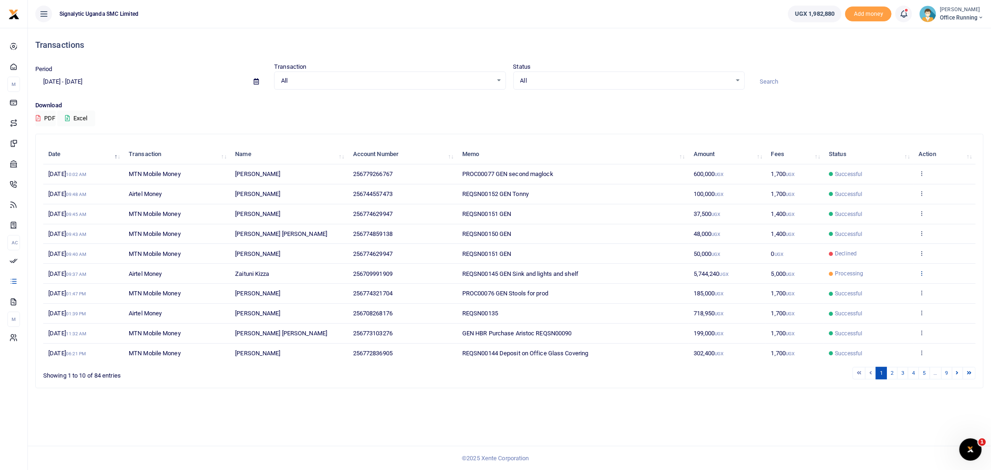
click at [922, 273] on icon at bounding box center [922, 273] width 6 height 7
click at [909, 287] on link "View details" at bounding box center [887, 288] width 73 height 13
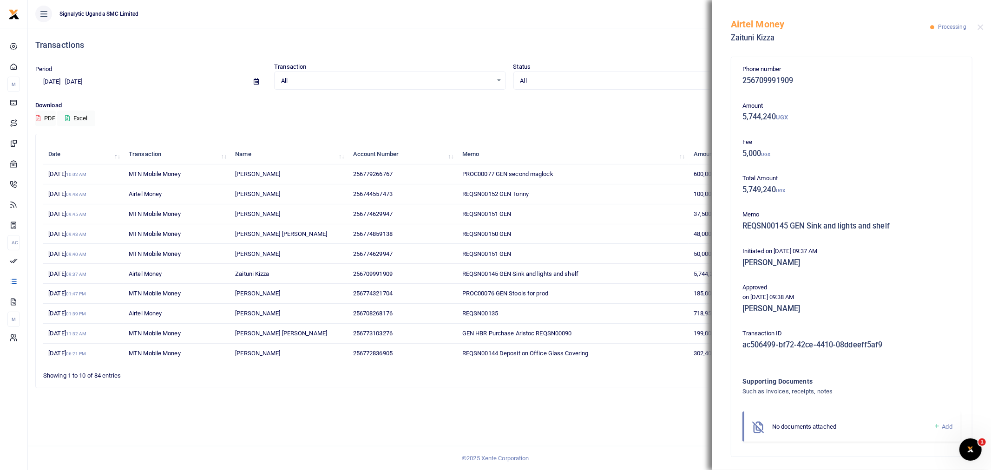
drag, startPoint x: 703, startPoint y: 87, endPoint x: 751, endPoint y: 68, distance: 51.9
click at [703, 87] on div "All Select an option... All Processing Successful Pending Declined Failed" at bounding box center [628, 81] width 231 height 19
click at [981, 33] on div "Airtel Money Zaituni Kizza Processing" at bounding box center [851, 26] width 279 height 52
click at [981, 25] on button "Close" at bounding box center [981, 27] width 6 height 6
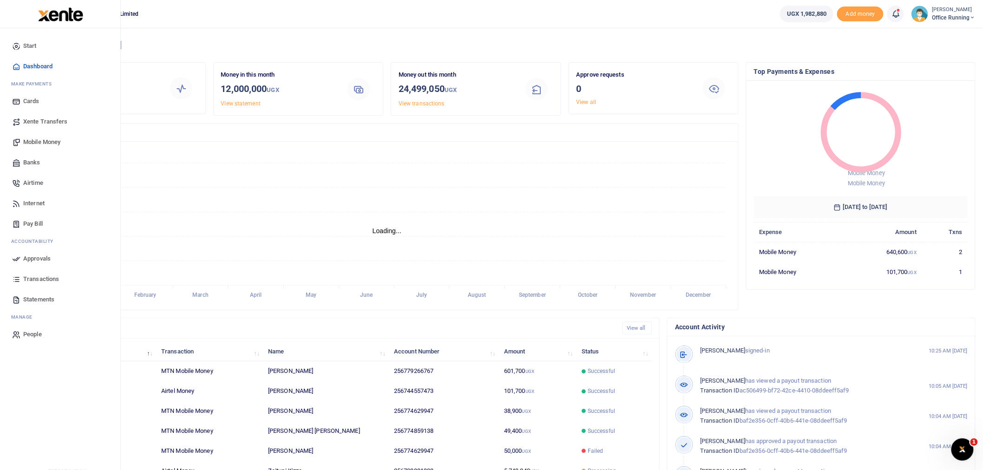
scroll to position [8, 8]
click at [45, 282] on span "Transactions" at bounding box center [41, 279] width 36 height 9
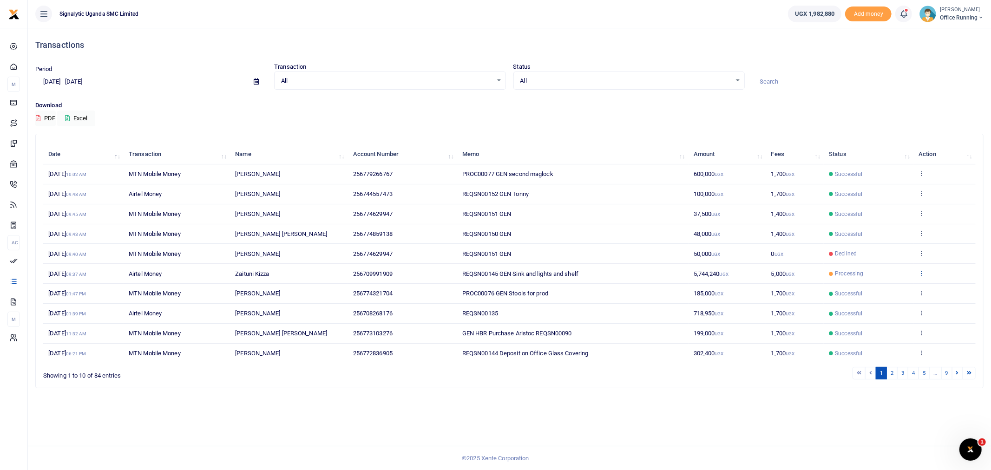
click at [921, 271] on icon at bounding box center [922, 273] width 6 height 7
click at [429, 277] on td "256709991909" at bounding box center [402, 274] width 109 height 20
click at [591, 276] on td "REQSN00145 GEN Sink and lights and shelf" at bounding box center [572, 274] width 231 height 20
click at [549, 273] on span "REQSN00145 GEN Sink and lights and shelf" at bounding box center [520, 273] width 116 height 7
click at [115, 275] on td "[DATE] 09:37 AM" at bounding box center [83, 274] width 80 height 20
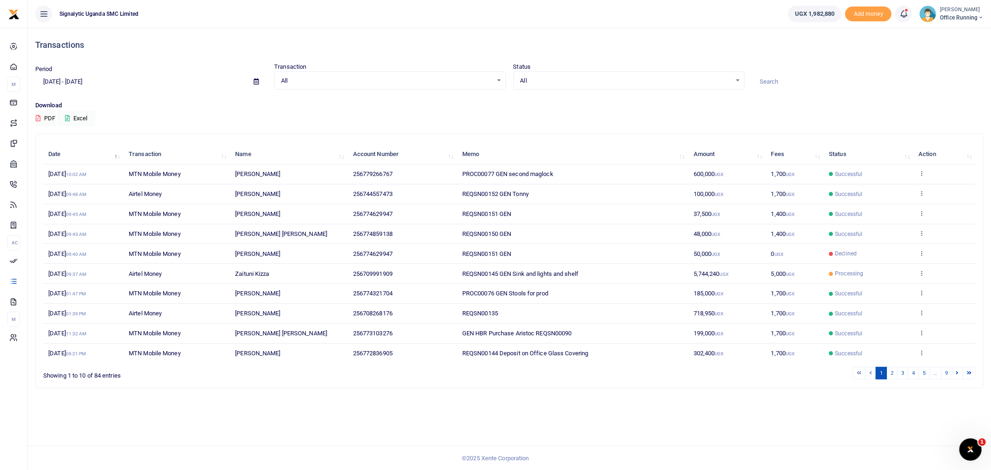
click at [552, 266] on td "REQSN00145 GEN Sink and lights and shelf" at bounding box center [572, 274] width 231 height 20
click at [550, 275] on span "REQSN00145 GEN Sink and lights and shelf" at bounding box center [520, 273] width 116 height 7
click at [924, 275] on icon at bounding box center [922, 273] width 6 height 7
click at [888, 293] on link "View details" at bounding box center [887, 288] width 73 height 13
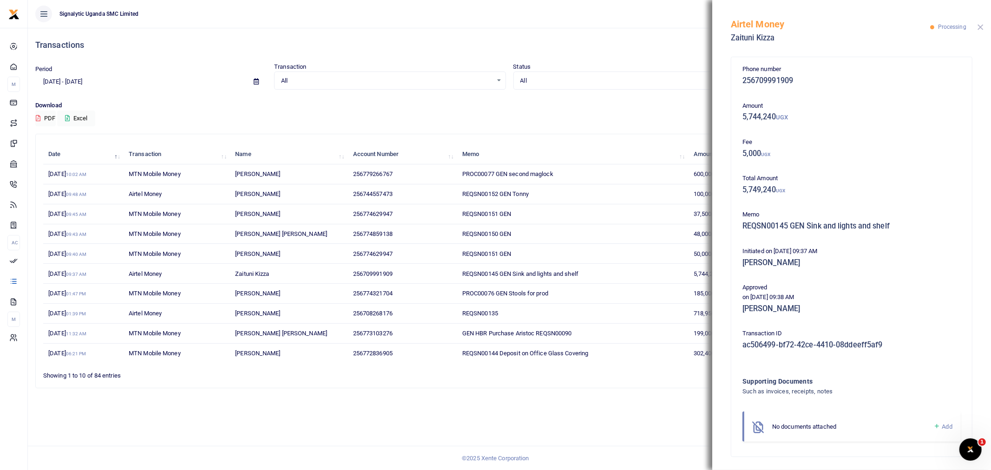
click at [981, 28] on button "Close" at bounding box center [981, 27] width 6 height 6
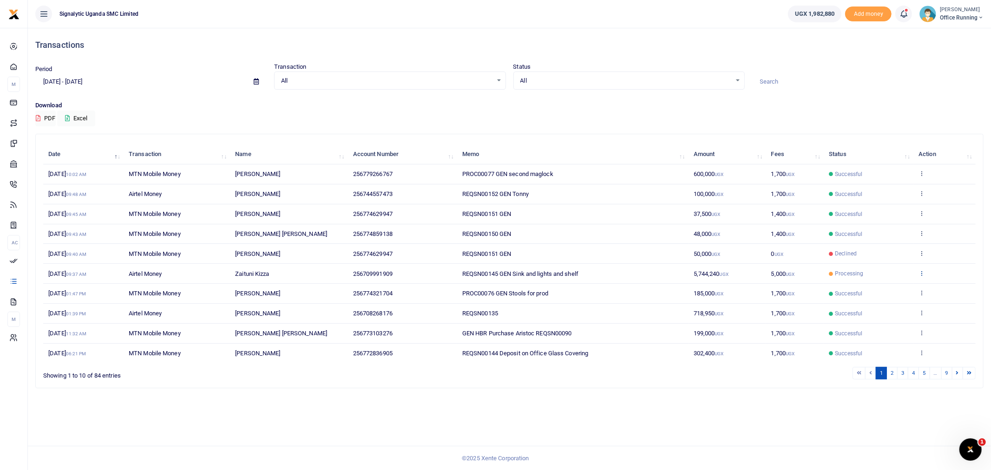
click at [922, 276] on link at bounding box center [922, 273] width 6 height 7
click at [528, 400] on div "Transactions Period [DATE] - [DATE] Transaction All Select an option... All Air…" at bounding box center [509, 249] width 963 height 442
click at [922, 276] on icon at bounding box center [922, 273] width 6 height 7
click at [786, 388] on div "Search: Date Transaction Name Account Number Memo Amount Fees Status Action [DA…" at bounding box center [509, 261] width 947 height 254
click at [919, 271] on icon at bounding box center [922, 273] width 6 height 7
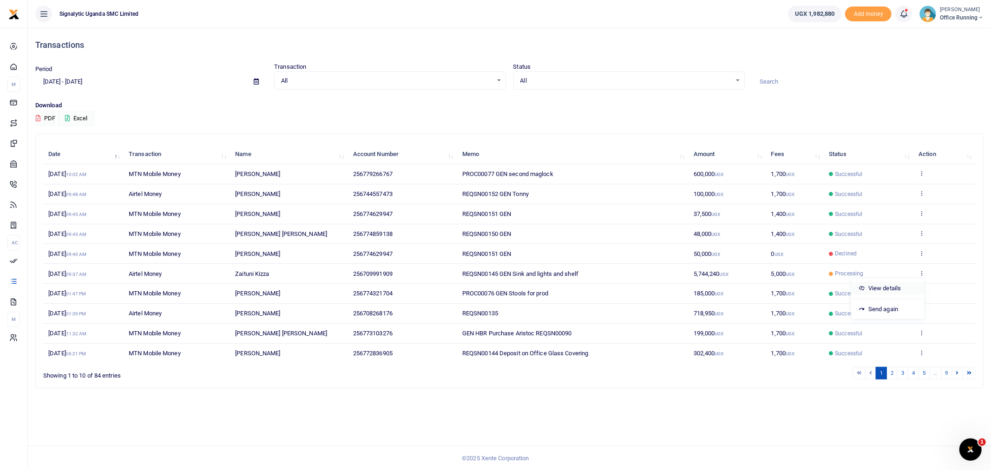
click at [890, 289] on link "View details" at bounding box center [887, 288] width 73 height 13
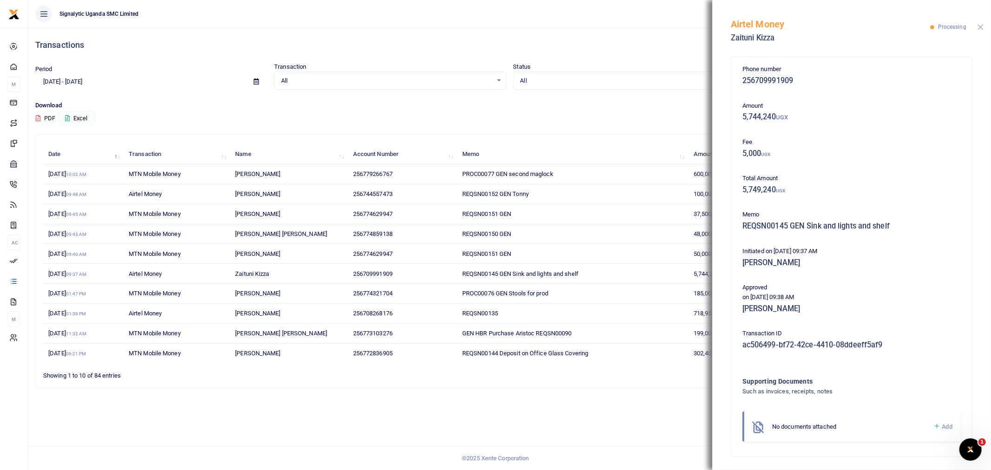
click at [981, 29] on button "Close" at bounding box center [981, 27] width 6 height 6
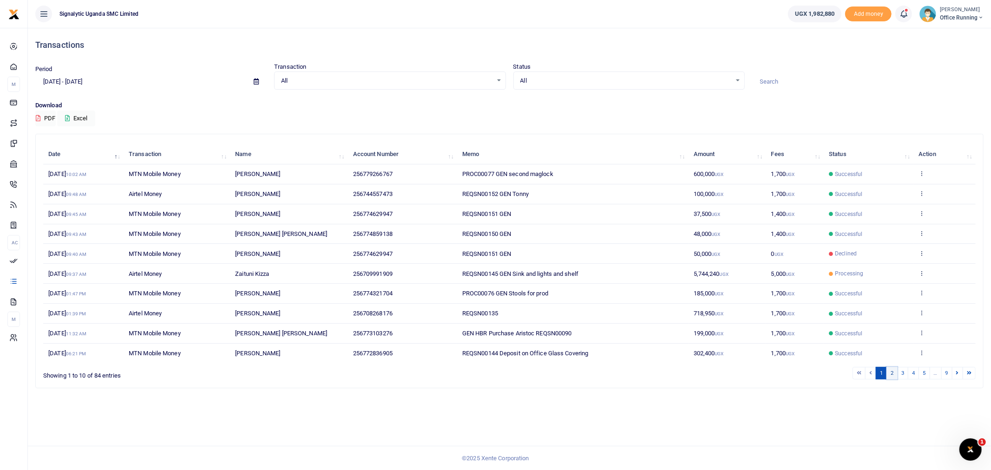
click at [890, 379] on link "2" at bounding box center [892, 373] width 11 height 13
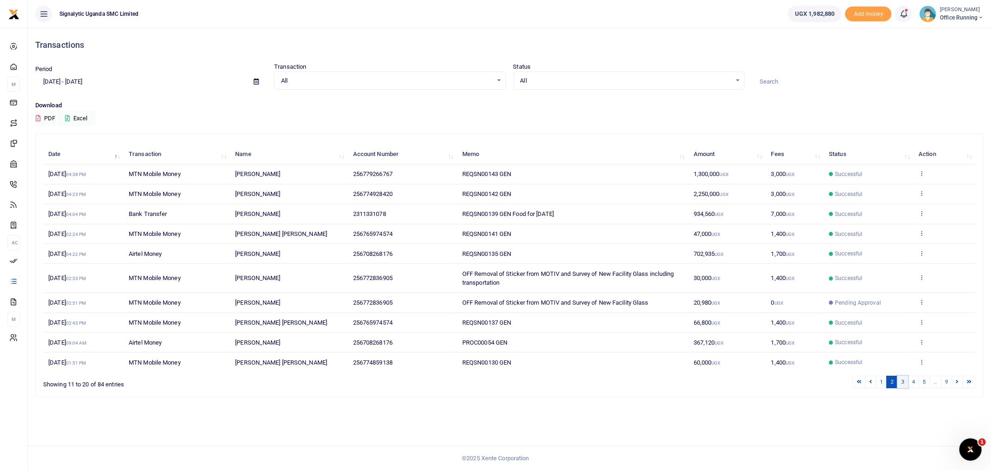
click at [902, 381] on link "3" at bounding box center [902, 382] width 11 height 13
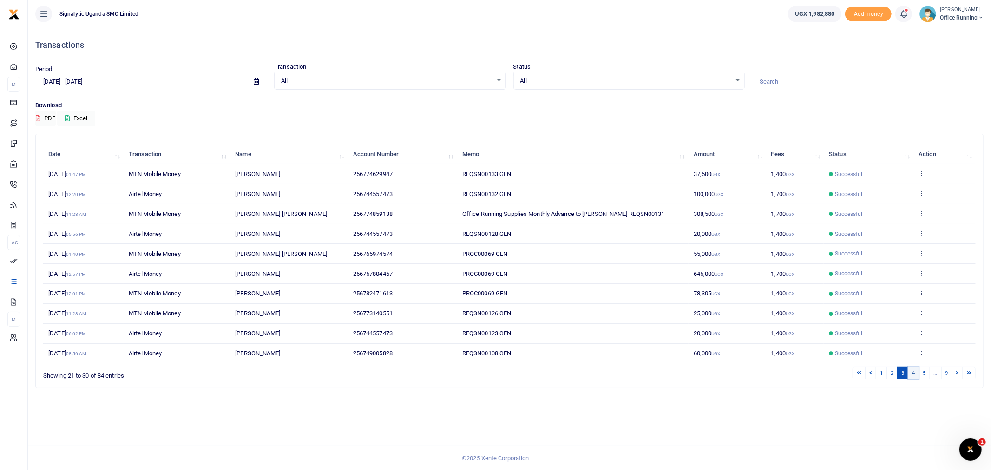
click at [913, 377] on link "4" at bounding box center [913, 373] width 11 height 13
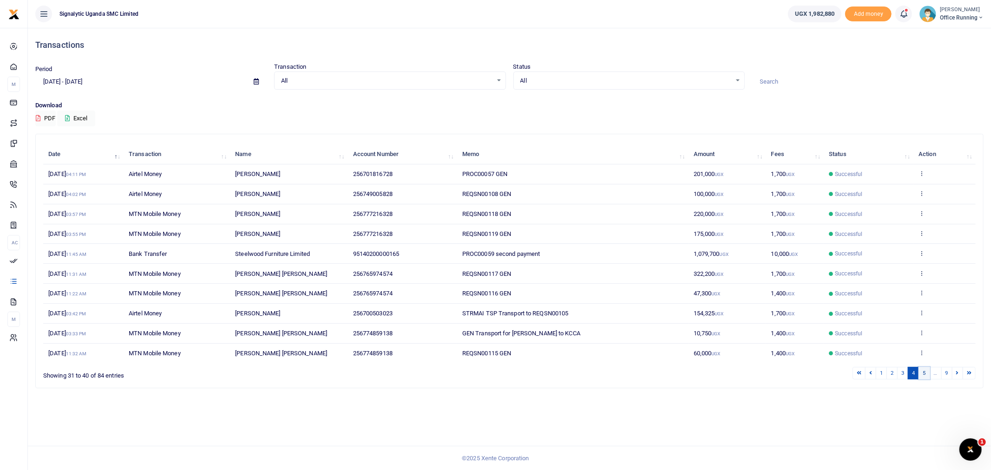
click at [922, 371] on link "5" at bounding box center [924, 373] width 11 height 13
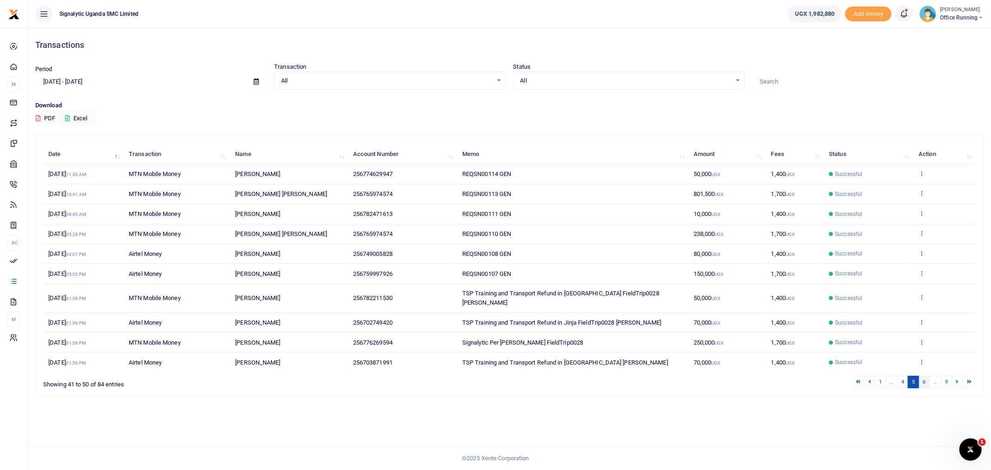
click at [924, 387] on link "6" at bounding box center [924, 382] width 11 height 13
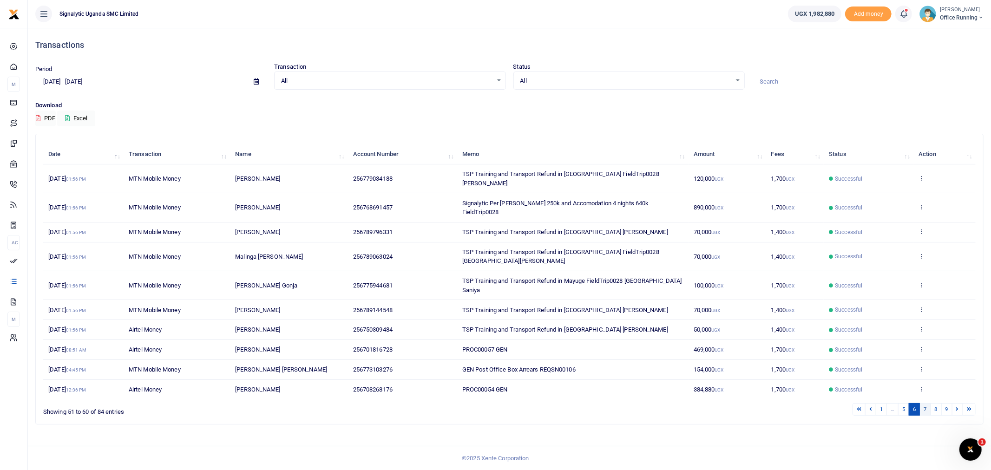
click at [922, 403] on link "7" at bounding box center [924, 409] width 11 height 13
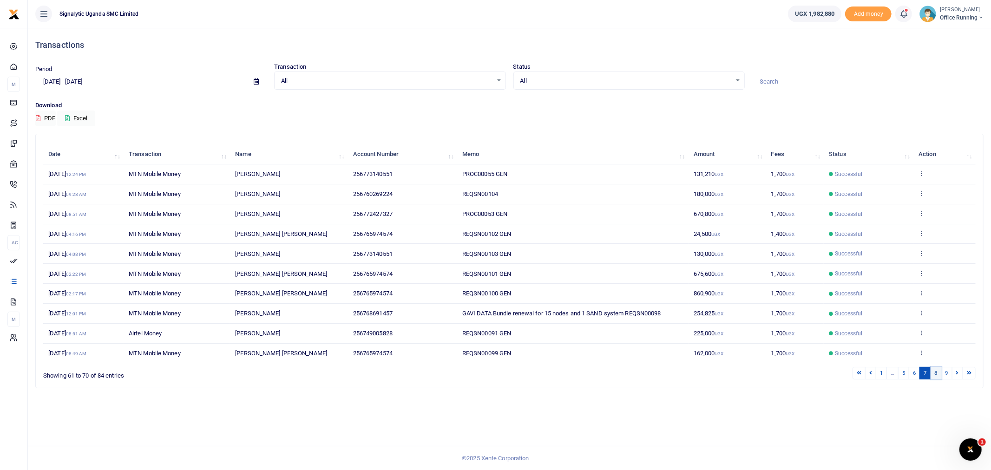
click at [932, 372] on link "8" at bounding box center [936, 373] width 11 height 13
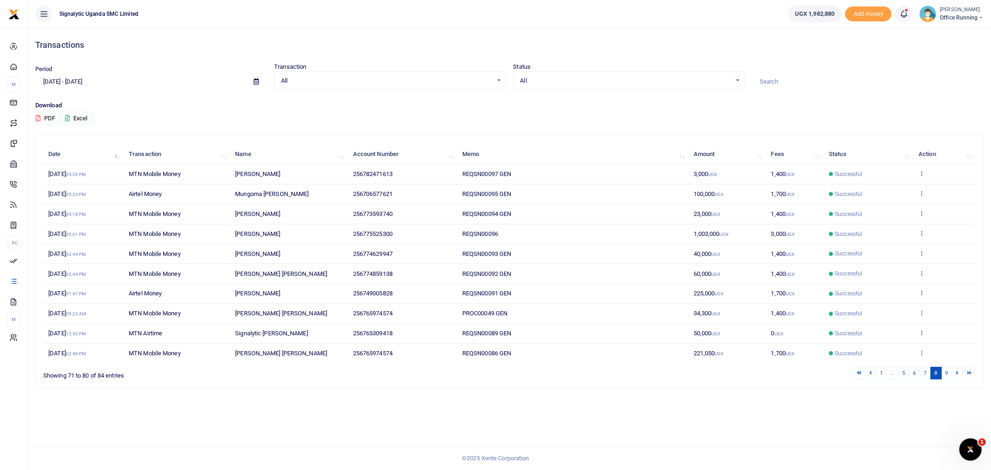
click at [707, 154] on th "Amount" at bounding box center [728, 154] width 78 height 20
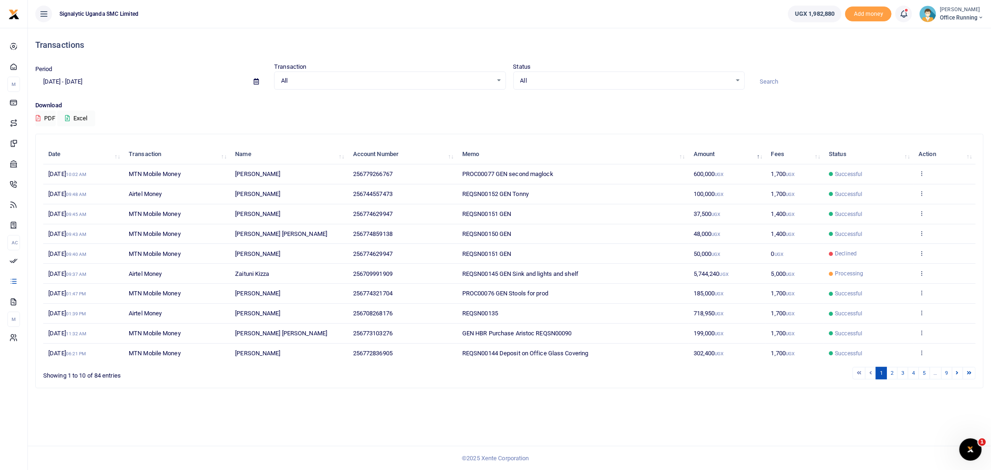
click at [708, 149] on th "Amount" at bounding box center [728, 154] width 78 height 20
click at [760, 159] on th "Amount" at bounding box center [728, 154] width 78 height 20
click at [761, 157] on th "Amount" at bounding box center [728, 154] width 78 height 20
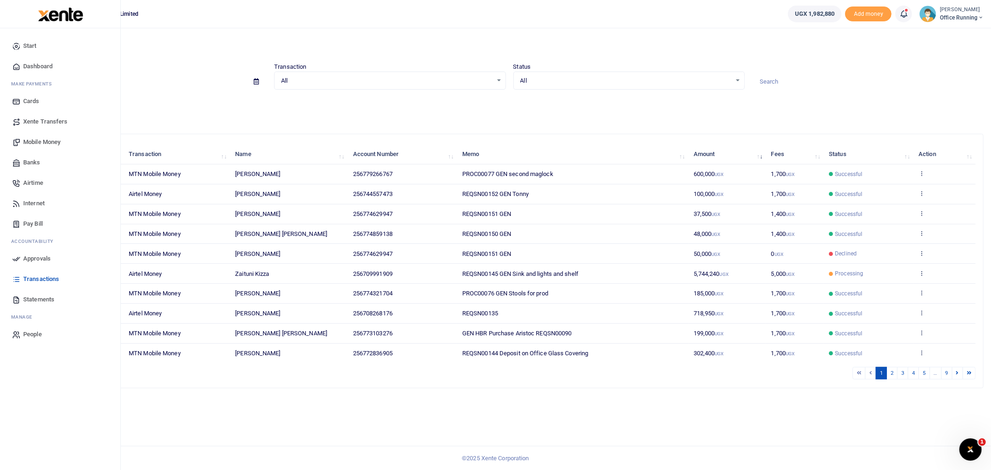
click at [35, 276] on span "Transactions" at bounding box center [41, 279] width 36 height 9
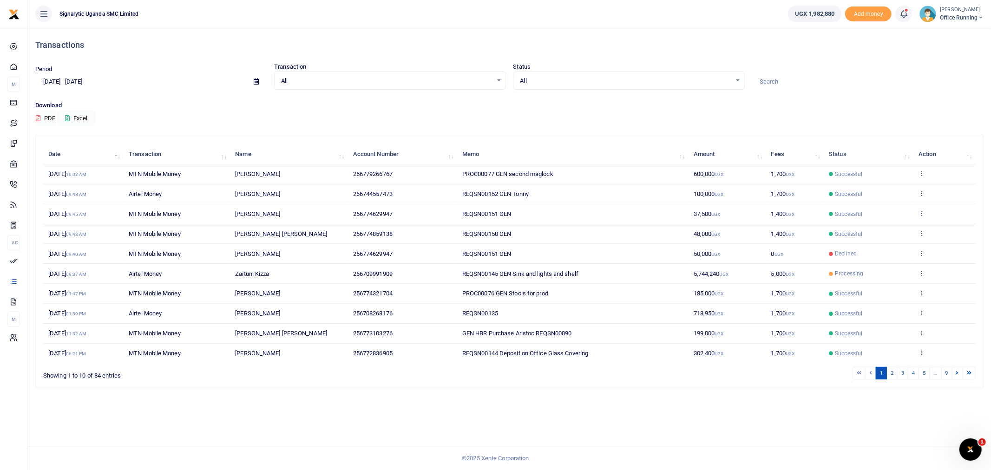
click at [762, 155] on th "Amount" at bounding box center [728, 154] width 78 height 20
click at [946, 374] on link "9" at bounding box center [946, 373] width 11 height 13
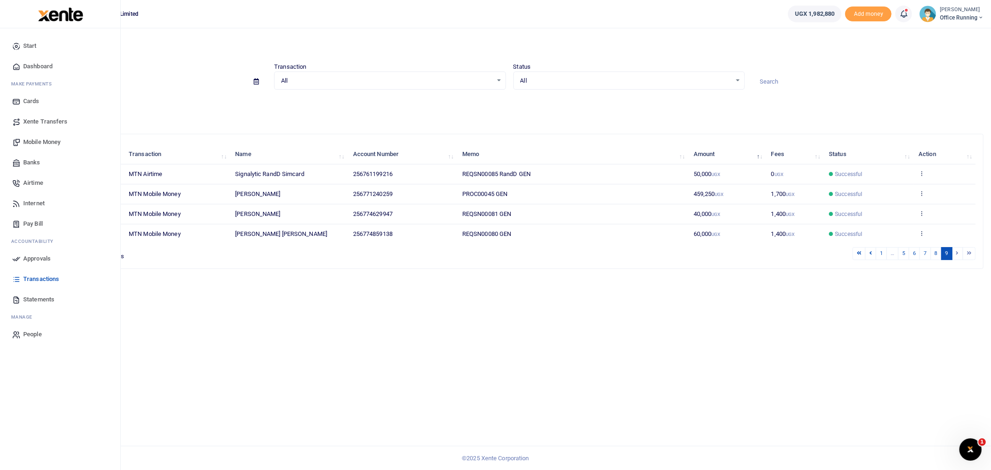
click at [47, 279] on span "Transactions" at bounding box center [41, 279] width 36 height 9
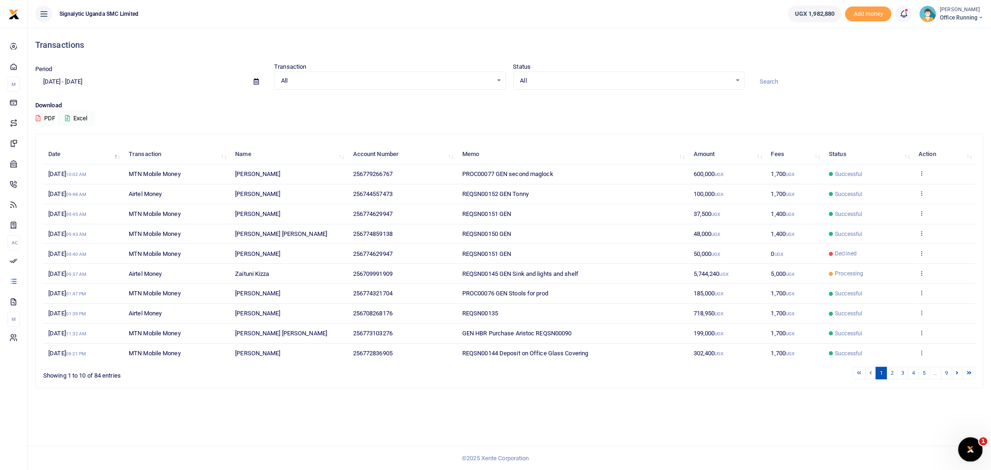
click at [969, 446] on icon "Open Intercom Messenger" at bounding box center [969, 448] width 15 height 15
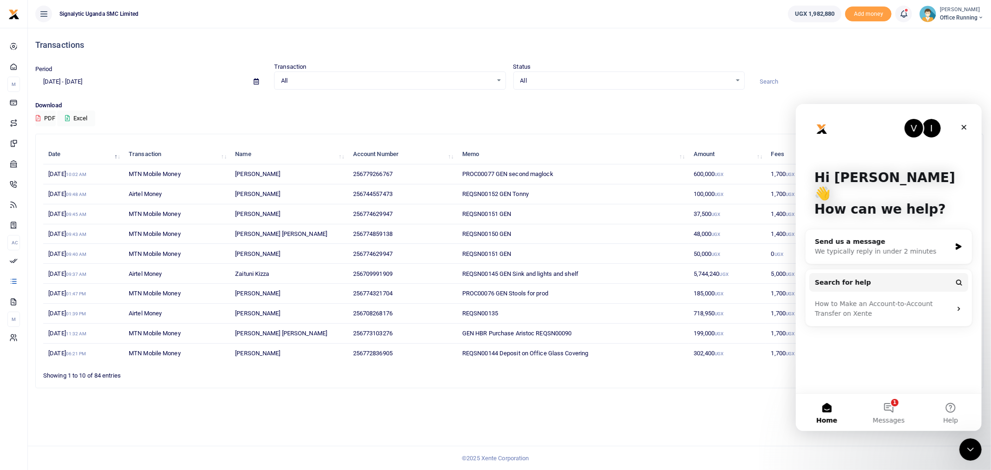
click at [746, 384] on div "Search: Date Transaction Name Account Number Memo Amount Fees Status Action 6th…" at bounding box center [509, 261] width 947 height 254
click at [959, 126] on div "Close" at bounding box center [963, 126] width 17 height 17
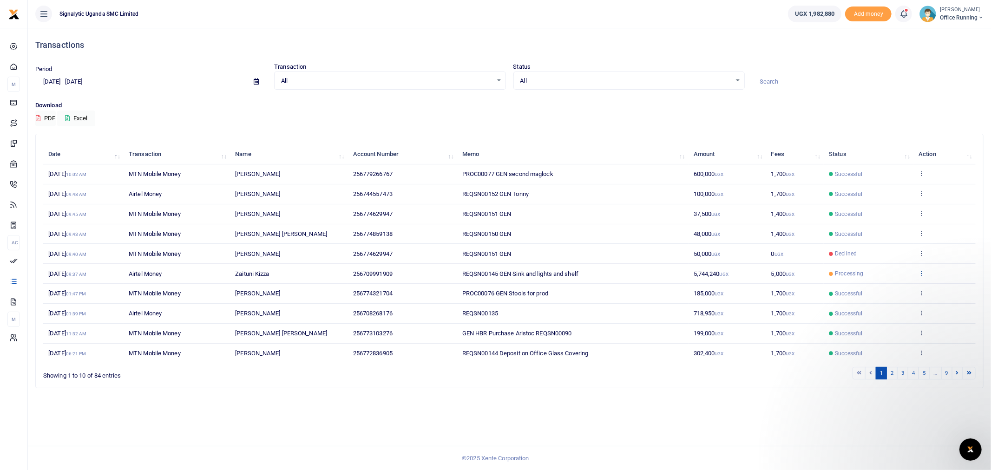
click at [918, 271] on td "View details Send again" at bounding box center [944, 274] width 62 height 20
click at [923, 276] on icon at bounding box center [922, 273] width 6 height 7
click at [913, 288] on link "View details" at bounding box center [887, 288] width 73 height 13
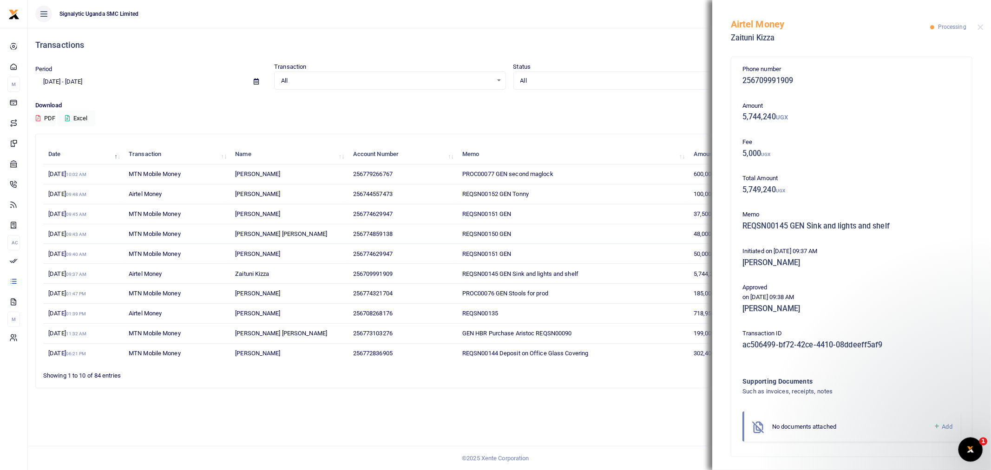
click at [965, 452] on icon "Open Intercom Messenger" at bounding box center [969, 448] width 15 height 15
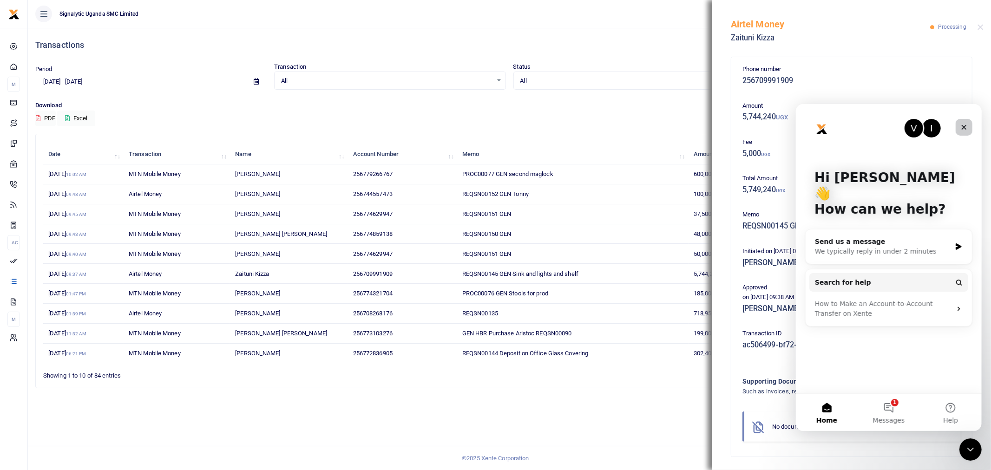
click at [960, 130] on div "Close" at bounding box center [963, 126] width 17 height 17
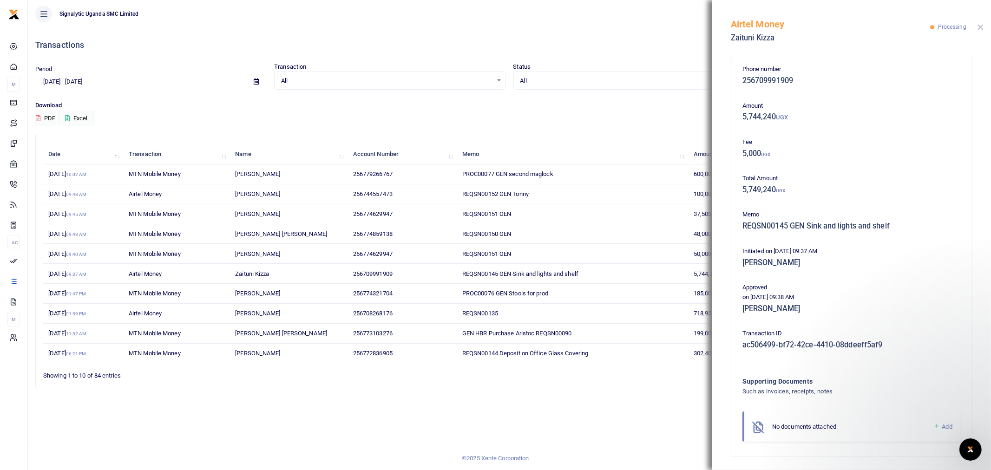
click at [978, 29] on button "Close" at bounding box center [981, 27] width 6 height 6
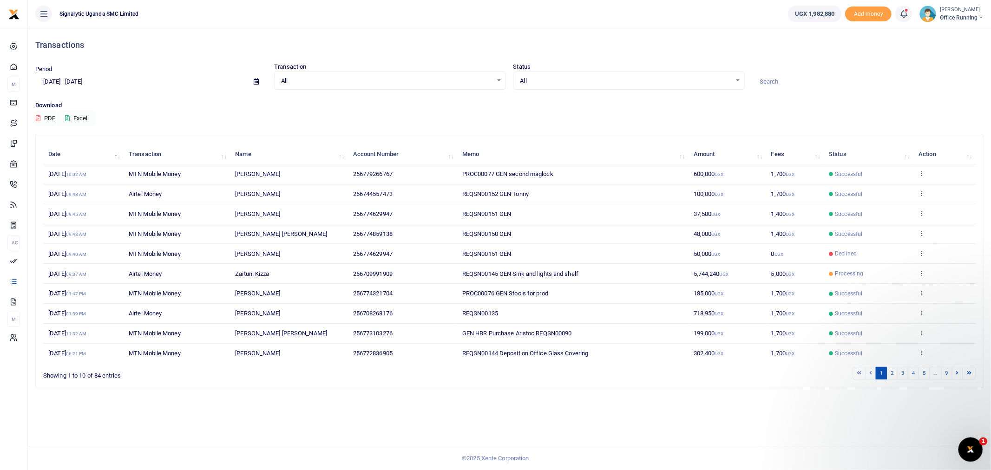
click at [976, 453] on div "Open Intercom Messenger" at bounding box center [969, 448] width 31 height 31
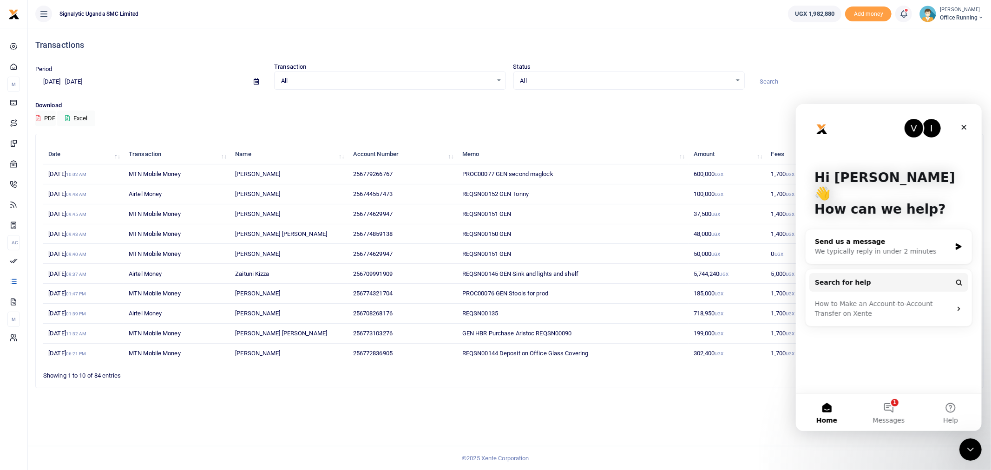
click at [877, 236] on div "Send us a message" at bounding box center [882, 241] width 136 height 10
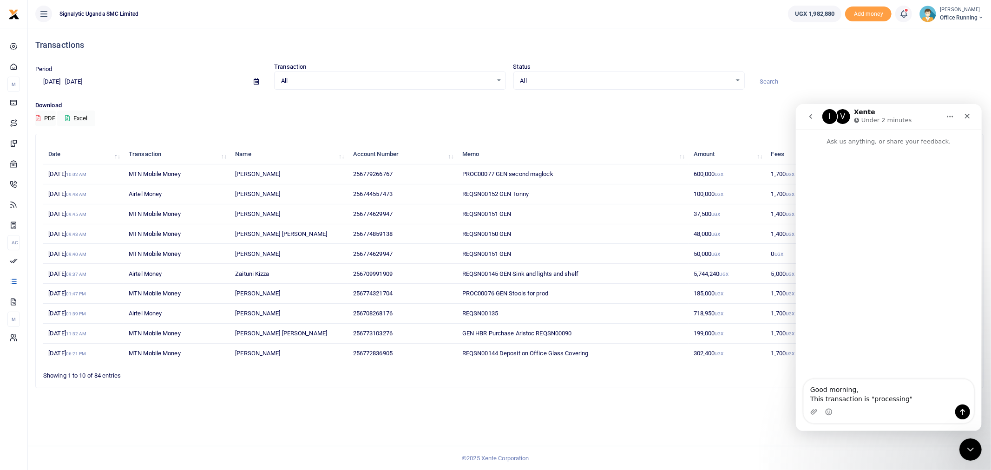
click at [860, 398] on textarea "Good morning, This transaction is "processing"" at bounding box center [888, 391] width 170 height 25
click at [922, 399] on textarea "Good morning, This transaction is still "processing"" at bounding box center [888, 391] width 170 height 25
type textarea "Good morning, This transaction is still "processing", could you help me ?"
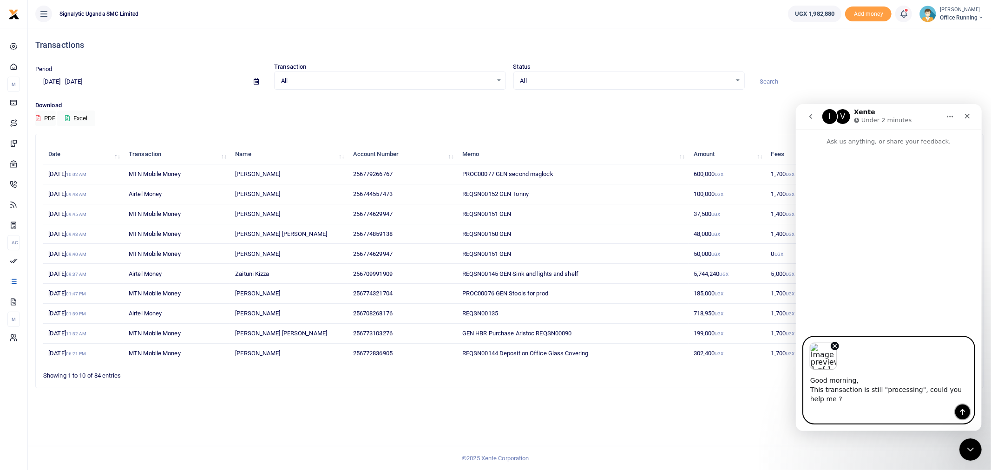
click at [959, 419] on button "Send a message…" at bounding box center [962, 411] width 15 height 15
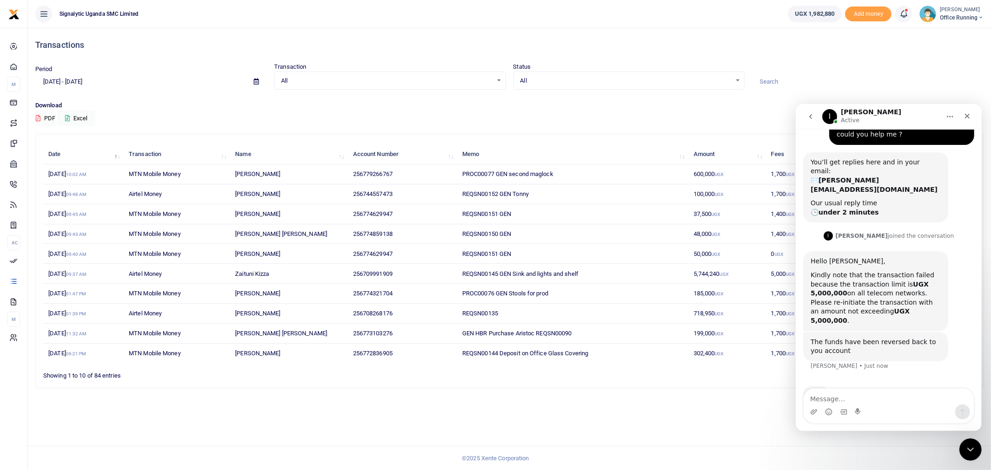
scroll to position [145, 0]
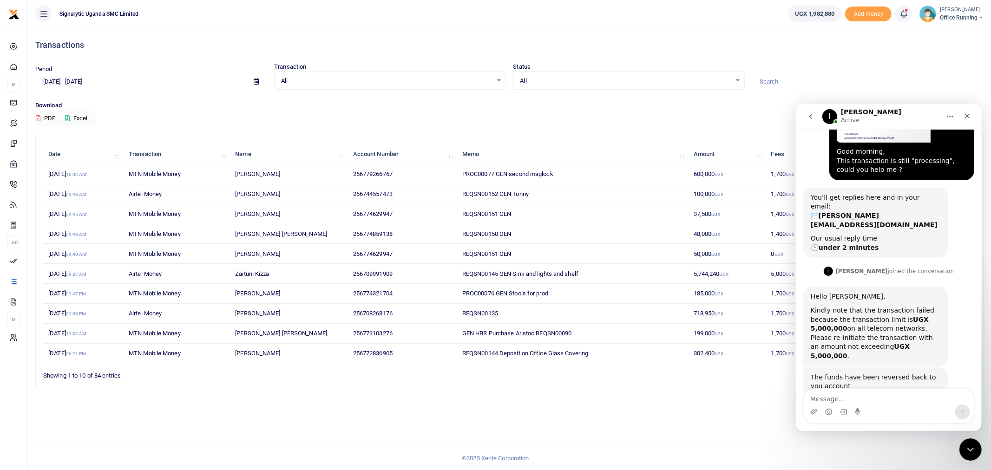
click at [866, 402] on textarea "Message…" at bounding box center [888, 396] width 170 height 16
type textarea "Ok, Thank you Ibrahim"
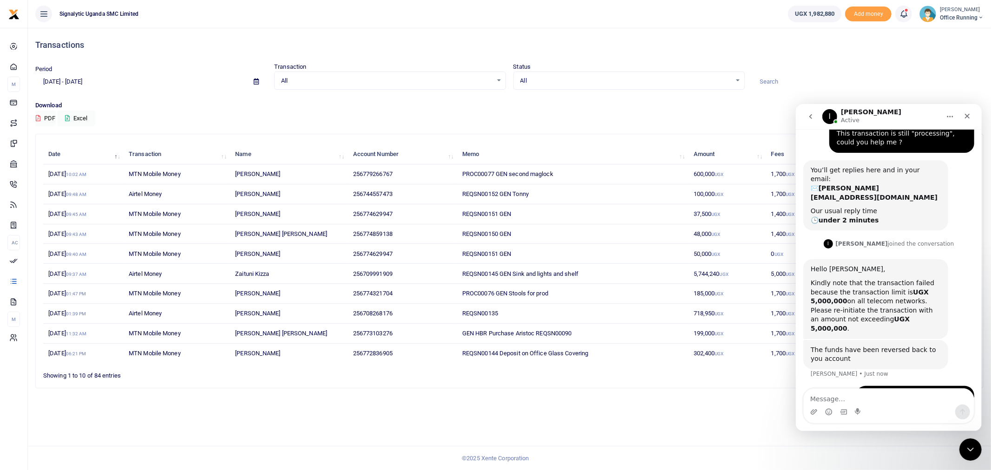
click at [891, 89] on input at bounding box center [867, 82] width 231 height 16
click at [807, 119] on icon "go back" at bounding box center [810, 115] width 7 height 7
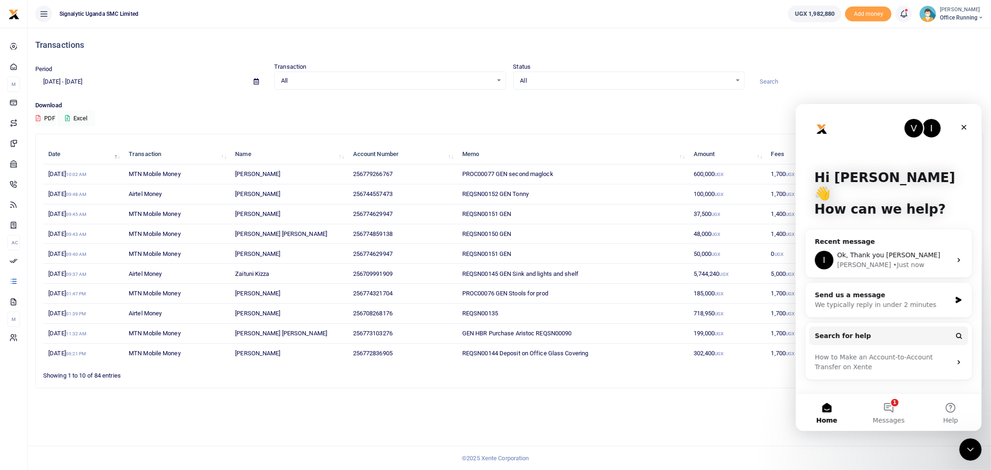
scroll to position [0, 0]
click at [890, 417] on span "Messages" at bounding box center [889, 420] width 32 height 7
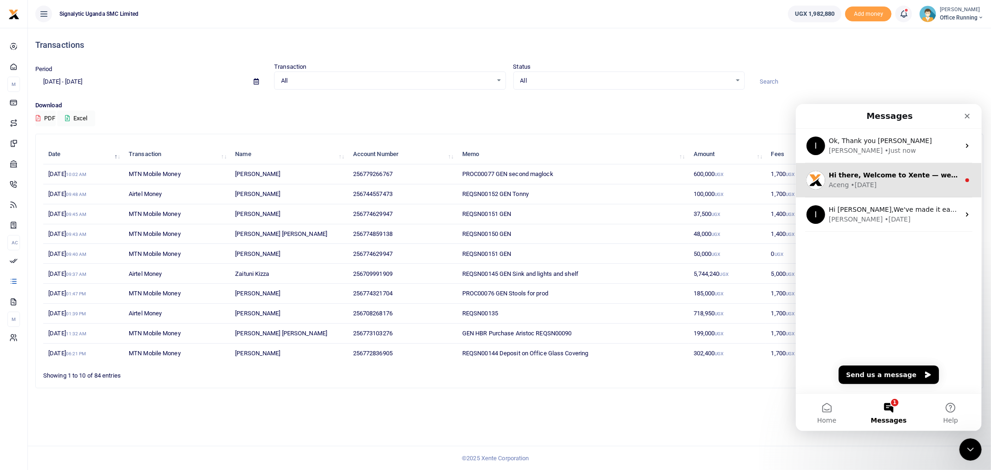
click at [895, 184] on div "Aceng • 8w ago" at bounding box center [893, 185] width 131 height 10
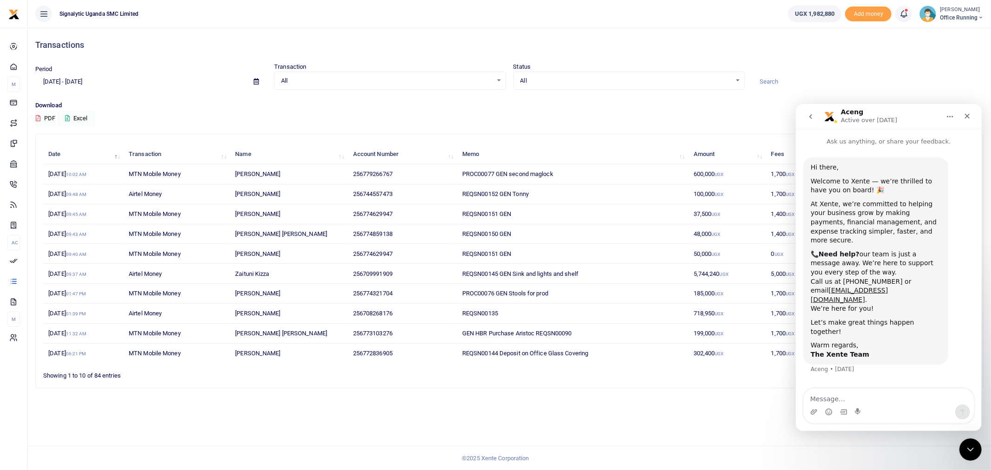
click at [814, 115] on button "go back" at bounding box center [810, 116] width 18 height 18
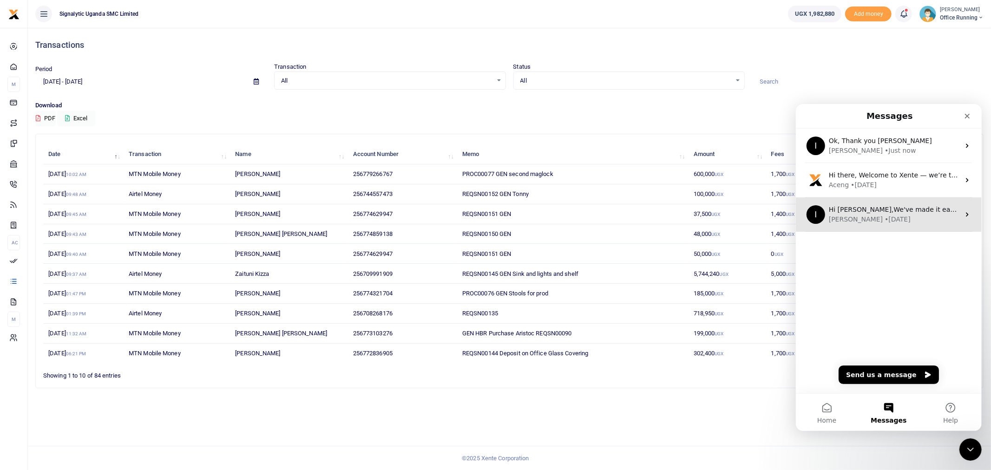
click at [896, 217] on div "Ibrahim • 9w ago" at bounding box center [893, 219] width 131 height 10
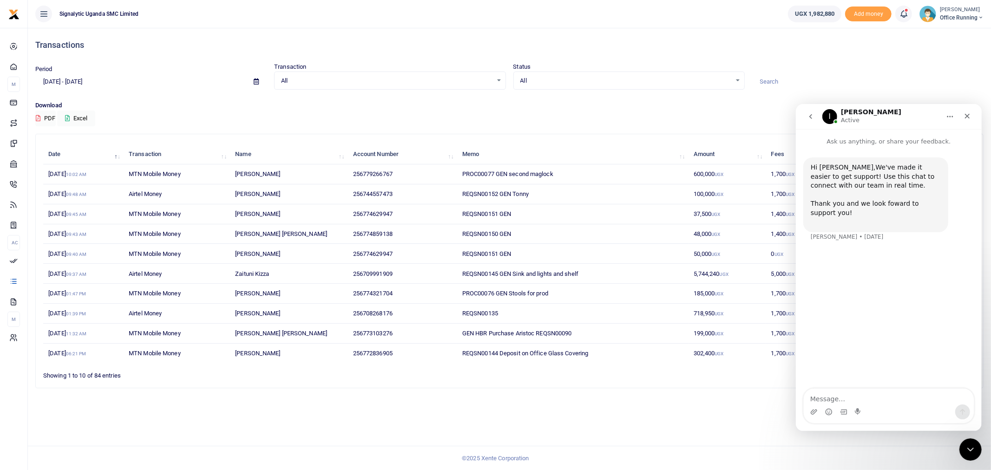
click at [810, 119] on icon "go back" at bounding box center [810, 115] width 7 height 7
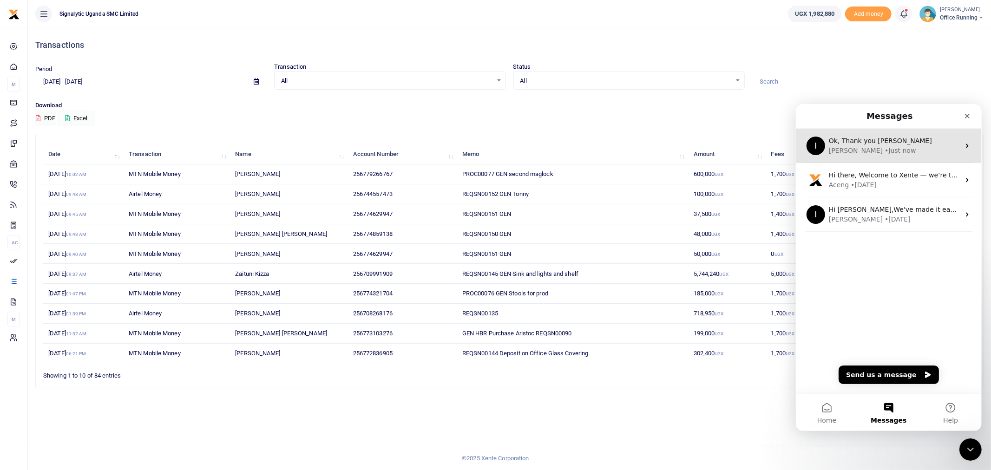
click at [849, 146] on div "Ibrahim" at bounding box center [855, 150] width 54 height 10
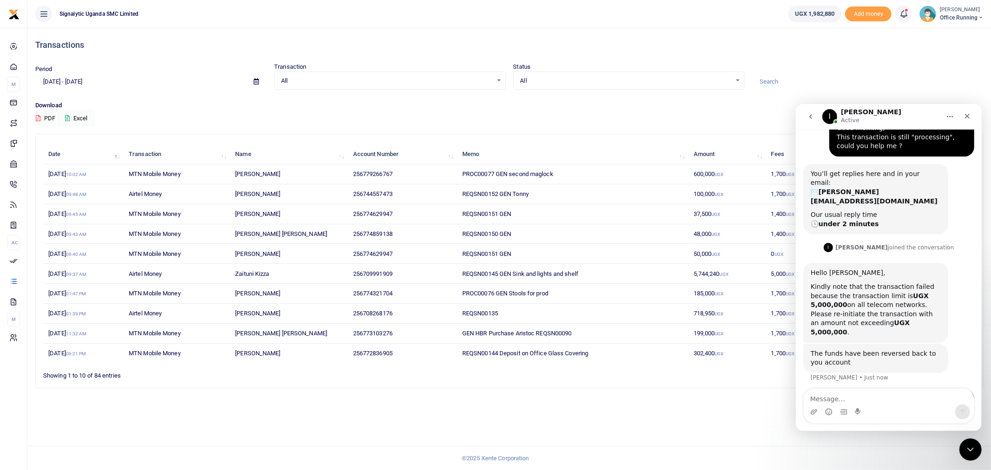
scroll to position [172, 0]
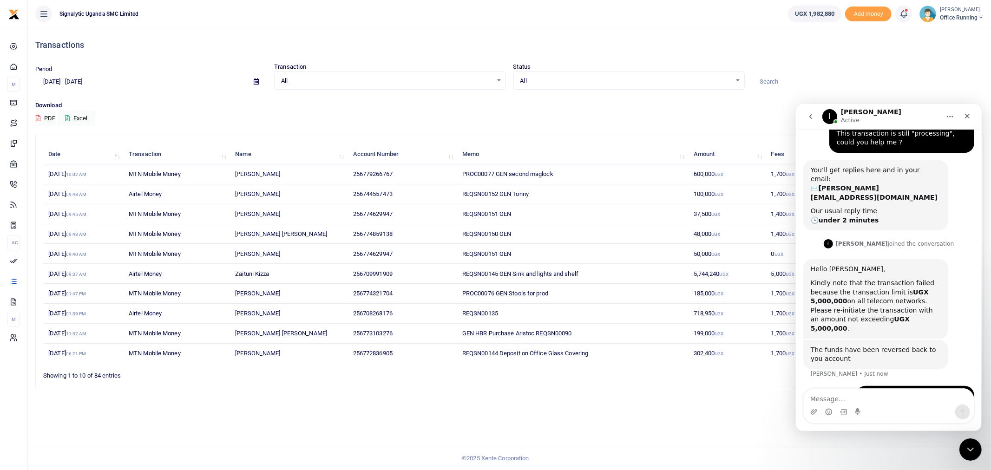
click at [808, 115] on icon "go back" at bounding box center [810, 115] width 7 height 7
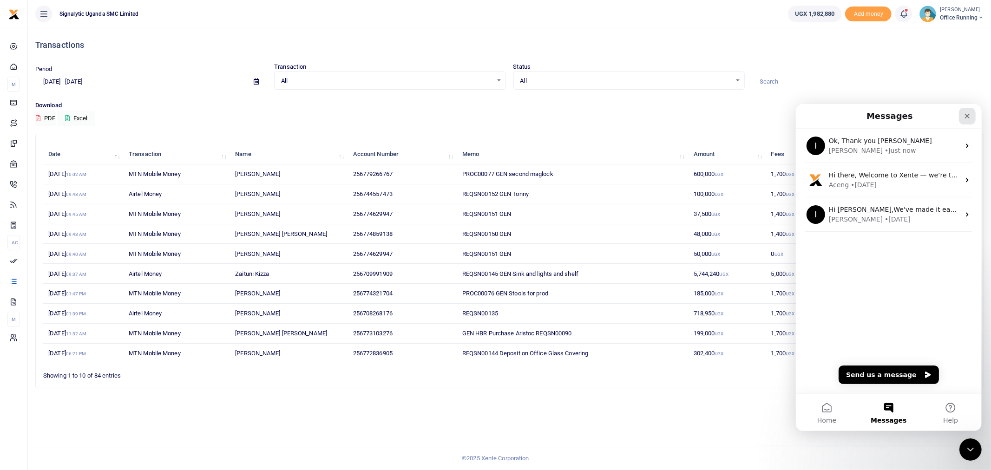
click at [970, 110] on div "Close" at bounding box center [967, 115] width 17 height 17
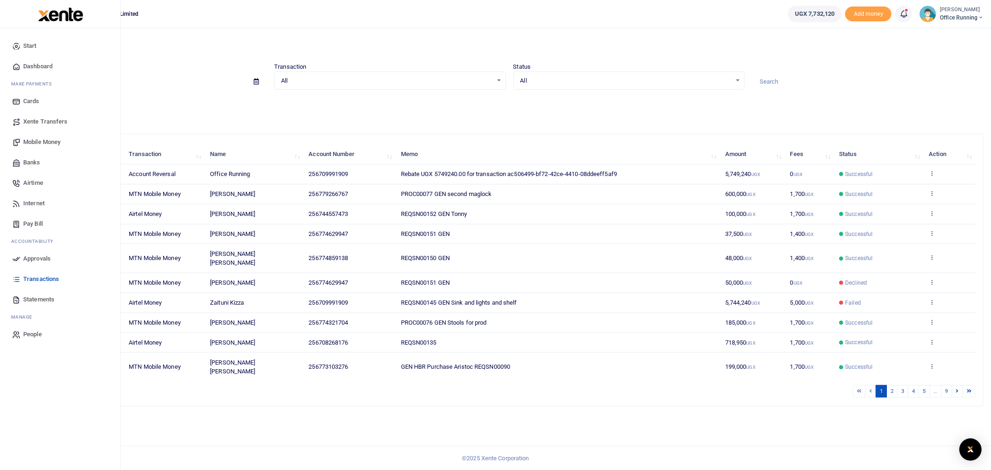
click at [29, 138] on span "Mobile Money" at bounding box center [41, 142] width 37 height 9
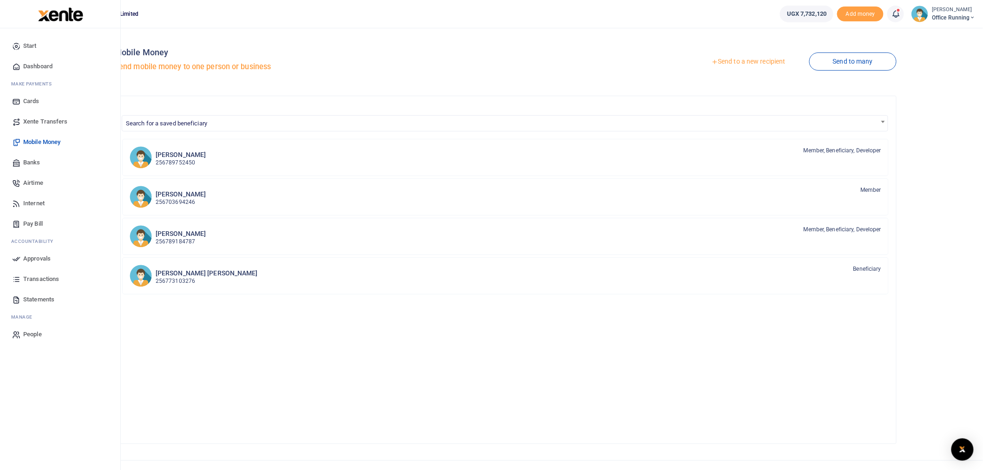
click at [27, 140] on span "Mobile Money" at bounding box center [41, 142] width 37 height 9
click at [43, 260] on span "Approvals" at bounding box center [36, 258] width 27 height 9
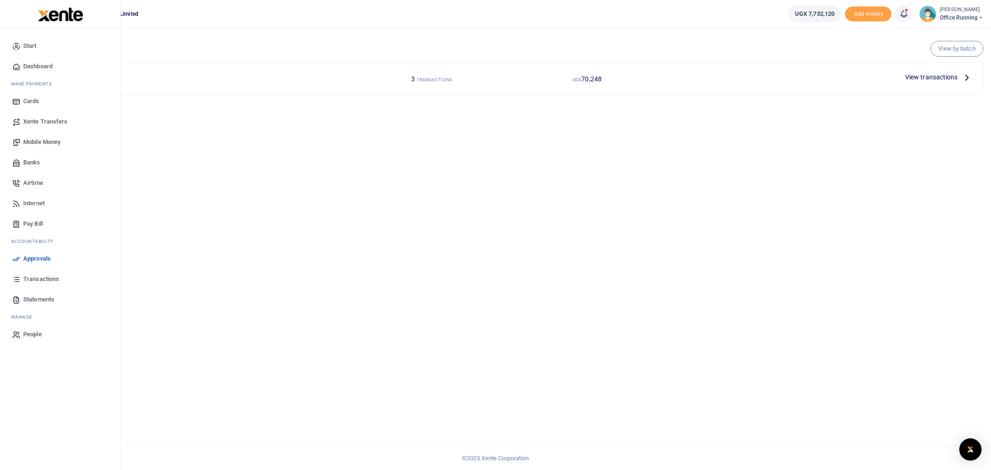
click at [50, 276] on span "Transactions" at bounding box center [41, 279] width 36 height 9
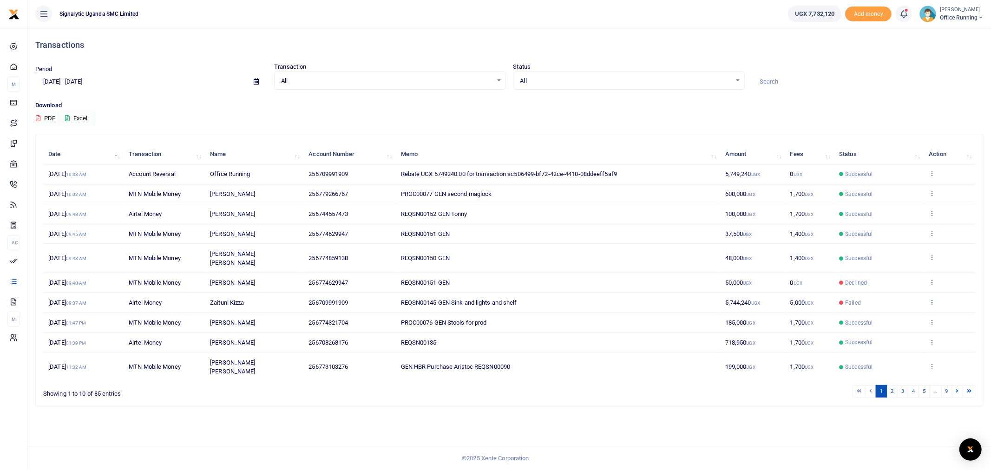
click at [932, 299] on icon at bounding box center [932, 302] width 6 height 7
click at [889, 332] on link "Send again" at bounding box center [897, 329] width 73 height 13
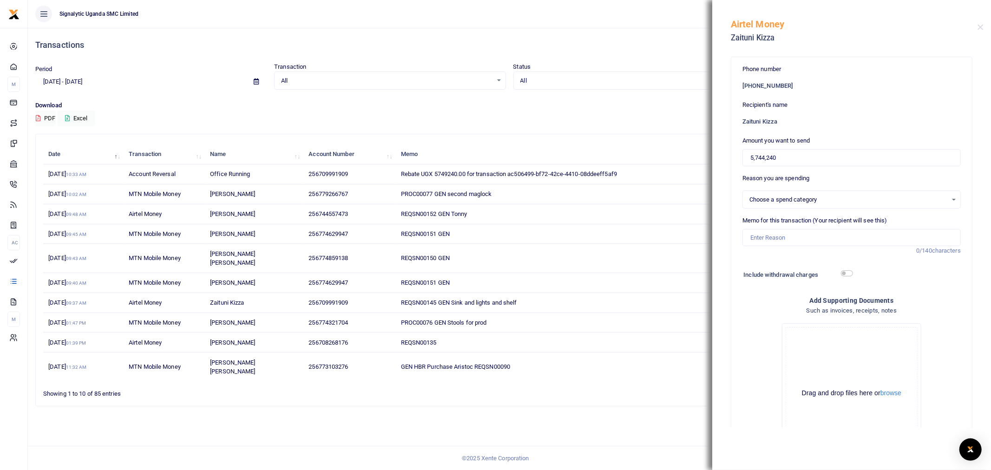
select select
click at [786, 157] on input "5,744,240" at bounding box center [851, 158] width 218 height 18
drag, startPoint x: 805, startPoint y: 152, endPoint x: 535, endPoint y: 173, distance: 270.8
click at [562, 172] on div "Transactions Period [DATE] - [DATE] Transaction All Select an option... All Air…" at bounding box center [495, 235] width 991 height 470
type input "3,000,000"
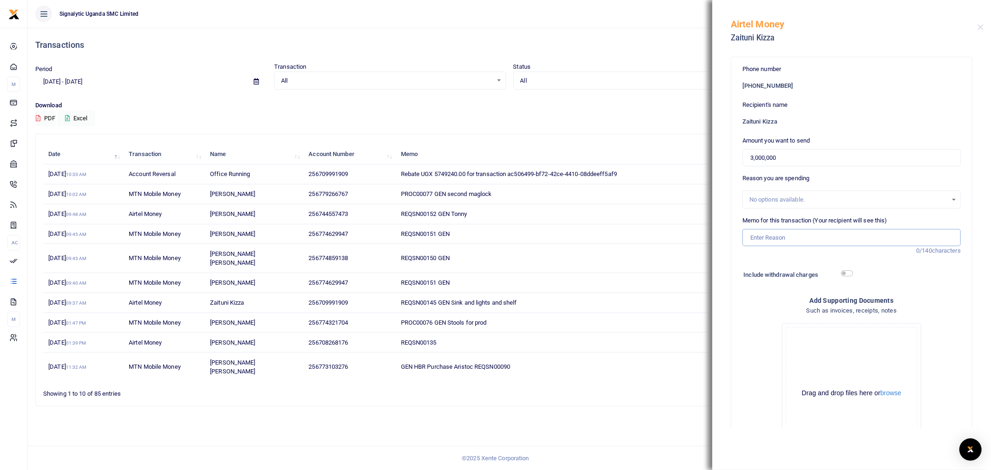
click at [776, 238] on input "Memo for this transaction (Your recipient will see this)" at bounding box center [851, 238] width 218 height 18
paste input "REQSN00145"
drag, startPoint x: 885, startPoint y: 236, endPoint x: 811, endPoint y: 242, distance: 74.2
click at [811, 242] on input "REQSN00145 GEN Sink/lights/... 1/2" at bounding box center [851, 238] width 218 height 18
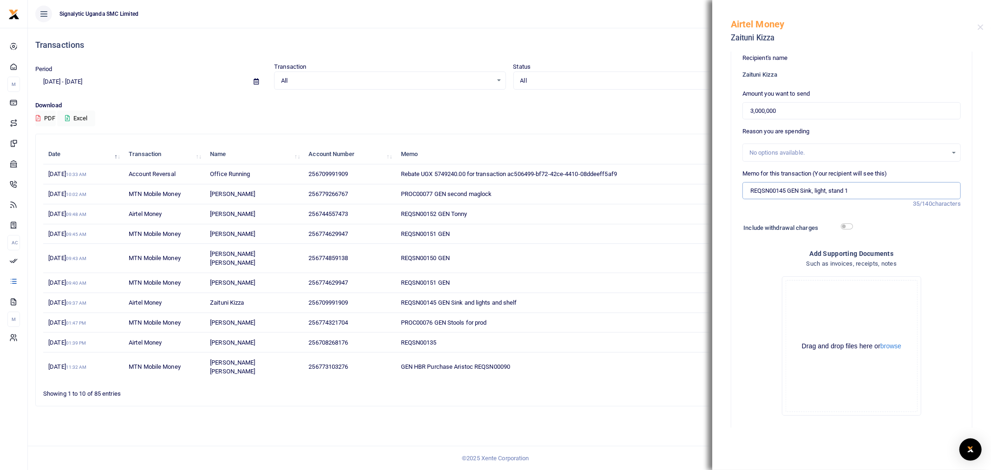
scroll to position [87, 0]
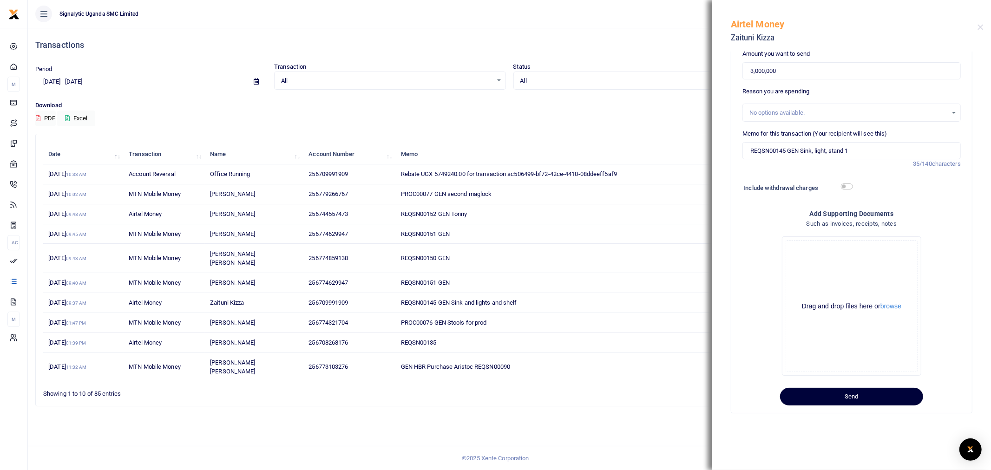
click at [855, 393] on button "Send" at bounding box center [851, 397] width 143 height 18
click at [815, 150] on input "REQSN00145 GEN Sink, light, stand 1" at bounding box center [851, 151] width 218 height 18
click at [830, 154] on input "REQSN00145 GEN Sink light, stand 1" at bounding box center [851, 151] width 218 height 18
type input "REQSN00145 GEN Sink light stand 1"
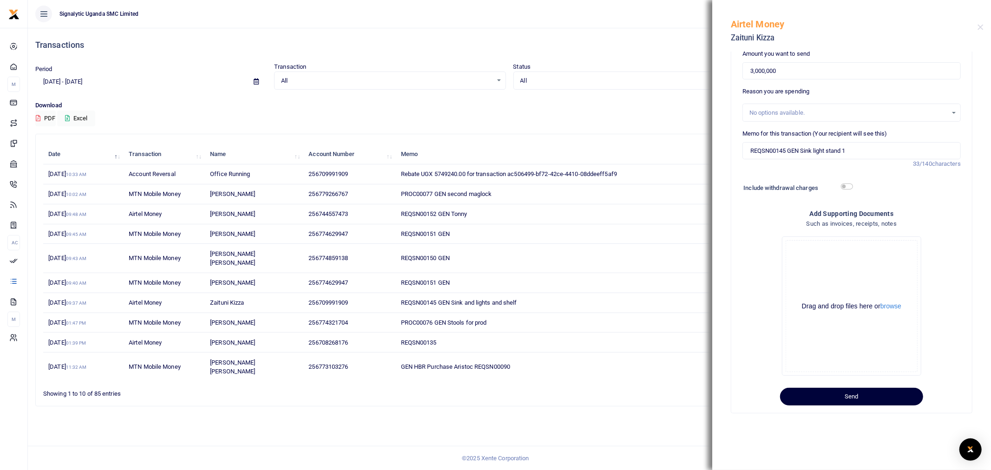
click at [860, 396] on button "Send" at bounding box center [851, 397] width 143 height 18
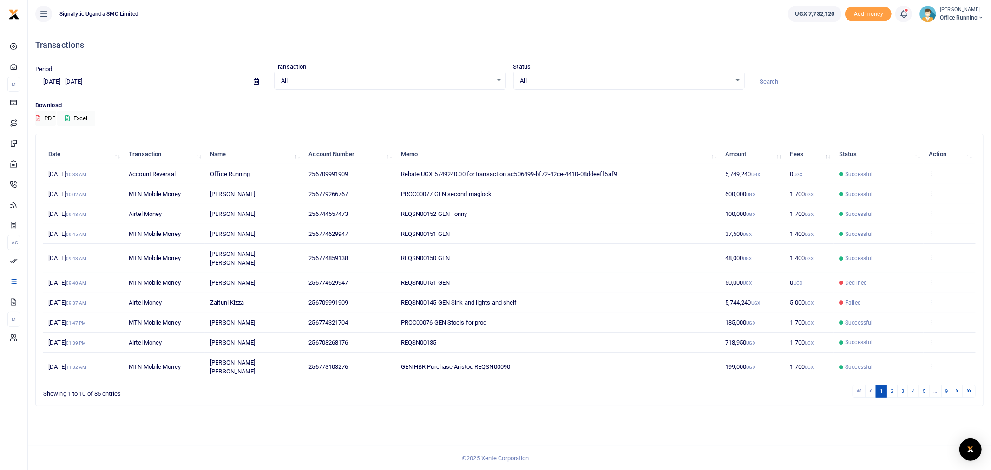
click at [934, 299] on icon at bounding box center [932, 302] width 6 height 7
click at [904, 328] on link "Send again" at bounding box center [897, 329] width 73 height 13
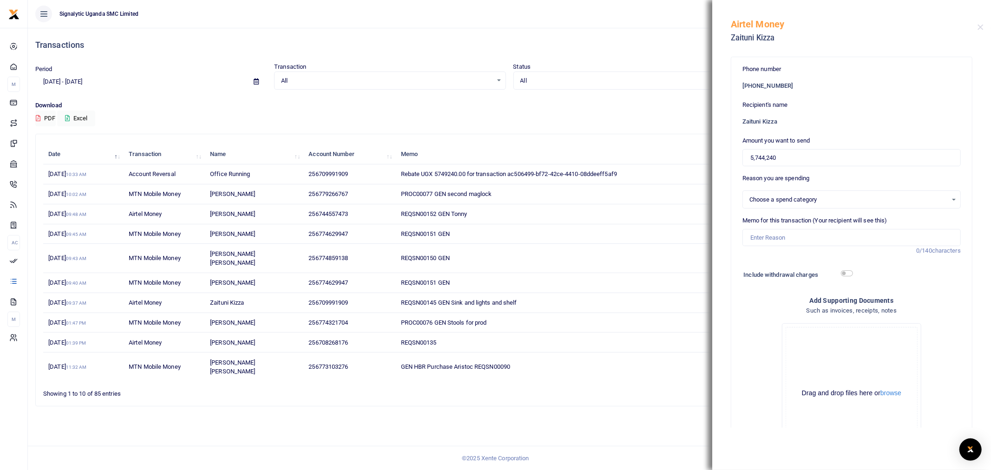
select select
drag, startPoint x: 778, startPoint y: 152, endPoint x: 705, endPoint y: 170, distance: 74.9
click at [705, 170] on div "Transactions Period [DATE] - [DATE] Transaction All Select an option... All Air…" at bounding box center [495, 235] width 991 height 470
click at [755, 158] on input "5,744,240" at bounding box center [851, 158] width 218 height 18
click at [755, 161] on input "57,442,402" at bounding box center [851, 158] width 218 height 18
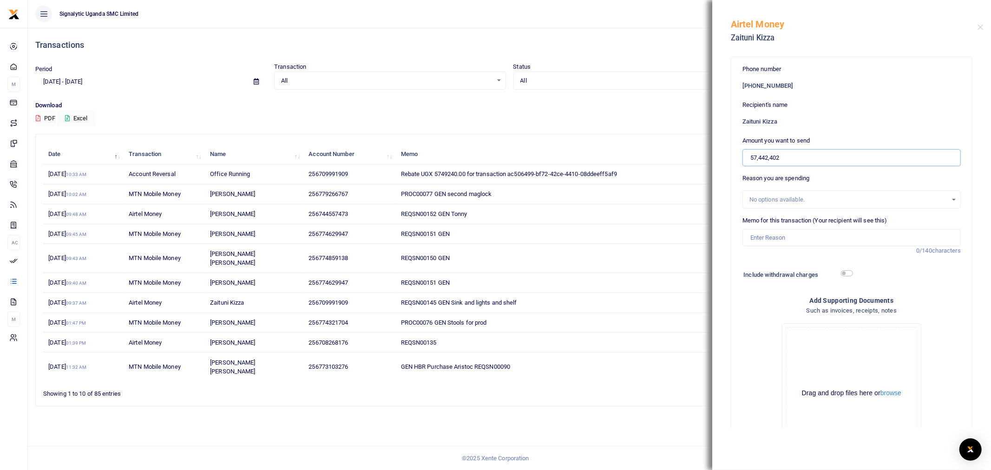
click at [800, 156] on input "57,442,402" at bounding box center [851, 158] width 218 height 18
click at [754, 156] on input "5,744,240" at bounding box center [851, 158] width 218 height 18
click at [751, 160] on input "744,240" at bounding box center [851, 158] width 218 height 18
type input "2,744,240"
click at [774, 237] on input "Memo for this transaction (Your recipient will see this)" at bounding box center [851, 238] width 218 height 18
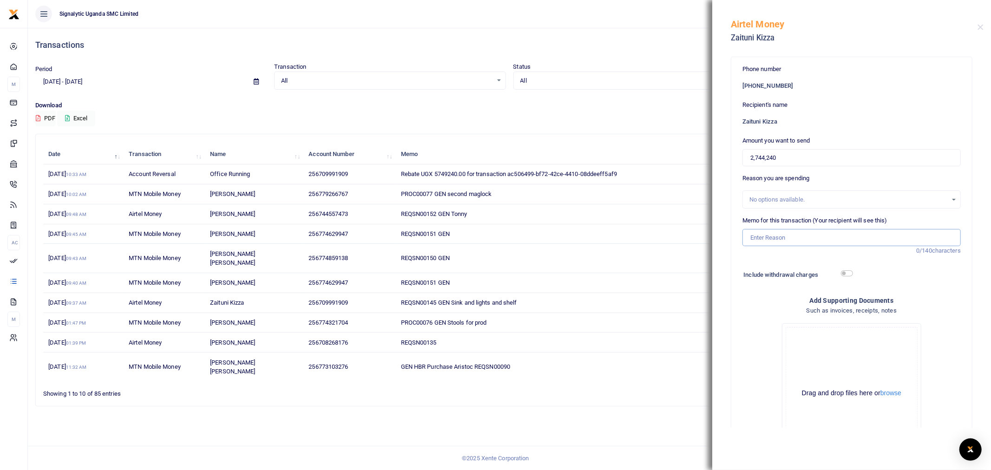
paste input "REQSN00145"
drag, startPoint x: 816, startPoint y: 238, endPoint x: 854, endPoint y: 230, distance: 38.1
click at [816, 238] on input "REQSN00145 GEN Sink, light, stand 1" at bounding box center [851, 238] width 218 height 18
click at [828, 236] on input "REQSN00145 GEN Sinkblight, stand 1" at bounding box center [851, 238] width 218 height 18
click at [862, 238] on input "REQSN00145 GEN Sinkblight stand 1" at bounding box center [851, 238] width 218 height 18
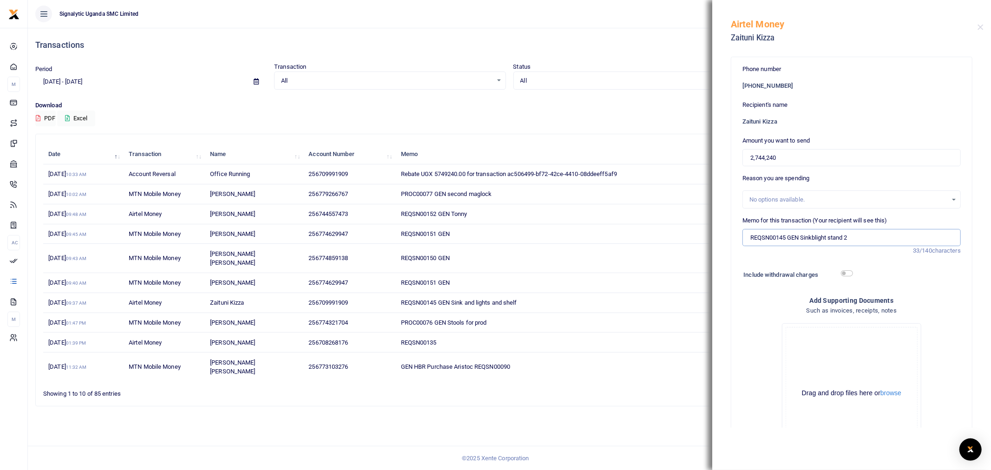
click at [814, 236] on input "REQSN00145 GEN Sinkblight stand 2" at bounding box center [851, 238] width 218 height 18
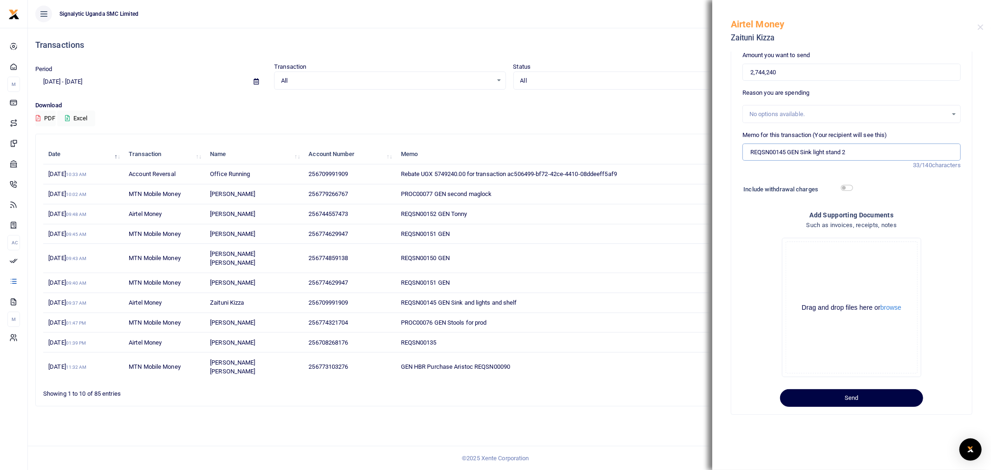
scroll to position [87, 0]
type input "REQSN00145 GEN Sink light stand 2"
click at [848, 393] on button "Send" at bounding box center [851, 397] width 143 height 18
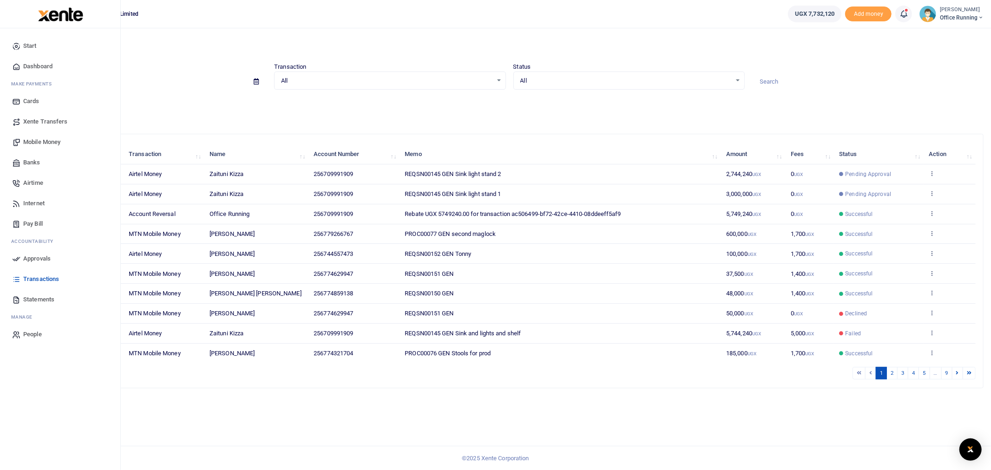
click at [45, 261] on span "Approvals" at bounding box center [36, 258] width 27 height 9
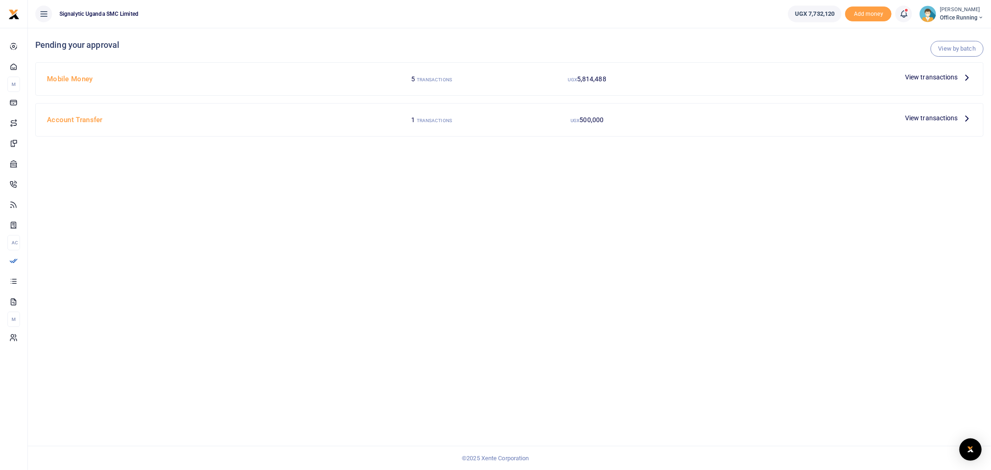
click at [929, 71] on div "View transactions" at bounding box center [938, 77] width 74 height 14
click at [939, 78] on span "View transactions" at bounding box center [931, 77] width 53 height 10
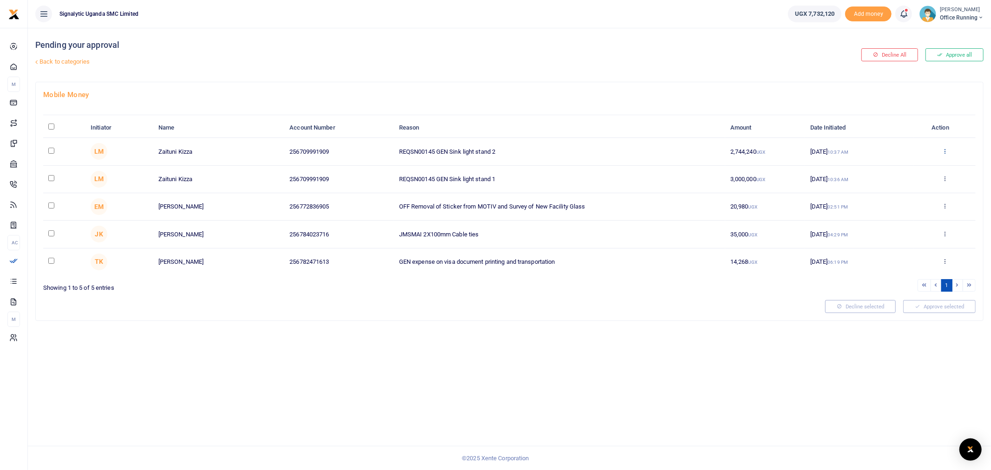
click at [945, 148] on icon at bounding box center [945, 151] width 6 height 7
click at [911, 167] on link "Approve" at bounding box center [910, 166] width 73 height 13
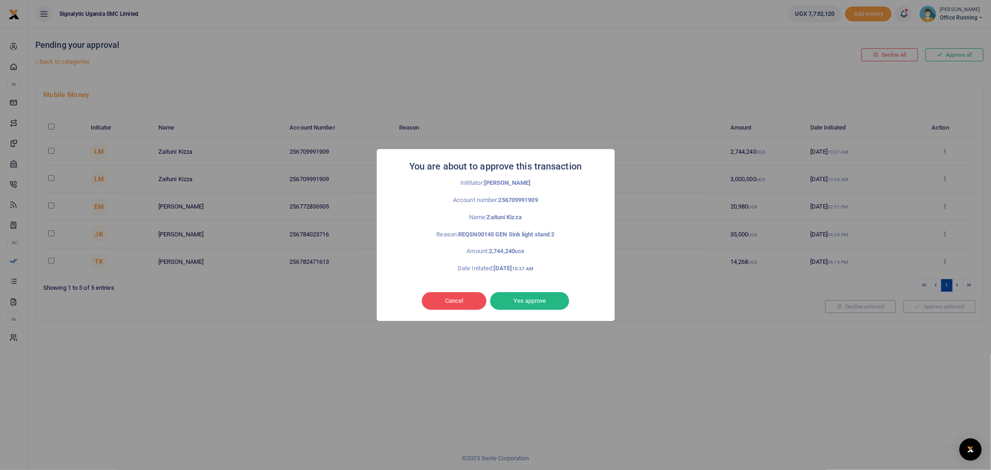
drag, startPoint x: 516, startPoint y: 300, endPoint x: 507, endPoint y: 298, distance: 9.0
click at [517, 300] on button "Yes approve" at bounding box center [529, 301] width 79 height 18
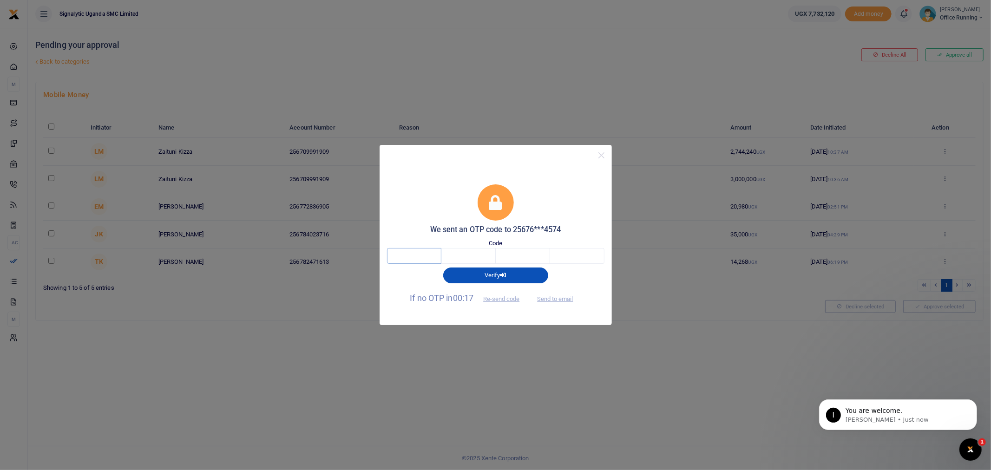
drag, startPoint x: 404, startPoint y: 256, endPoint x: 416, endPoint y: 257, distance: 11.7
click at [404, 256] on input "text" at bounding box center [414, 256] width 54 height 16
type input "3"
type input "2"
type input "3"
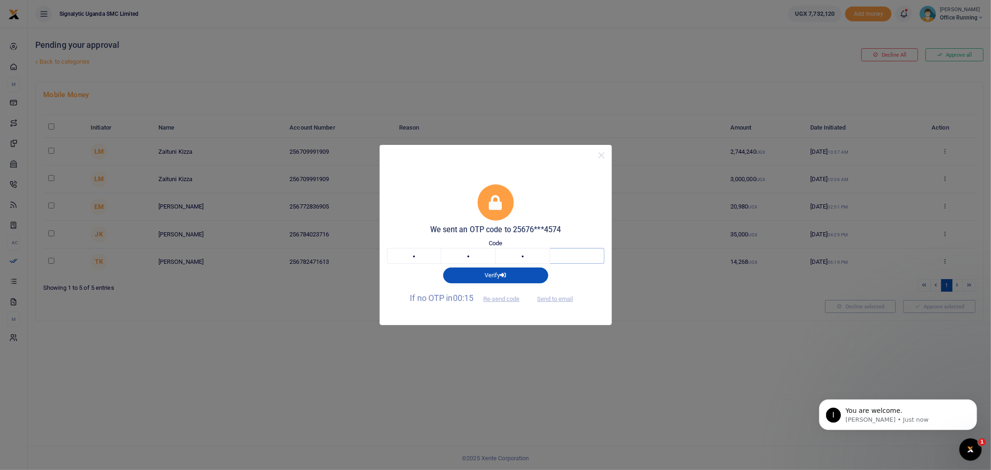
type input "3"
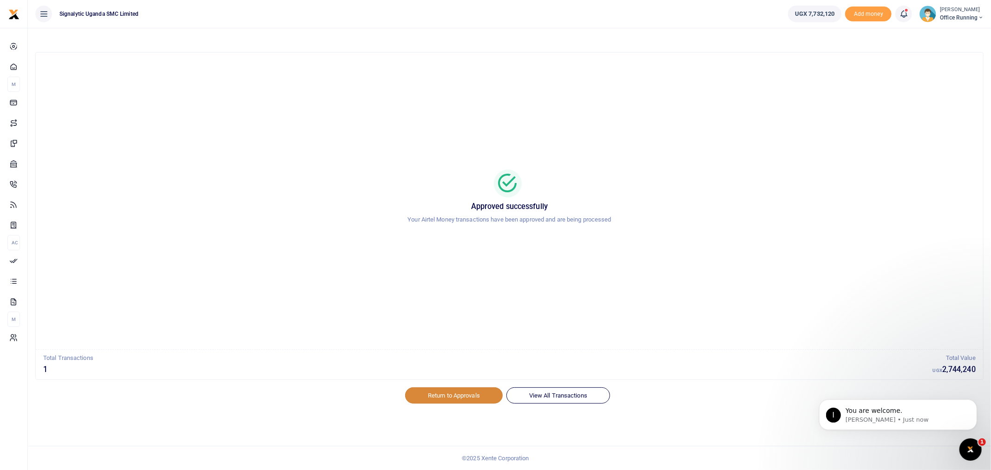
click at [469, 391] on link "Return to Approvals" at bounding box center [454, 395] width 98 height 16
click at [973, 402] on icon "Dismiss notification" at bounding box center [973, 401] width 3 height 3
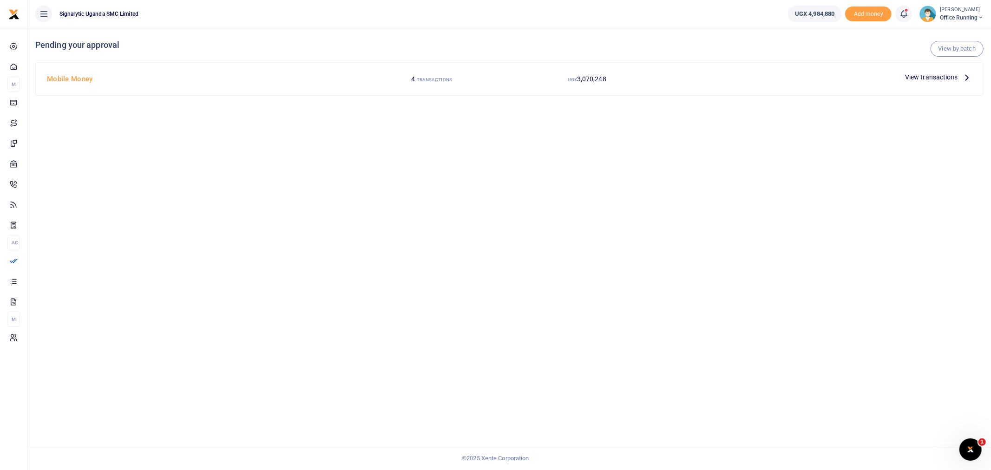
click at [927, 73] on span "View transactions" at bounding box center [931, 77] width 53 height 10
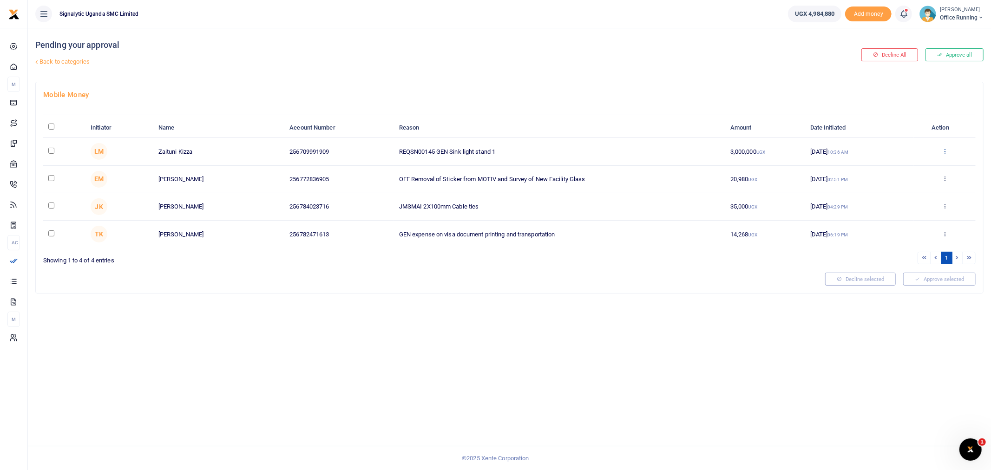
click at [942, 151] on icon at bounding box center [945, 151] width 6 height 7
click at [903, 168] on link "Approve" at bounding box center [910, 166] width 73 height 13
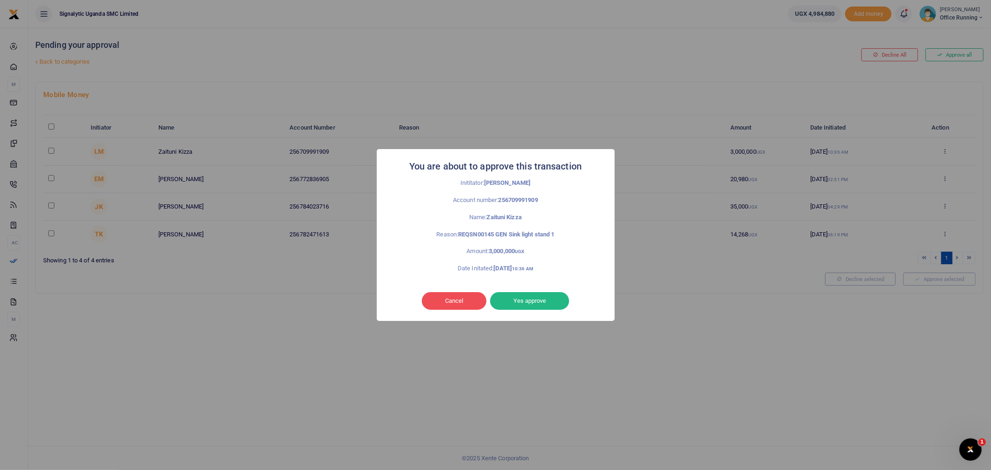
click at [539, 304] on button "Yes approve" at bounding box center [529, 301] width 79 height 18
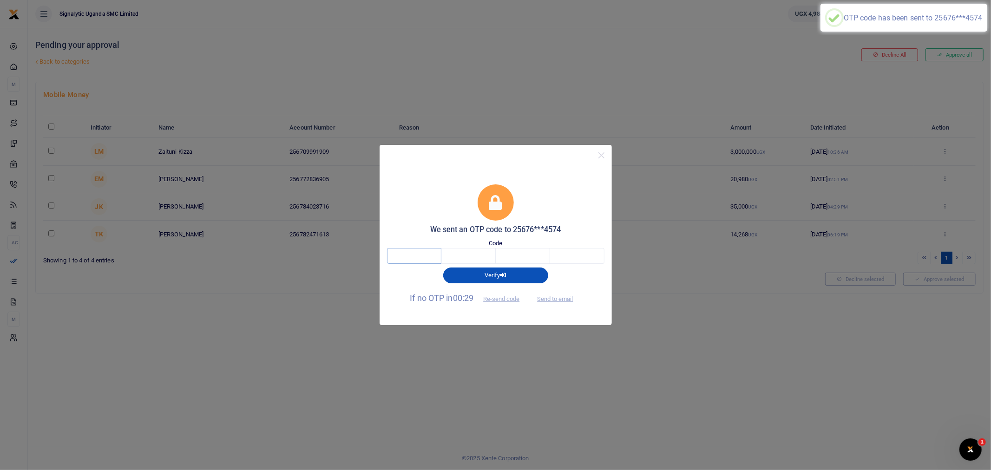
click at [414, 257] on input "text" at bounding box center [414, 256] width 54 height 16
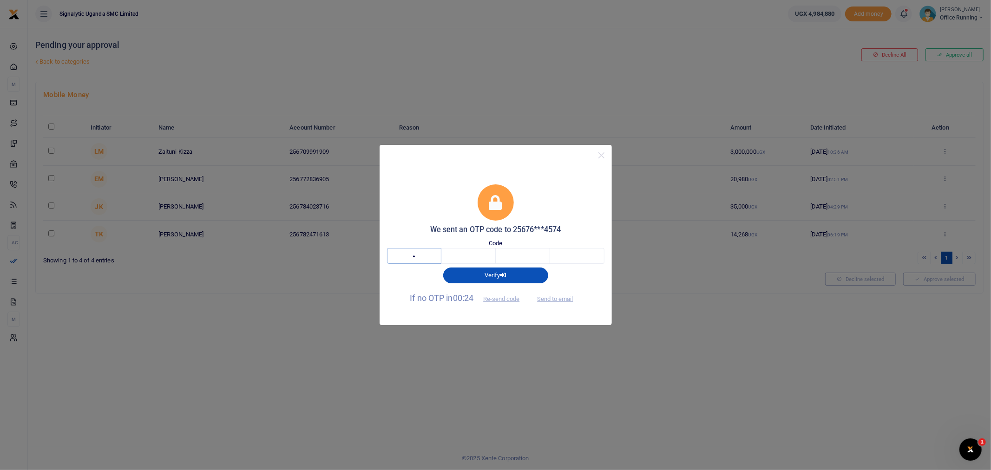
type input "7"
type input "4"
type input "8"
type input "0"
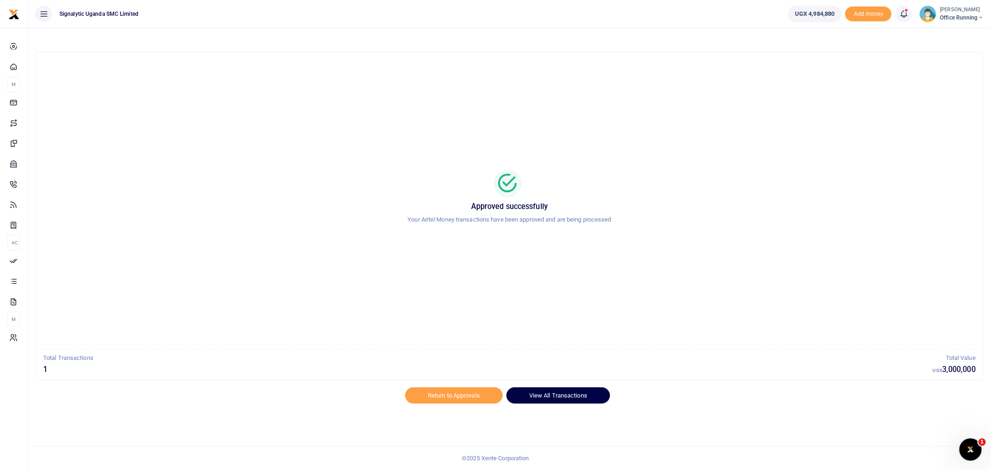
click at [568, 395] on link "View All Transactions" at bounding box center [558, 395] width 104 height 16
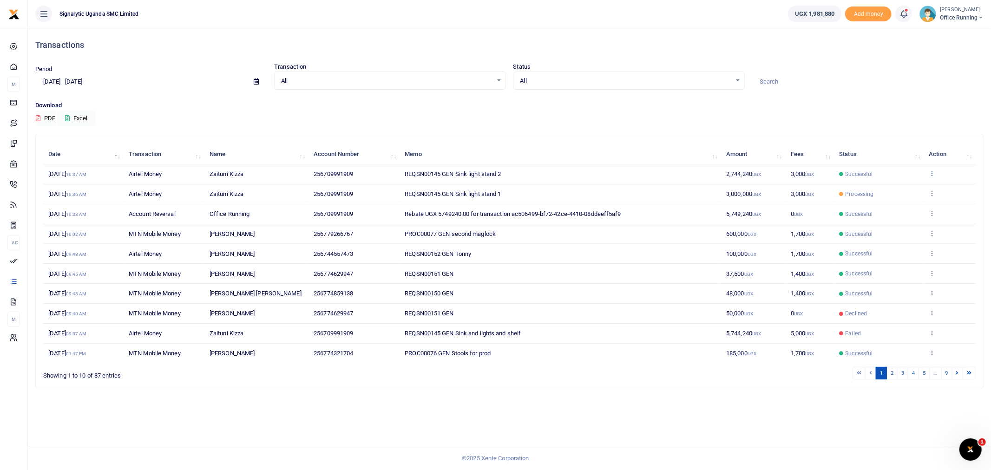
click at [933, 170] on icon at bounding box center [932, 173] width 6 height 7
click at [905, 190] on link "View details" at bounding box center [897, 189] width 73 height 13
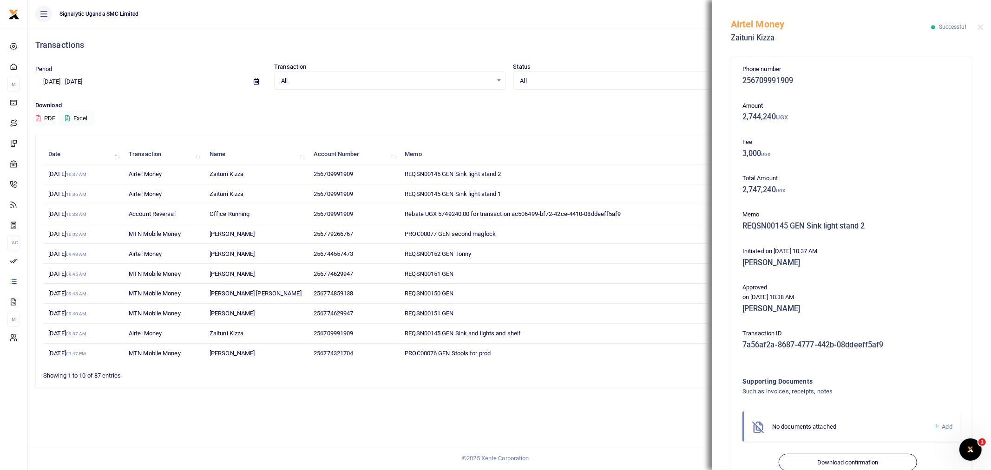
drag, startPoint x: 585, startPoint y: 91, endPoint x: 588, endPoint y: 85, distance: 6.9
click at [588, 85] on div "Period [DATE] - [DATE] Transaction All Select an option... All Airtime Internet…" at bounding box center [510, 81] width 956 height 39
click at [983, 26] on button "Close" at bounding box center [981, 27] width 6 height 6
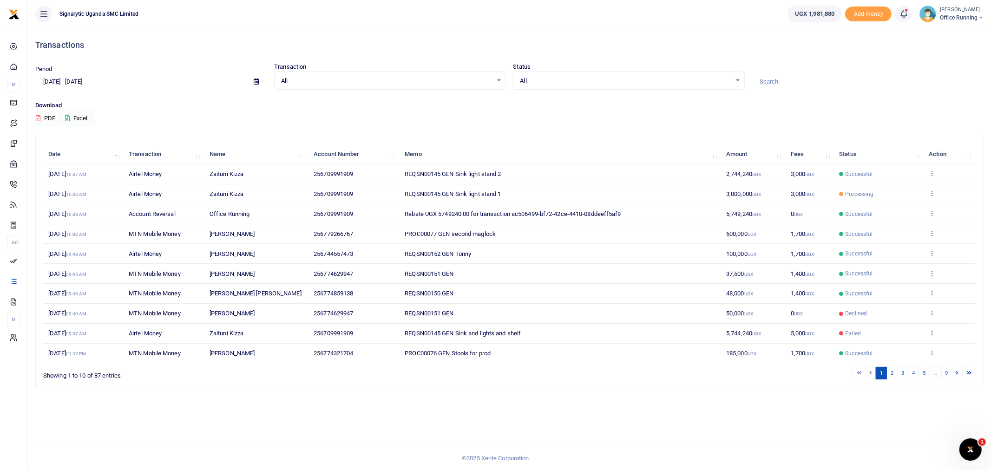
click at [932, 192] on icon at bounding box center [932, 193] width 6 height 7
click at [906, 210] on link "View details" at bounding box center [897, 209] width 73 height 13
